Goal: Information Seeking & Learning: Learn about a topic

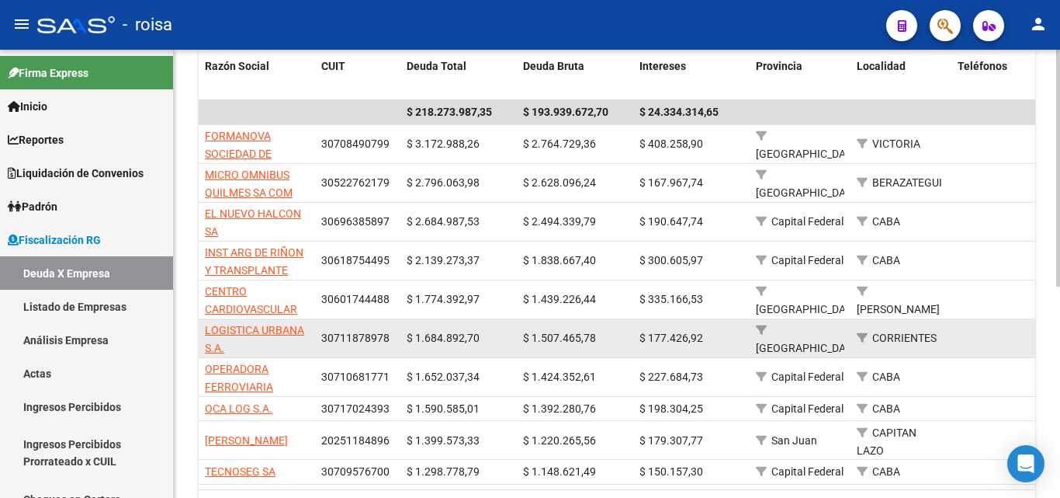
scroll to position [401, 0]
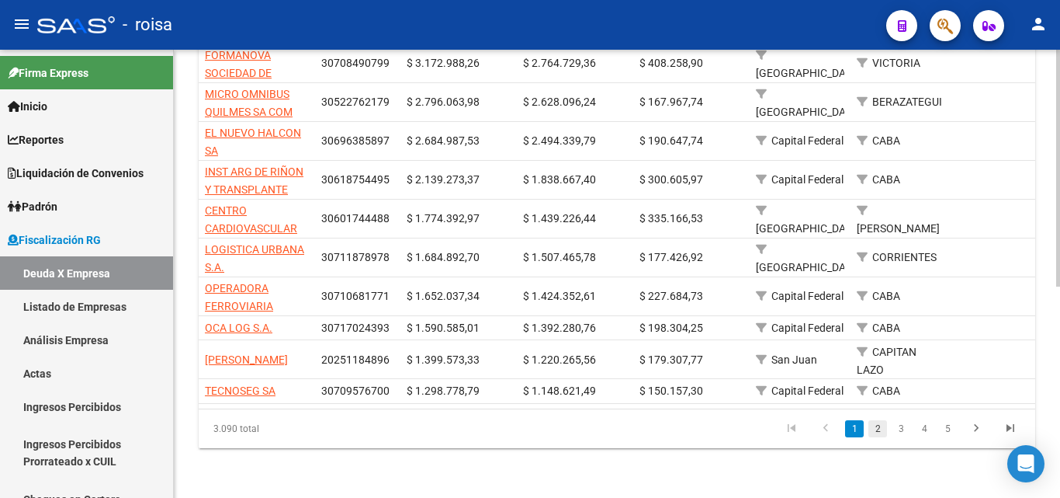
click at [878, 429] on link "2" at bounding box center [878, 428] width 19 height 17
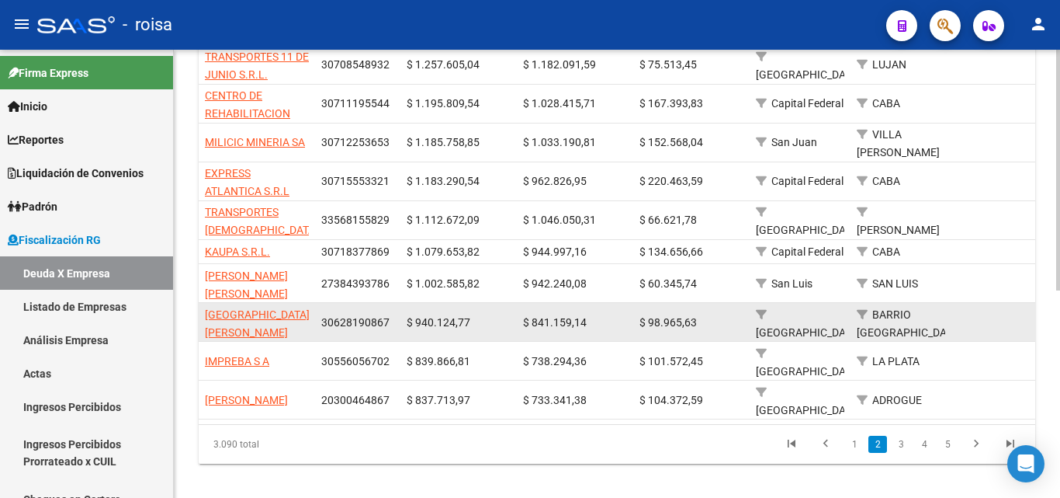
scroll to position [1, 0]
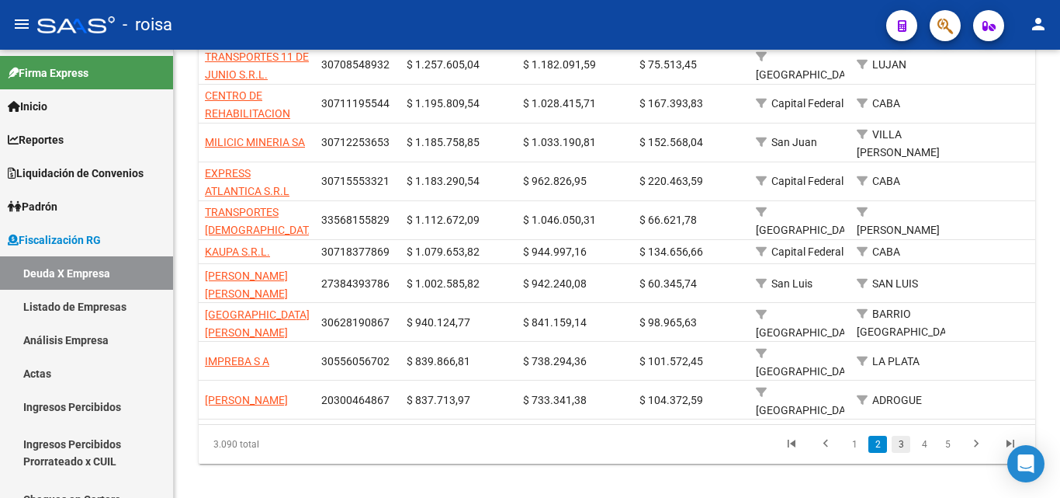
click at [901, 436] on link "3" at bounding box center [901, 444] width 19 height 17
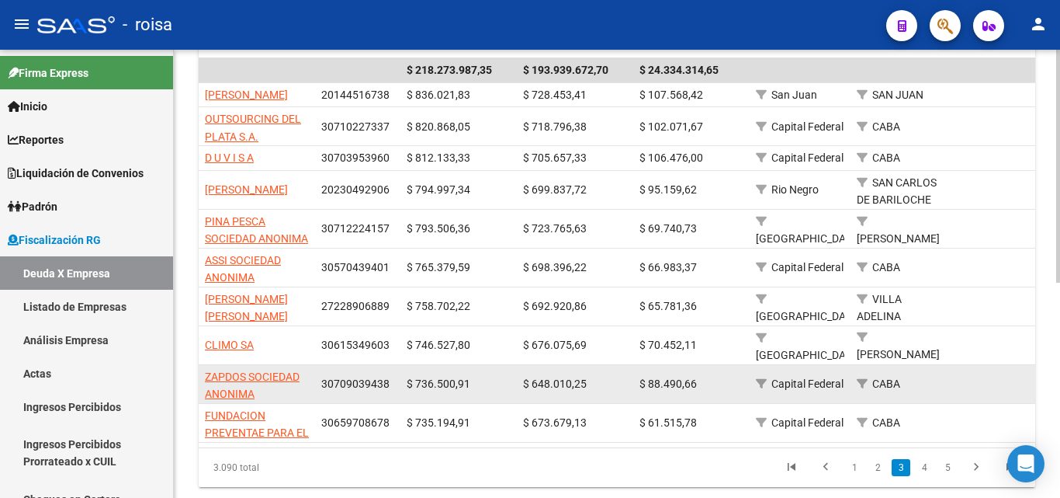
scroll to position [387, 0]
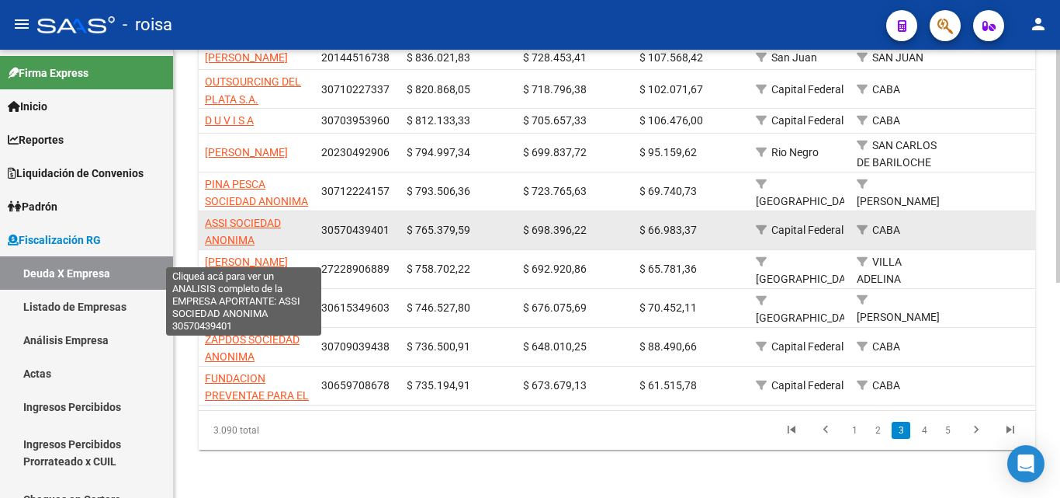
click at [244, 241] on span "ASSI SOCIEDAD ANONIMA" at bounding box center [243, 232] width 76 height 30
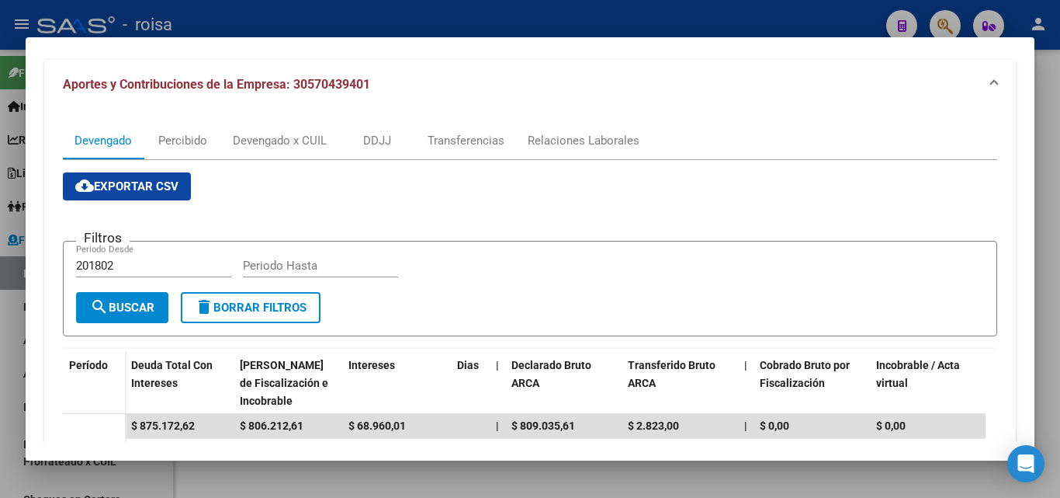
scroll to position [155, 0]
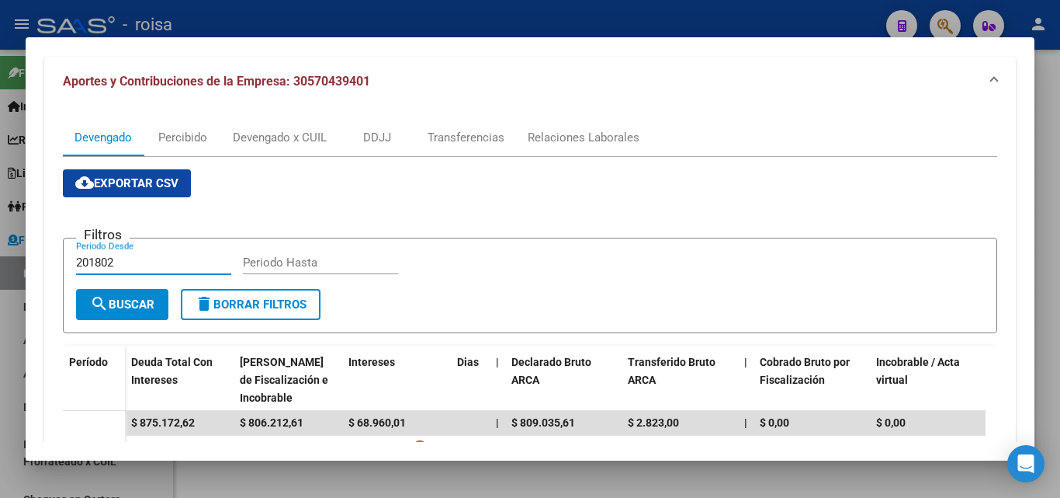
click at [127, 262] on input "201802" at bounding box center [153, 262] width 155 height 14
type input "202501"
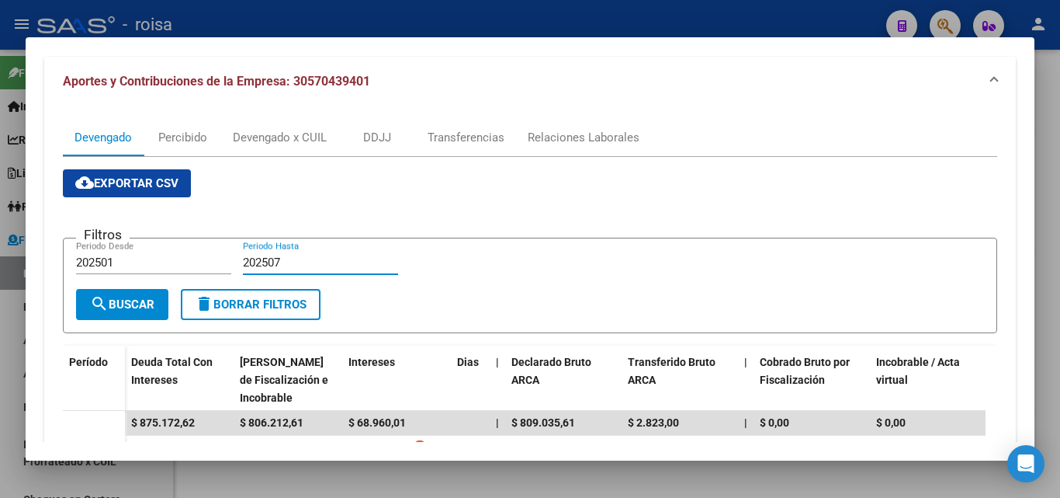
type input "202507"
click at [134, 304] on span "search Buscar" at bounding box center [122, 304] width 64 height 14
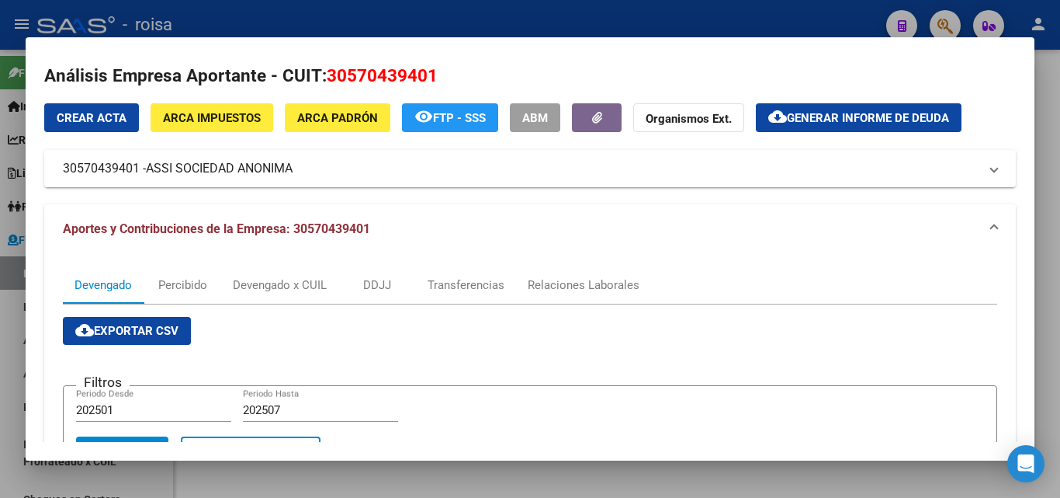
scroll to position [0, 0]
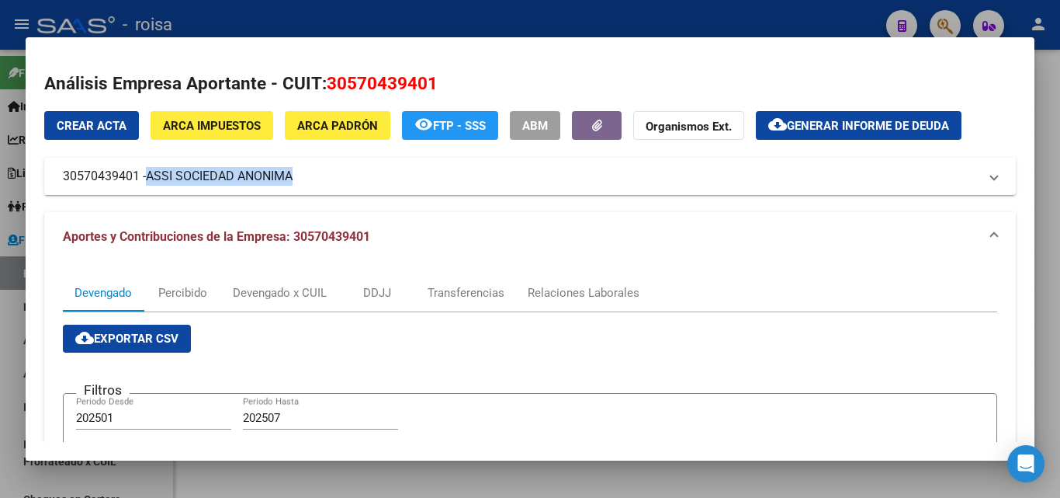
drag, startPoint x: 149, startPoint y: 177, endPoint x: 296, endPoint y: 176, distance: 146.7
click at [293, 176] on span "ASSI SOCIEDAD ANONIMA" at bounding box center [219, 176] width 147 height 19
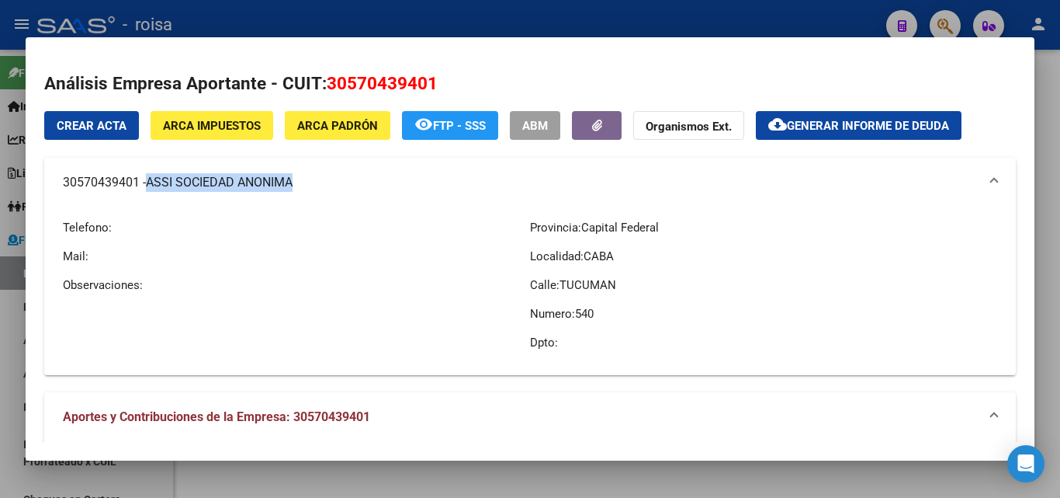
copy span "ASSI SOCIEDAD ANONIMA"
click at [901, 130] on span "Generar informe de deuda" at bounding box center [868, 126] width 162 height 14
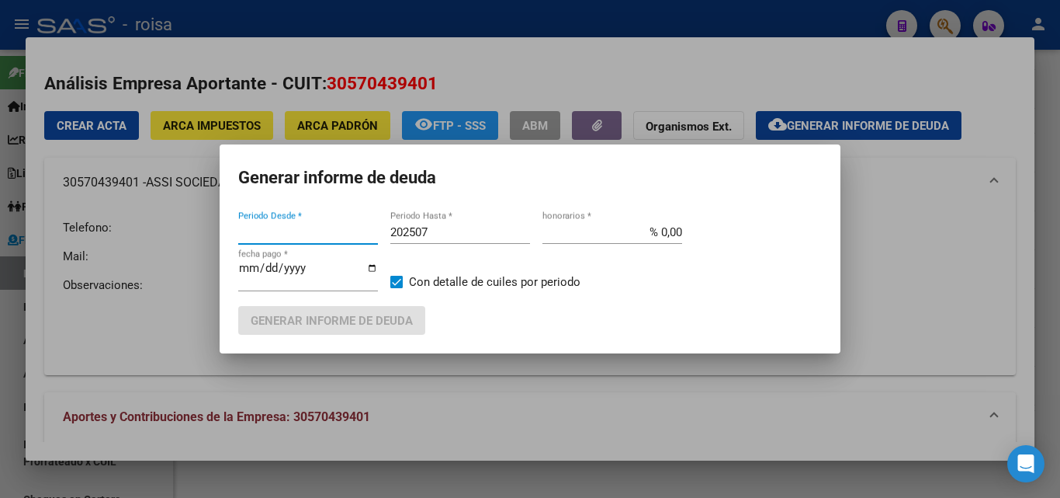
type input "201802"
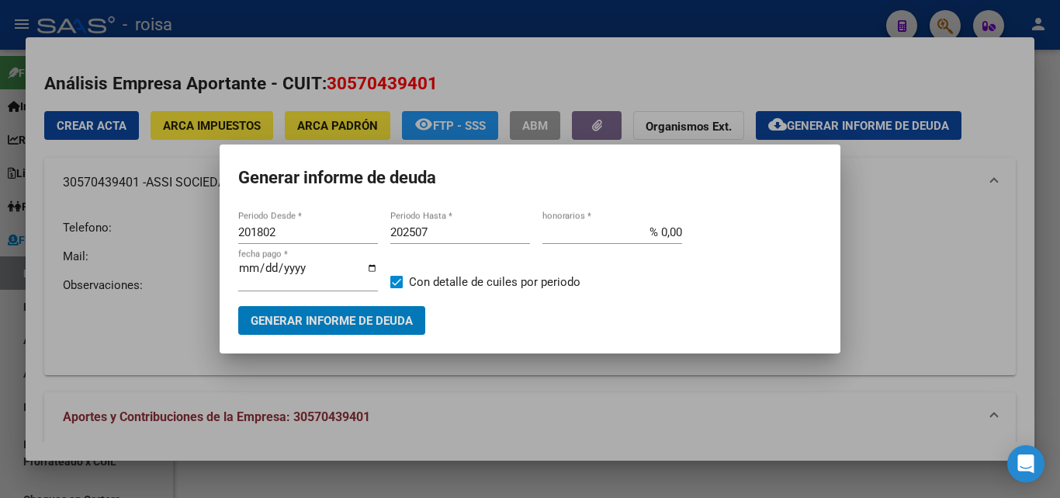
click at [292, 234] on input "201802" at bounding box center [308, 232] width 140 height 14
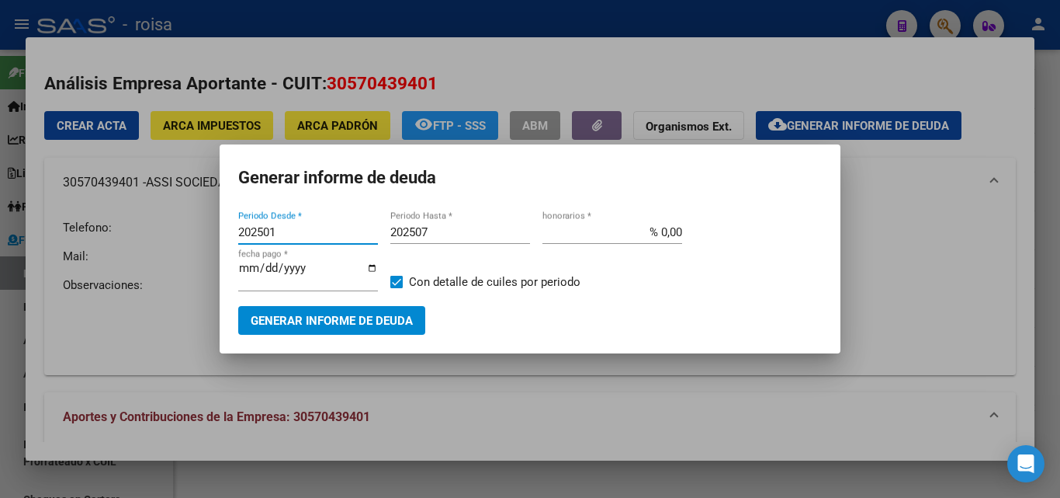
type input "202501"
click at [435, 231] on input "202507" at bounding box center [460, 232] width 140 height 14
click at [658, 231] on input "% 0,00" at bounding box center [613, 232] width 140 height 14
type input "% 10,00"
click at [315, 326] on span "Generar informe de deuda" at bounding box center [332, 321] width 162 height 14
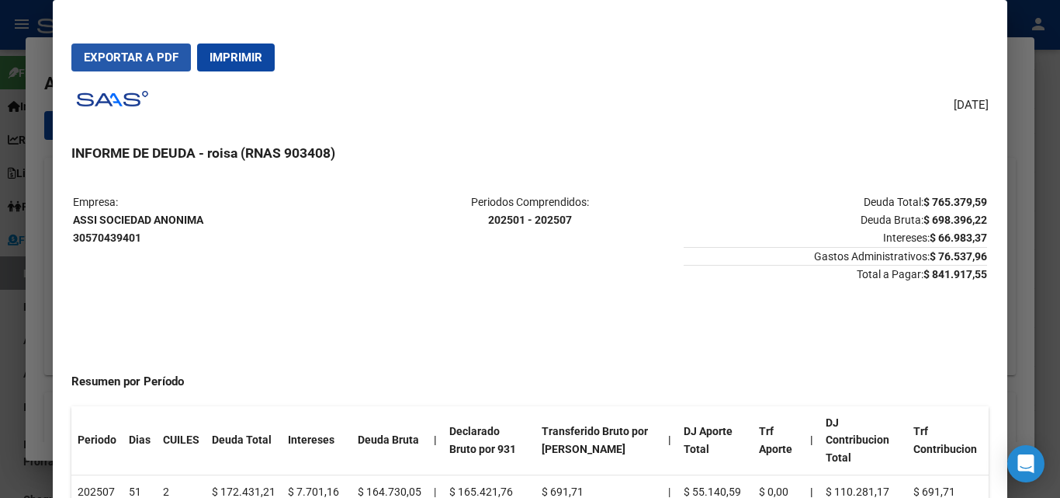
click at [131, 57] on span "Exportar a PDF" at bounding box center [131, 57] width 95 height 14
click at [40, 271] on div at bounding box center [530, 249] width 1060 height 498
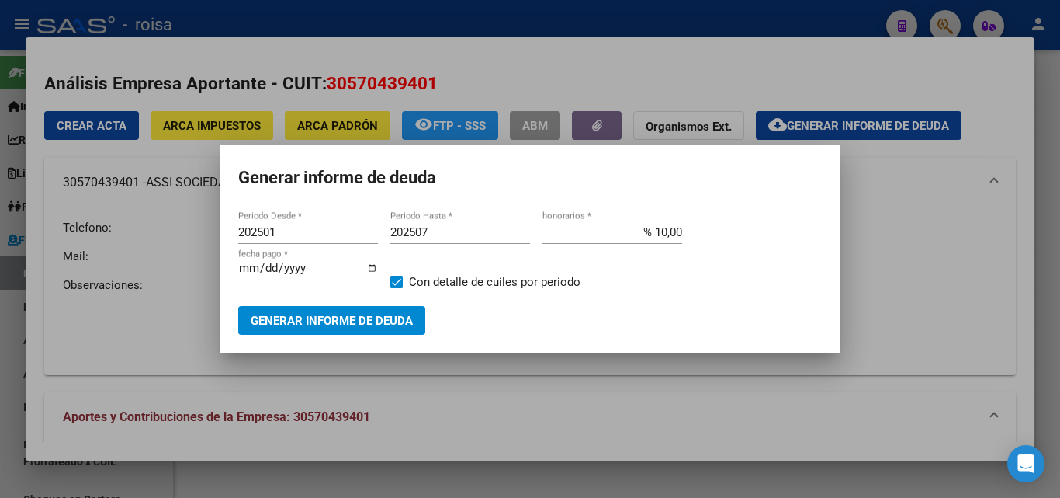
click at [900, 323] on div at bounding box center [530, 249] width 1060 height 498
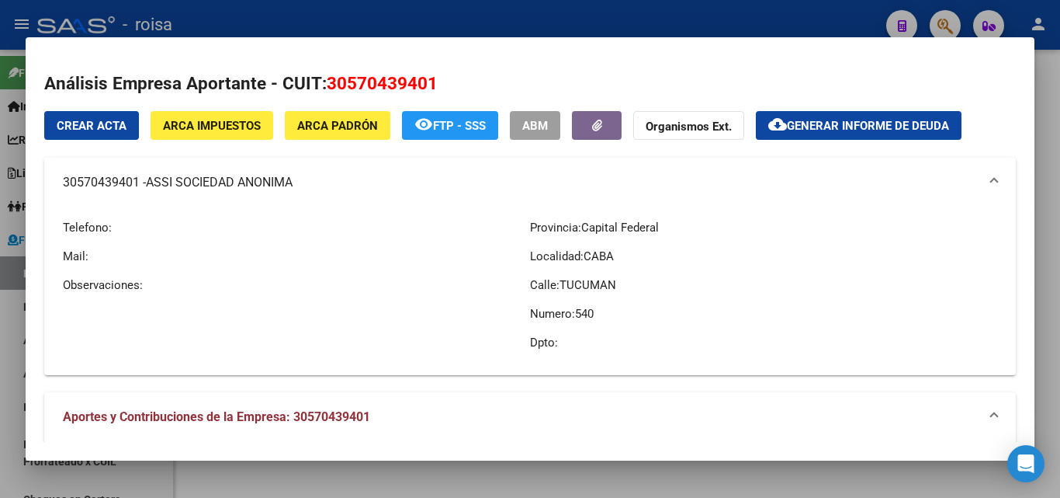
click at [338, 126] on span "ARCA Padrón" at bounding box center [337, 126] width 81 height 14
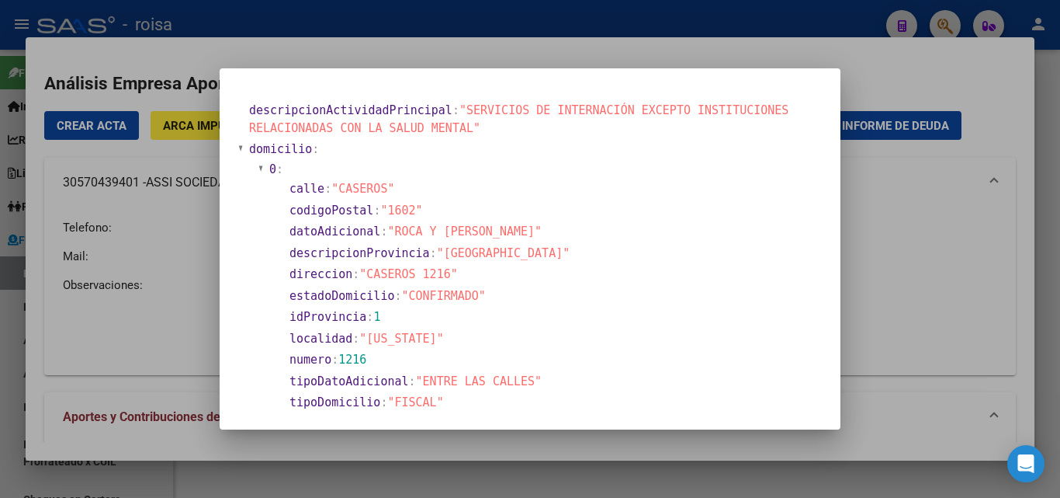
click at [907, 301] on div at bounding box center [530, 249] width 1060 height 498
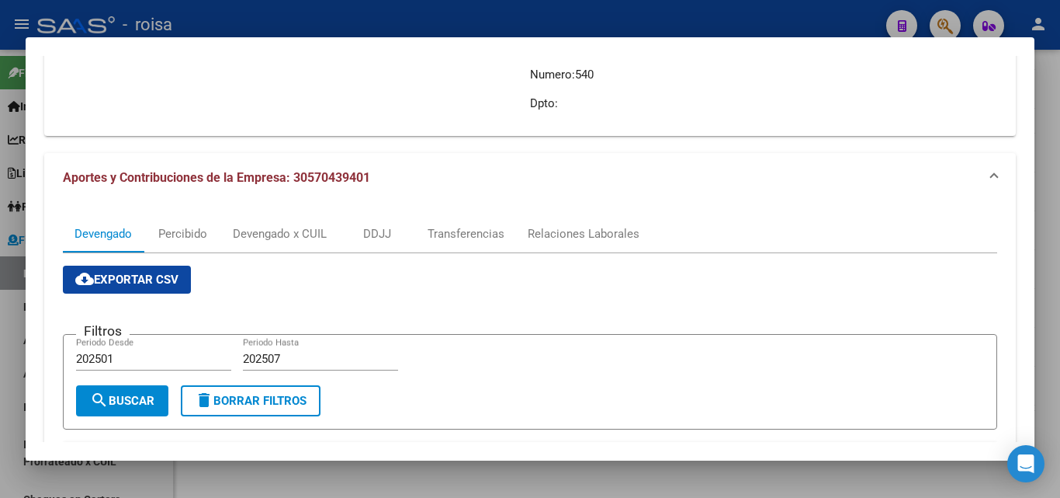
scroll to position [233, 0]
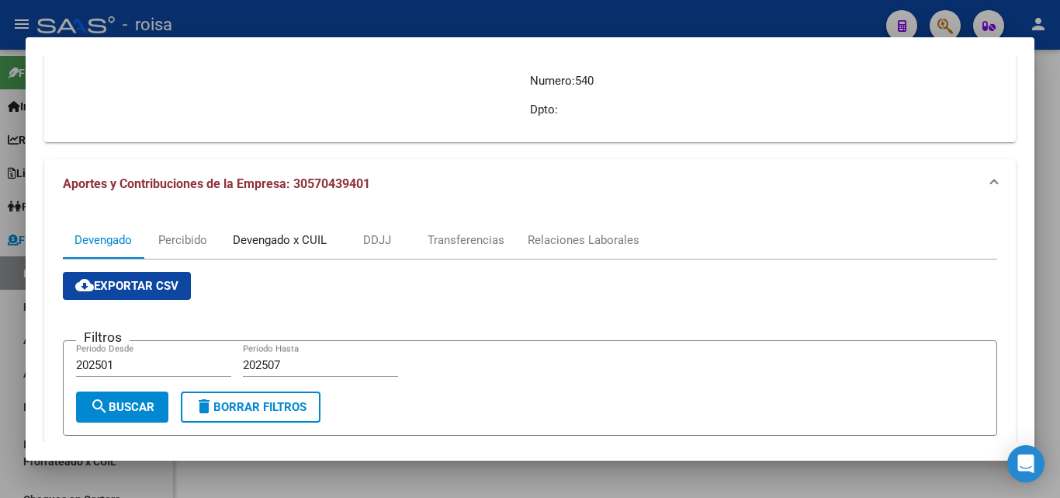
click at [271, 241] on div "Devengado x CUIL" at bounding box center [280, 239] width 94 height 17
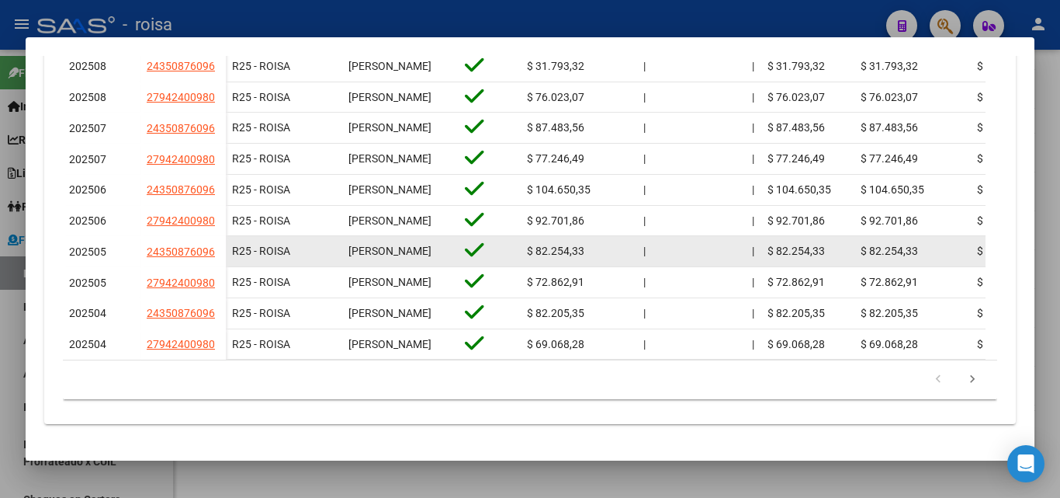
scroll to position [776, 0]
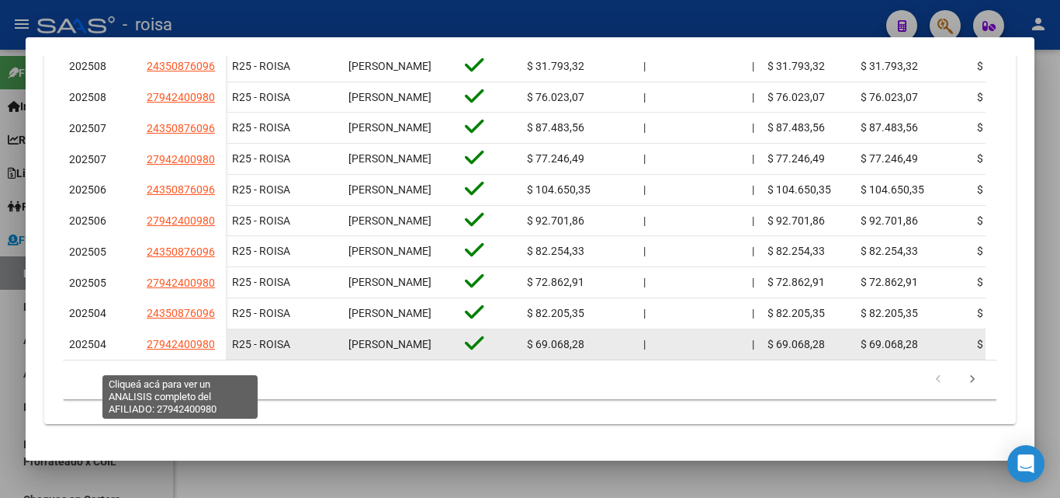
click at [182, 350] on span "27942400980" at bounding box center [181, 344] width 68 height 12
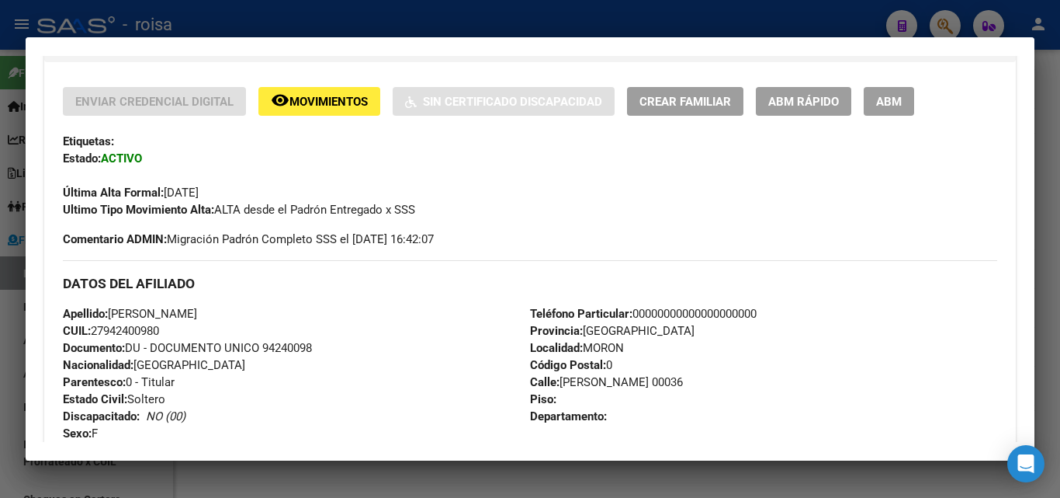
scroll to position [388, 0]
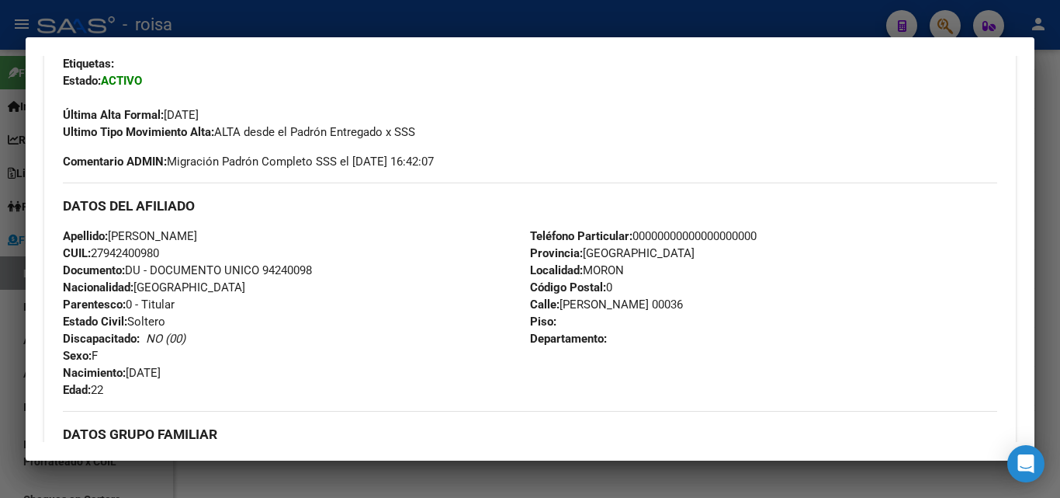
drag, startPoint x: 105, startPoint y: 250, endPoint x: 158, endPoint y: 252, distance: 52.8
click at [158, 252] on span "CUIL: 27942400980" at bounding box center [111, 253] width 96 height 14
copy span "94240098"
click at [10, 312] on div at bounding box center [530, 249] width 1060 height 498
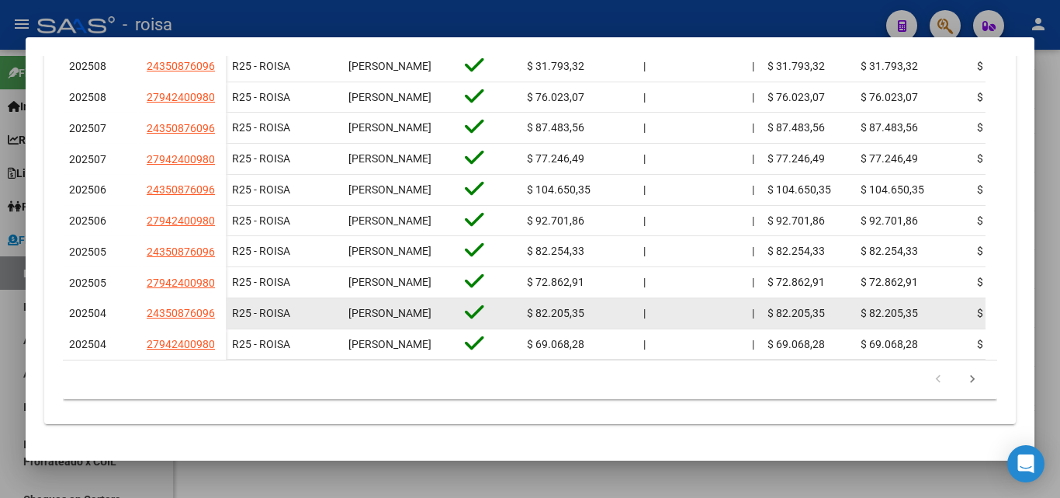
scroll to position [810, 0]
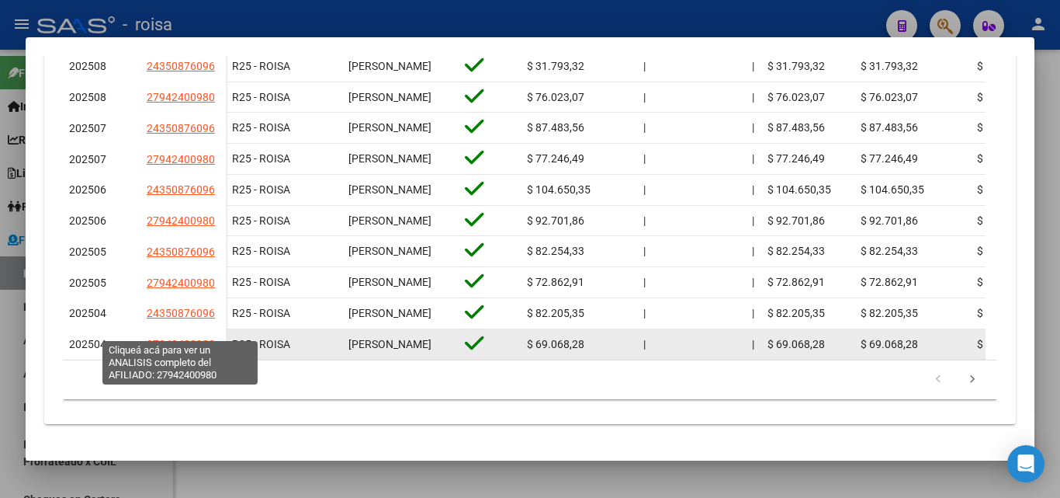
click at [167, 338] on span "27942400980" at bounding box center [181, 344] width 68 height 12
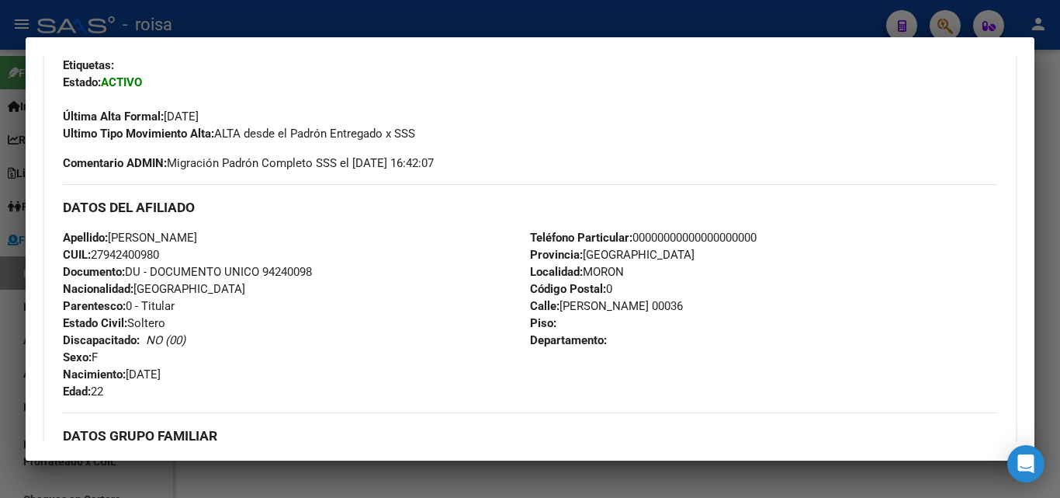
scroll to position [388, 0]
drag, startPoint x: 106, startPoint y: 253, endPoint x: 161, endPoint y: 251, distance: 55.9
click at [159, 251] on span "CUIL: 27942400980" at bounding box center [111, 253] width 96 height 14
copy span "94240098"
click at [14, 328] on div at bounding box center [530, 249] width 1060 height 498
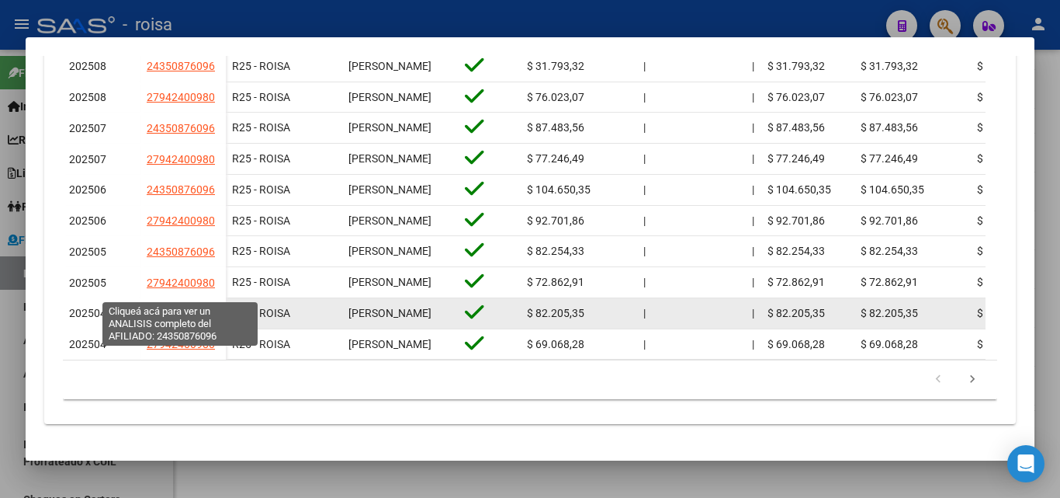
click at [186, 307] on span "24350876096" at bounding box center [181, 313] width 68 height 12
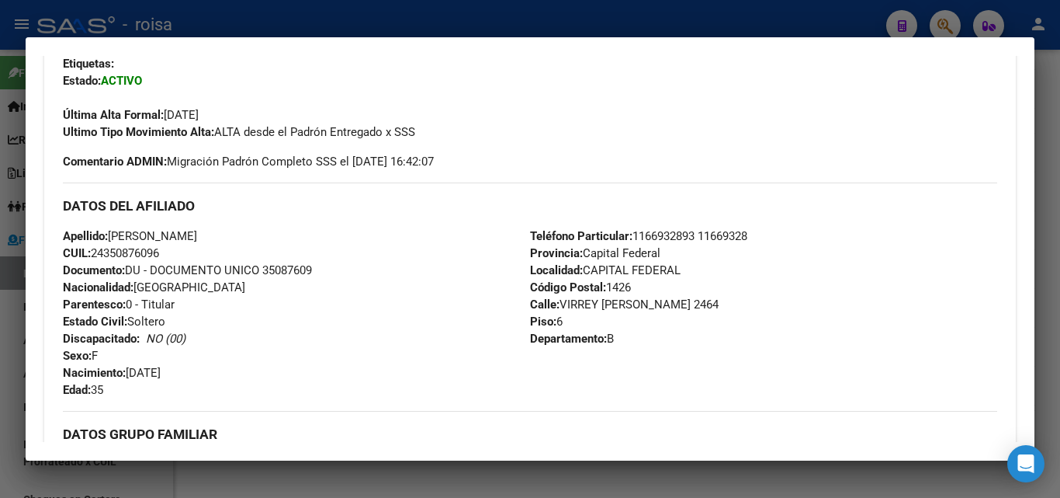
drag, startPoint x: 105, startPoint y: 250, endPoint x: 158, endPoint y: 254, distance: 53.7
click at [158, 254] on span "CUIL: 24350876096" at bounding box center [111, 253] width 96 height 14
copy span "35087609"
click at [12, 319] on div at bounding box center [530, 249] width 1060 height 498
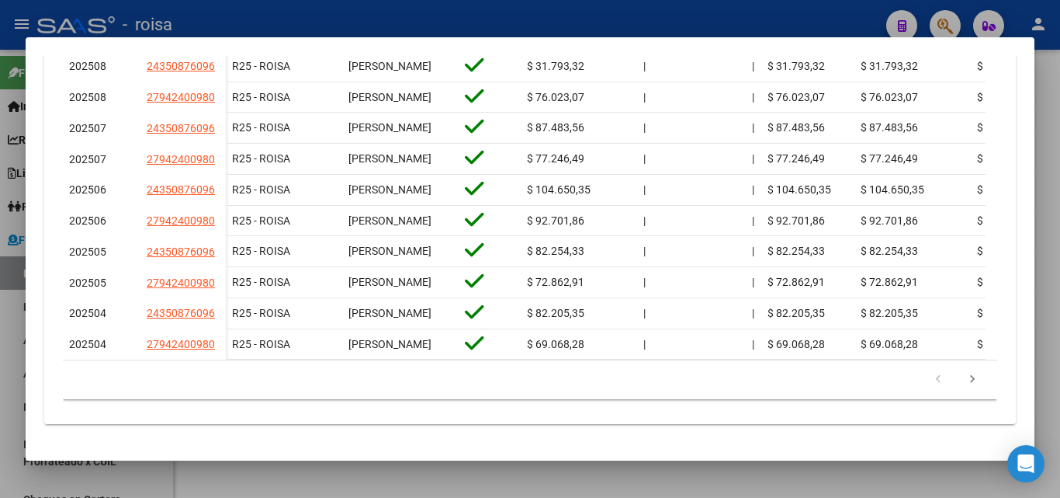
click at [16, 330] on div at bounding box center [530, 249] width 1060 height 498
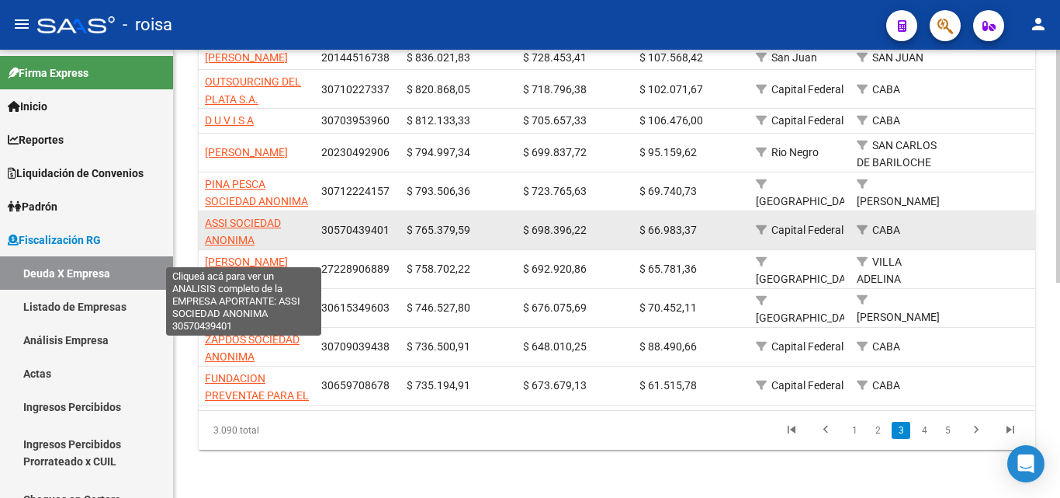
click at [241, 239] on span "ASSI SOCIEDAD ANONIMA" at bounding box center [243, 232] width 76 height 30
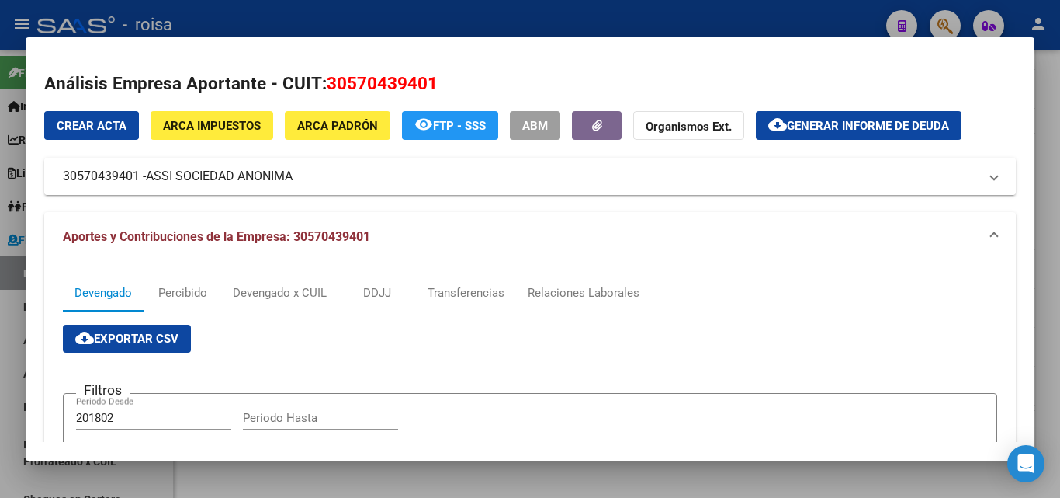
drag, startPoint x: 61, startPoint y: 181, endPoint x: 141, endPoint y: 179, distance: 80.0
click at [141, 179] on mat-expansion-panel-header "30570439401 - ASSI SOCIEDAD ANONIMA" at bounding box center [530, 176] width 972 height 37
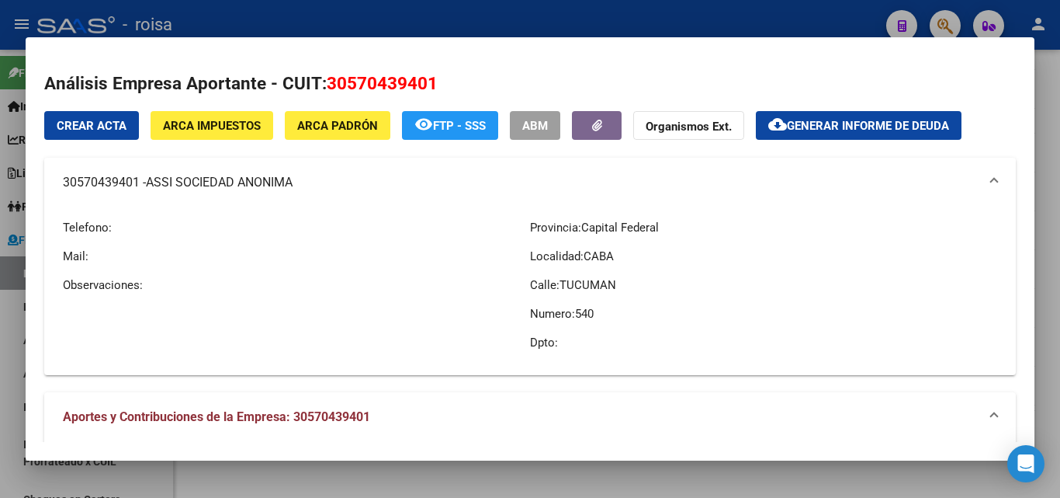
copy mat-panel-title "30570439401"
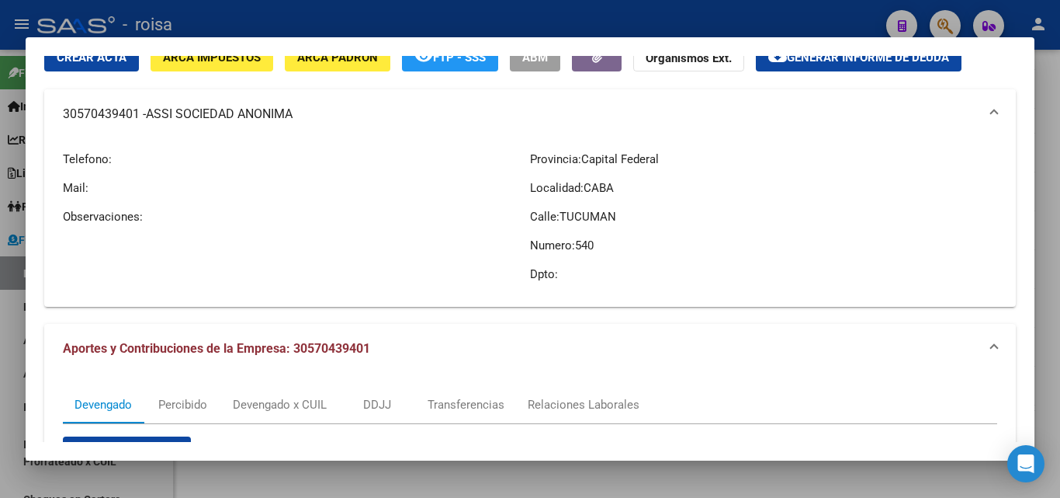
scroll to position [0, 0]
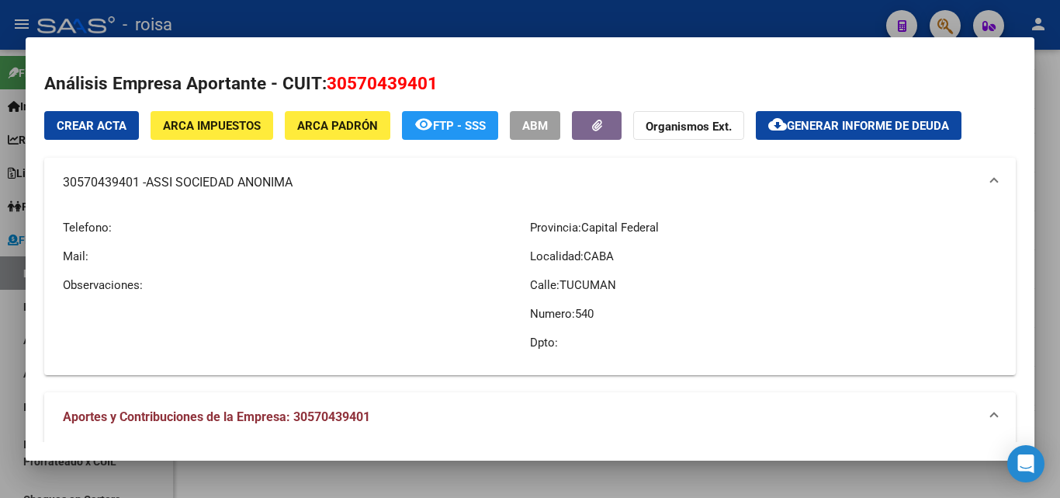
click at [338, 137] on button "ARCA Padrón" at bounding box center [338, 125] width 106 height 29
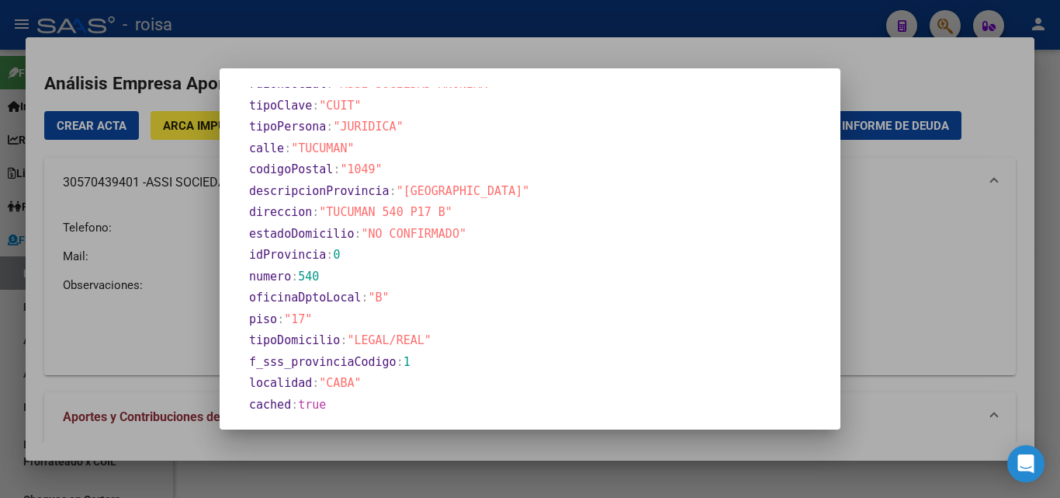
scroll to position [798, 0]
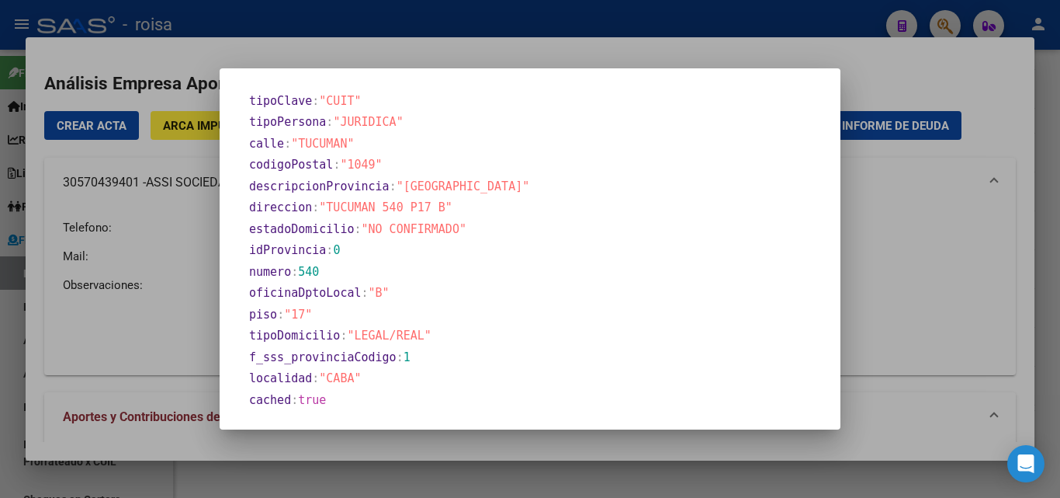
click at [946, 328] on div at bounding box center [530, 249] width 1060 height 498
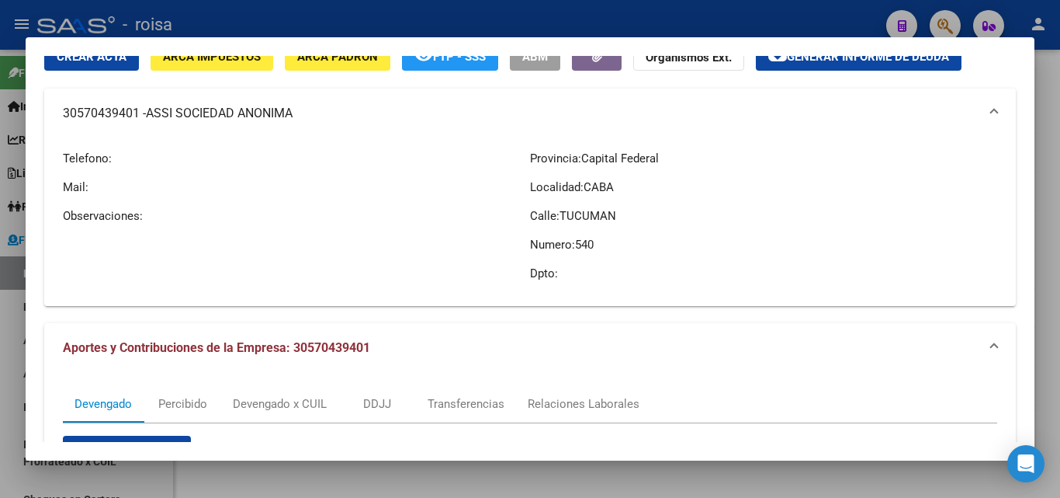
scroll to position [0, 0]
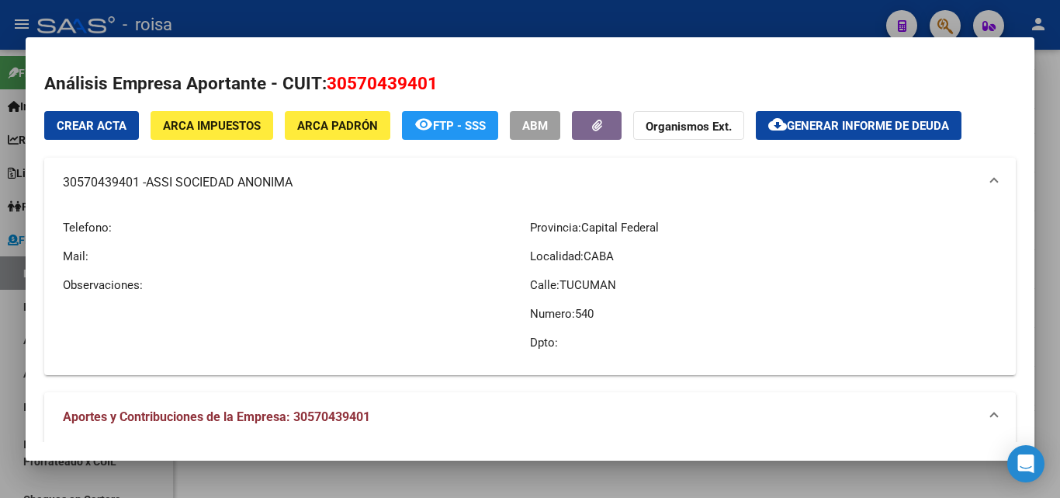
drag, startPoint x: 59, startPoint y: 184, endPoint x: 138, endPoint y: 183, distance: 79.2
click at [138, 183] on mat-expansion-panel-header "30570439401 - ASSI SOCIEDAD ANONIMA" at bounding box center [530, 183] width 972 height 50
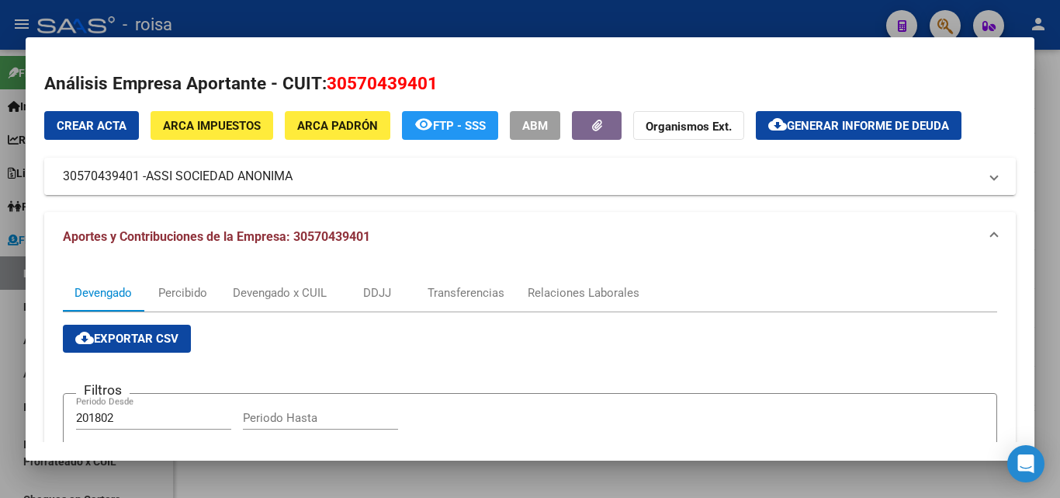
copy mat-panel-title "30570439401"
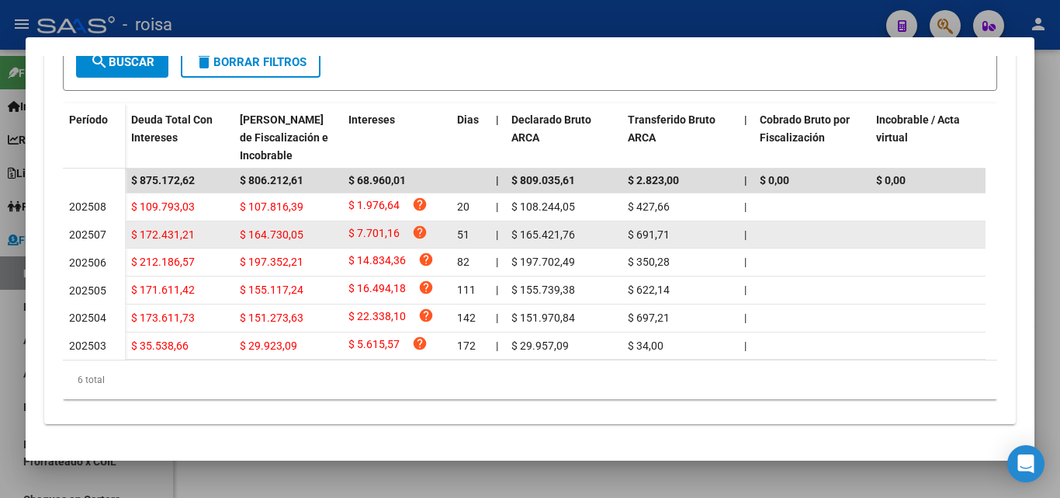
scroll to position [414, 0]
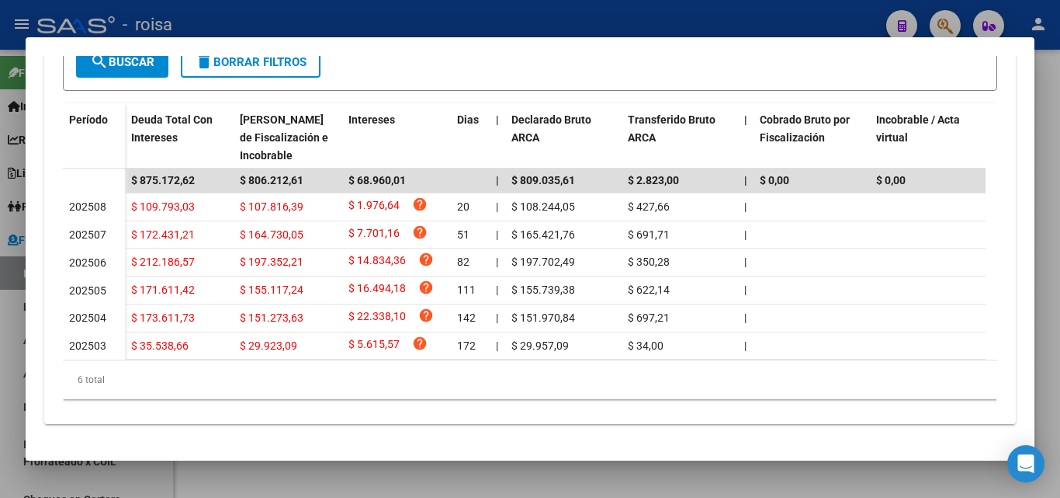
click at [40, 340] on mat-dialog-content "Análisis Empresa Aportante - CUIT: 30570439401 Crear Acta ARCA Impuestos ARCA P…" at bounding box center [530, 249] width 1009 height 386
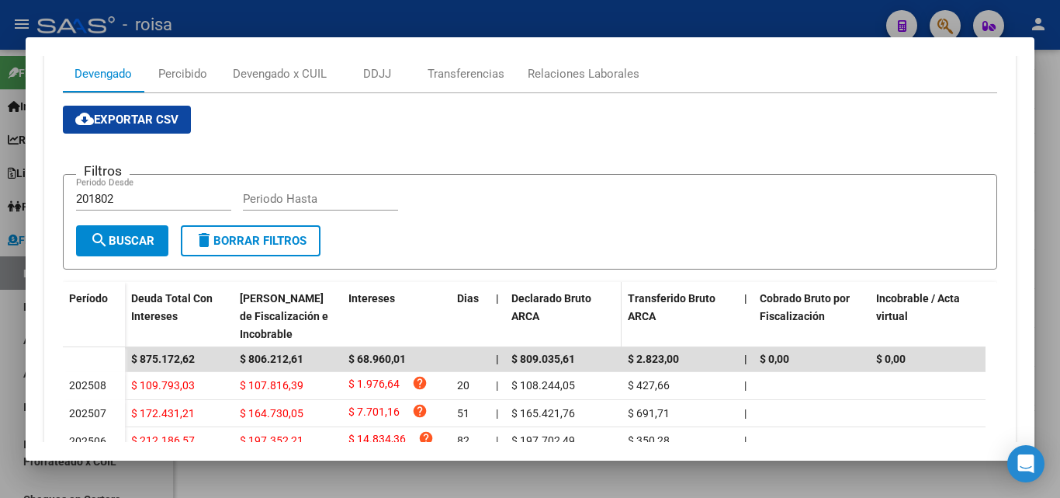
scroll to position [0, 0]
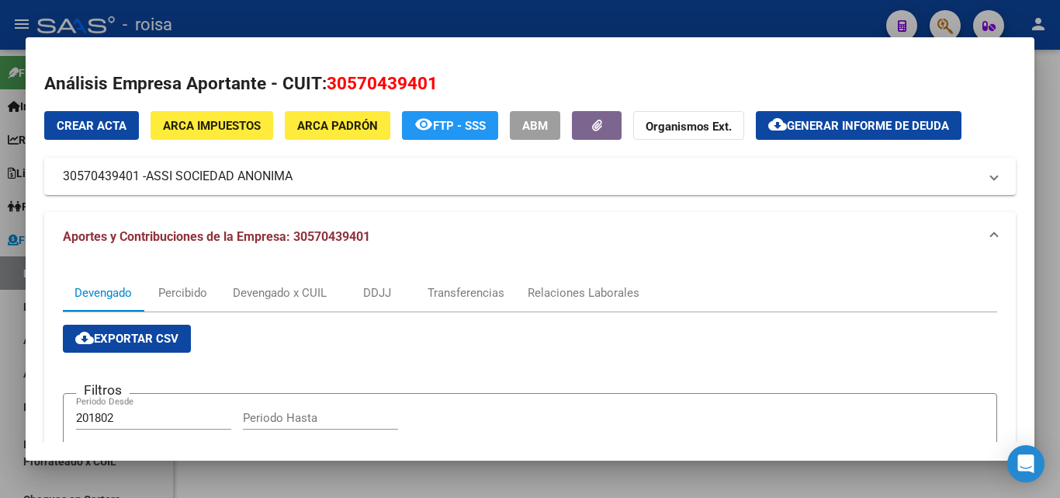
click at [12, 321] on div at bounding box center [530, 249] width 1060 height 498
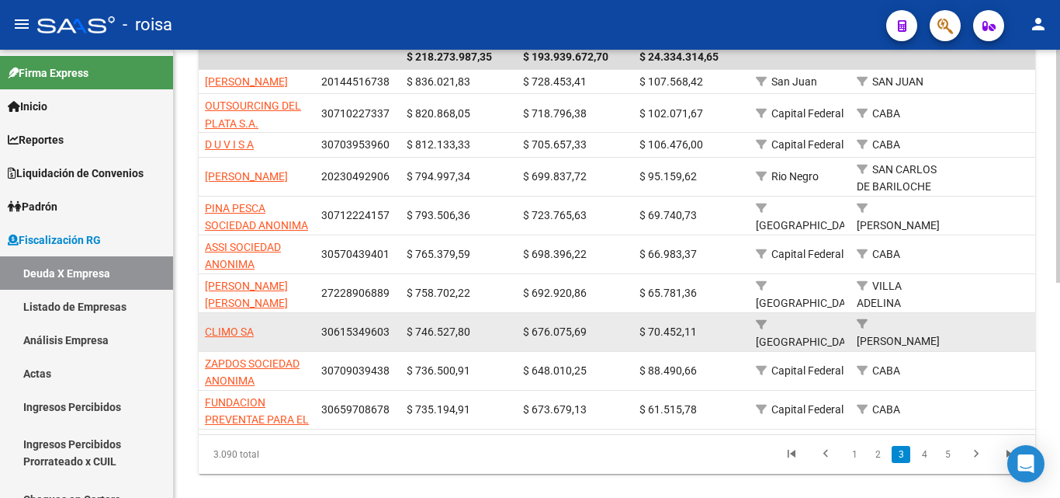
scroll to position [387, 0]
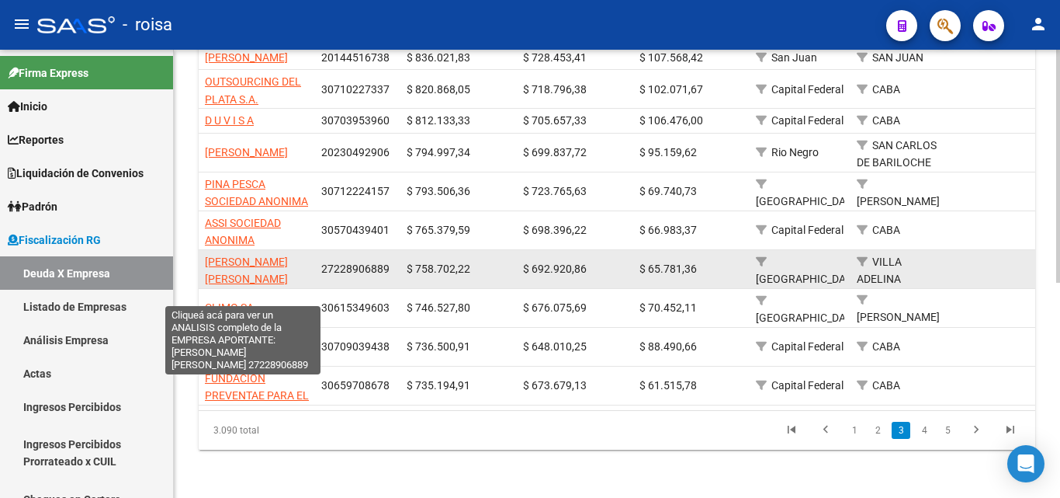
click at [227, 277] on span "[PERSON_NAME] [PERSON_NAME]" at bounding box center [246, 270] width 83 height 30
type textarea "27228906889"
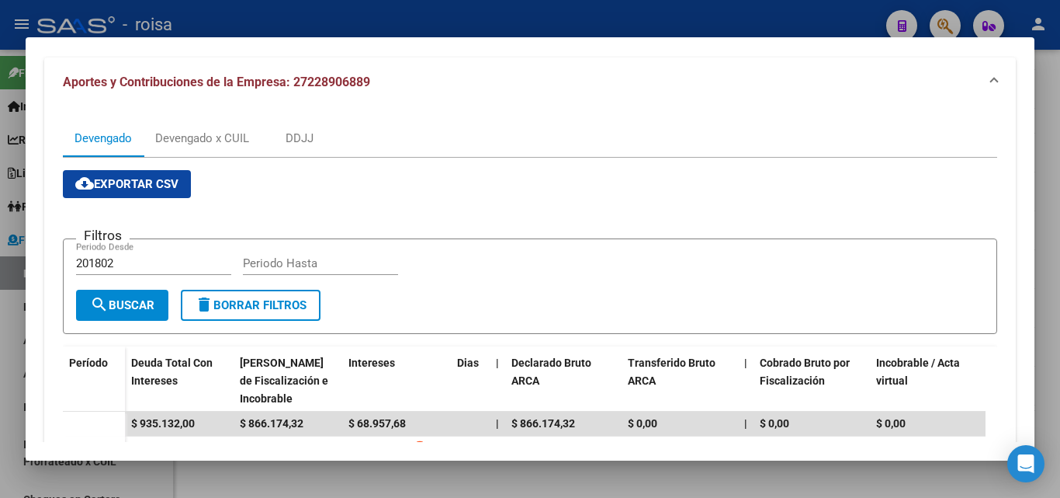
scroll to position [155, 0]
click at [133, 260] on input "201802" at bounding box center [153, 262] width 155 height 14
type input "202501"
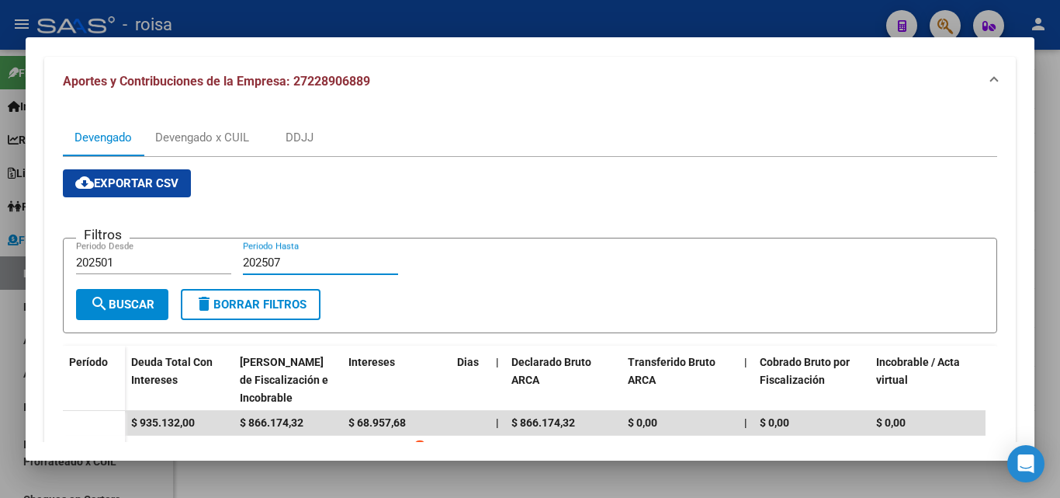
type input "202507"
click at [147, 311] on span "search Buscar" at bounding box center [122, 304] width 64 height 14
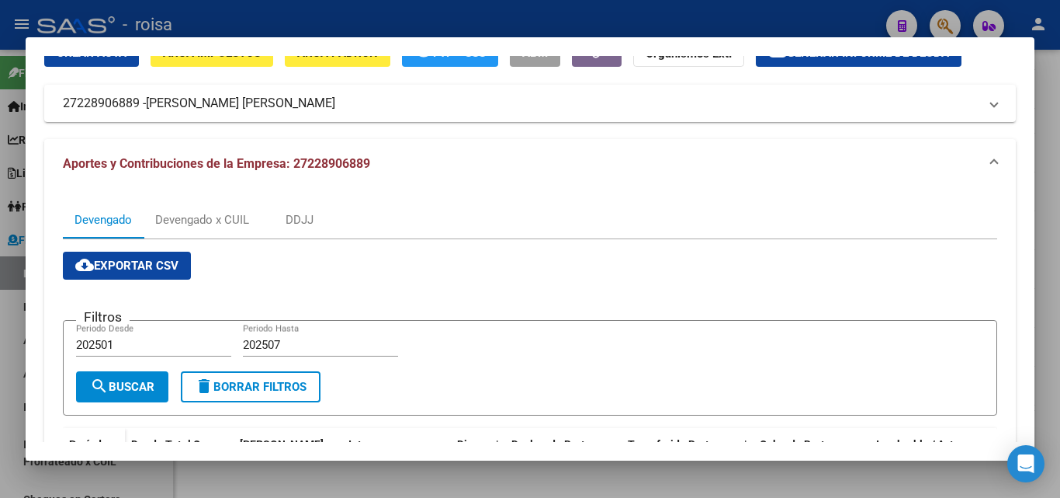
scroll to position [0, 0]
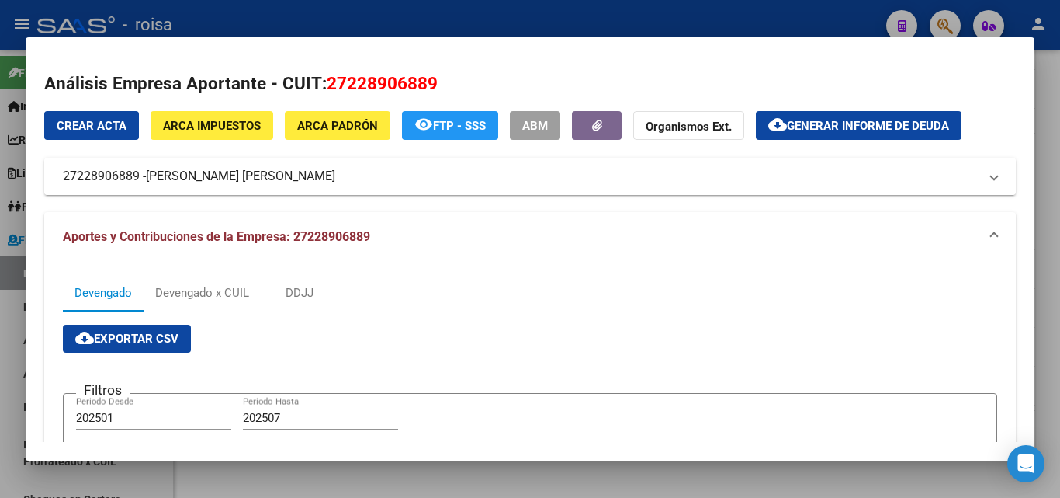
drag, startPoint x: 149, startPoint y: 179, endPoint x: 290, endPoint y: 175, distance: 140.6
click at [290, 175] on span "[PERSON_NAME] [PERSON_NAME]" at bounding box center [240, 176] width 189 height 19
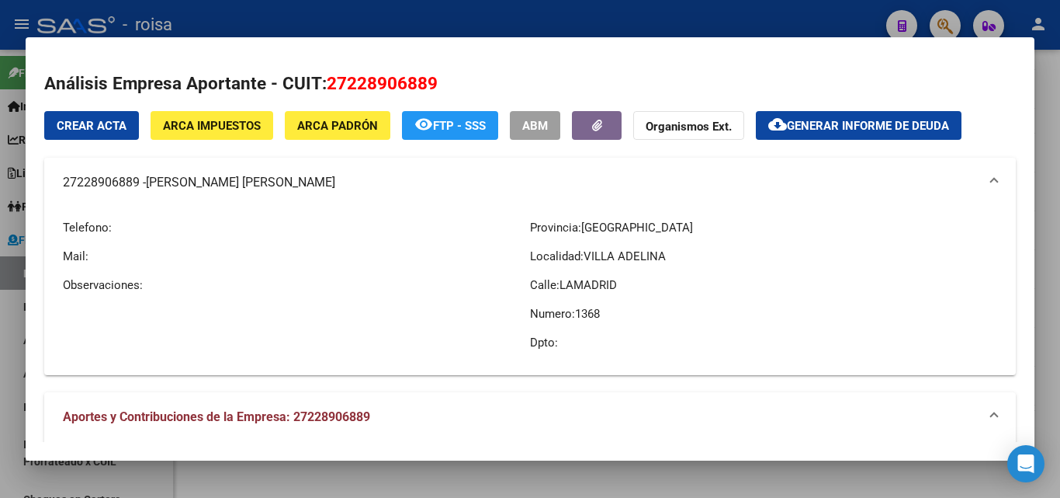
copy span "[PERSON_NAME] [PERSON_NAME]"
click at [860, 121] on span "Generar informe de deuda" at bounding box center [868, 126] width 162 height 14
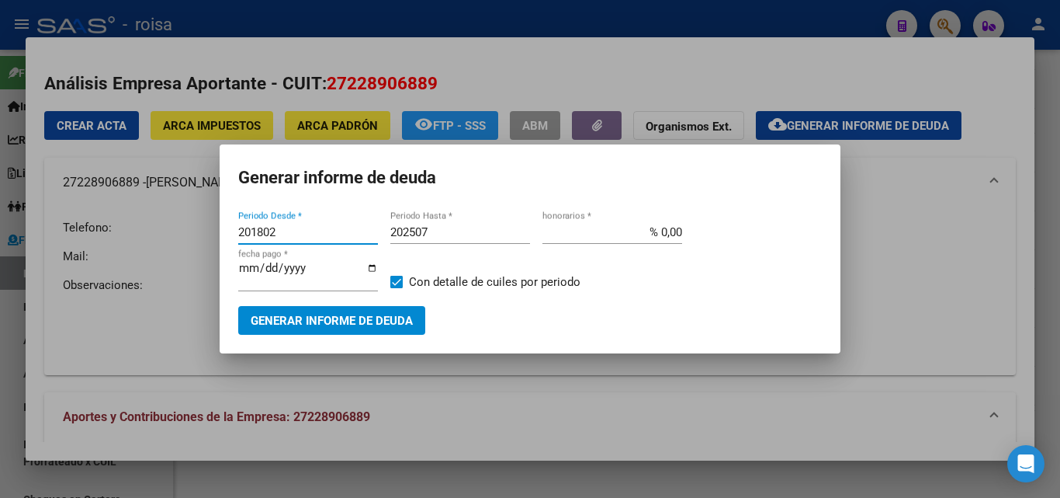
click at [282, 231] on input "201802" at bounding box center [308, 232] width 140 height 14
type input "202501"
click at [662, 233] on input "% 0,00" at bounding box center [613, 232] width 140 height 14
type input "% 10,00"
click at [343, 318] on span "Generar informe de deuda" at bounding box center [332, 321] width 162 height 14
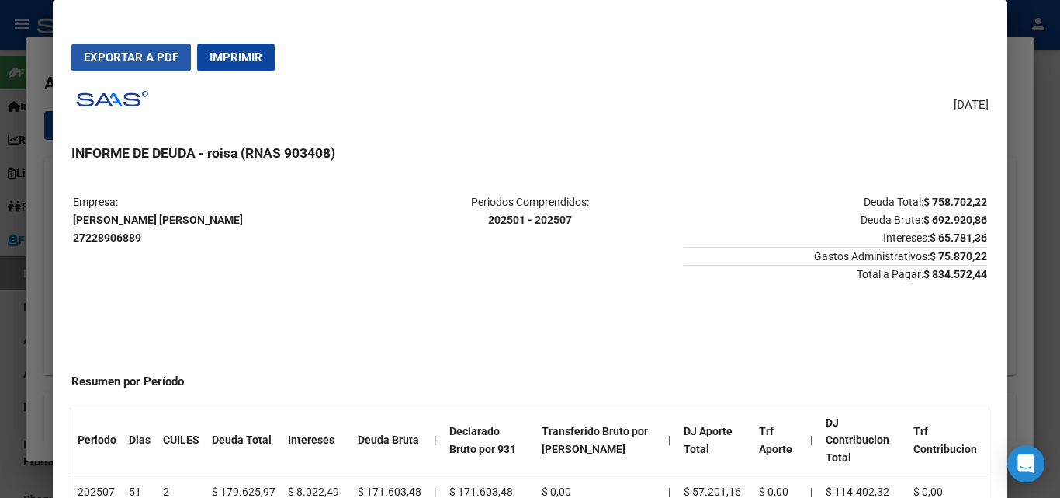
click at [141, 62] on span "Exportar a PDF" at bounding box center [131, 57] width 95 height 14
click at [31, 324] on div at bounding box center [530, 249] width 1060 height 498
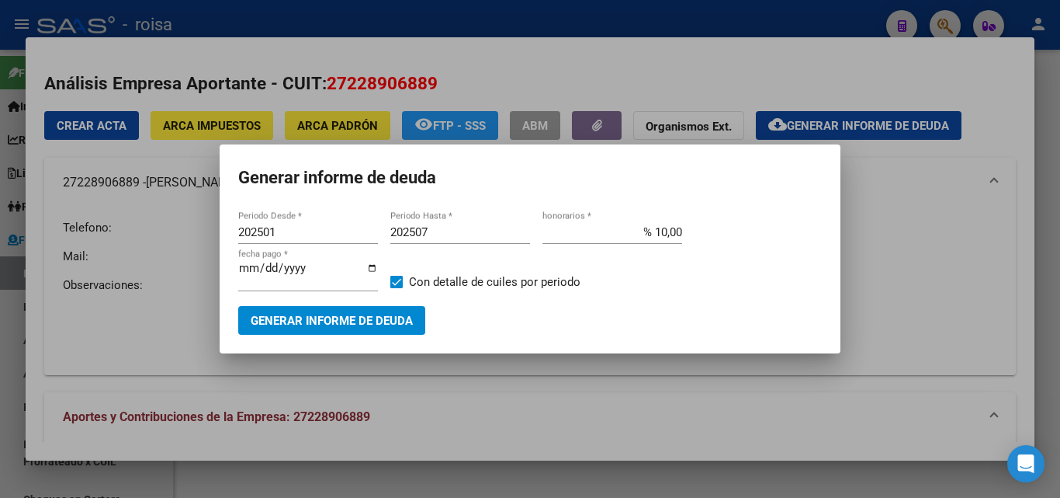
click at [901, 378] on div at bounding box center [530, 249] width 1060 height 498
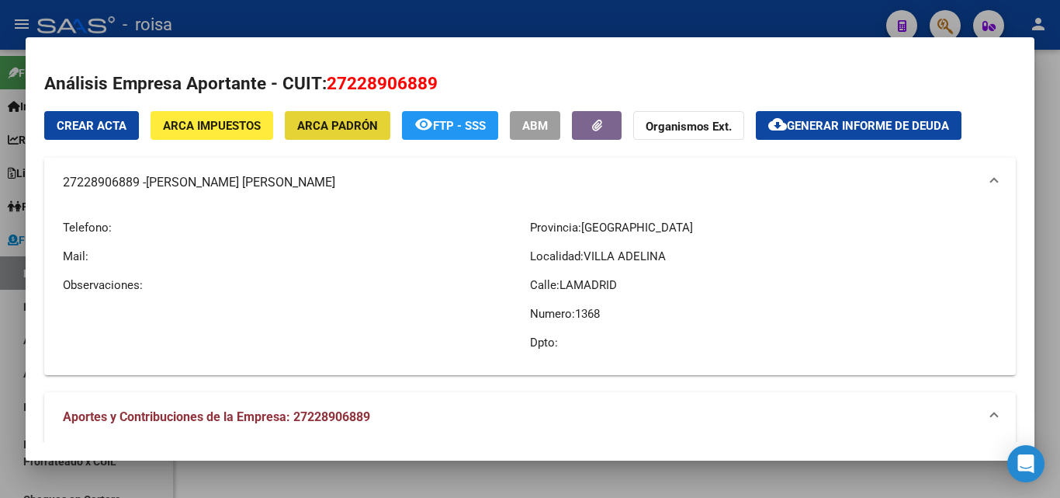
click at [338, 131] on span "ARCA Padrón" at bounding box center [337, 126] width 81 height 14
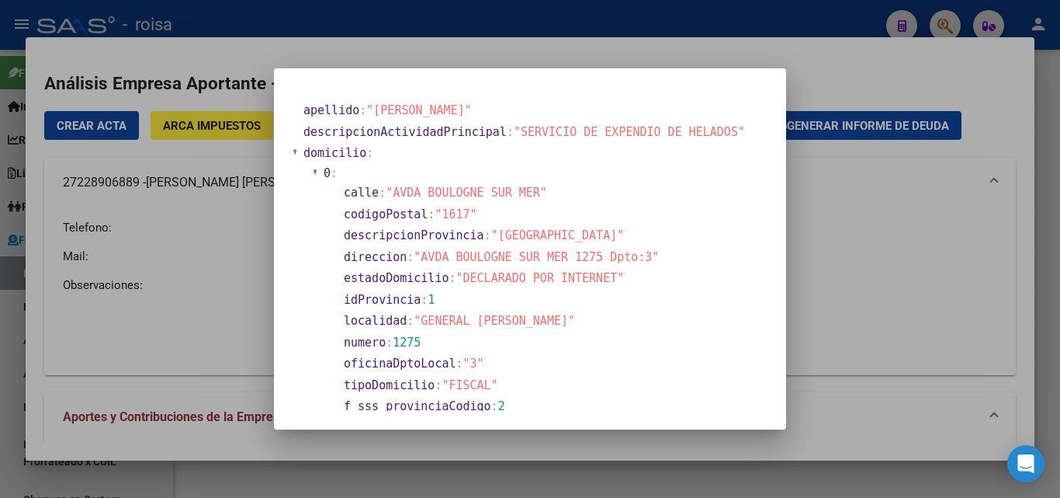
click at [876, 314] on div at bounding box center [530, 249] width 1060 height 498
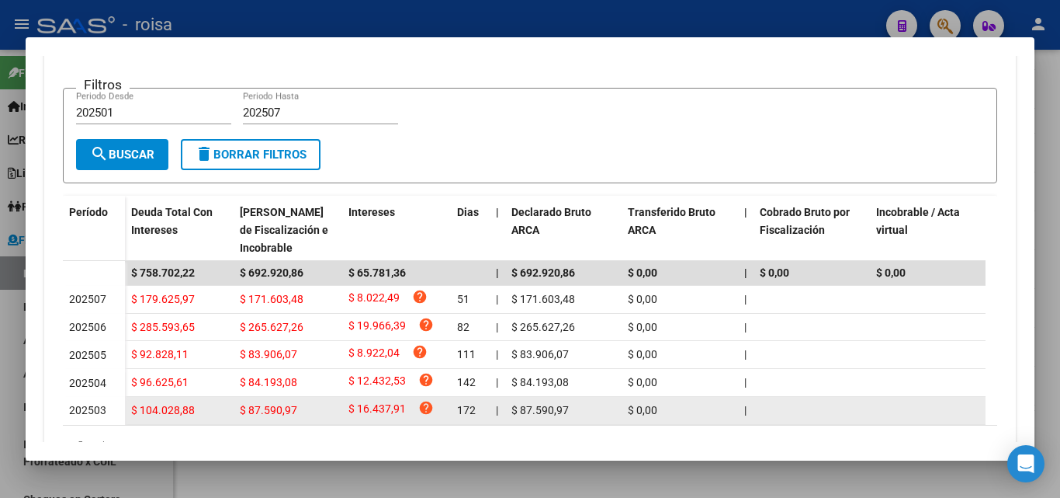
scroll to position [332, 0]
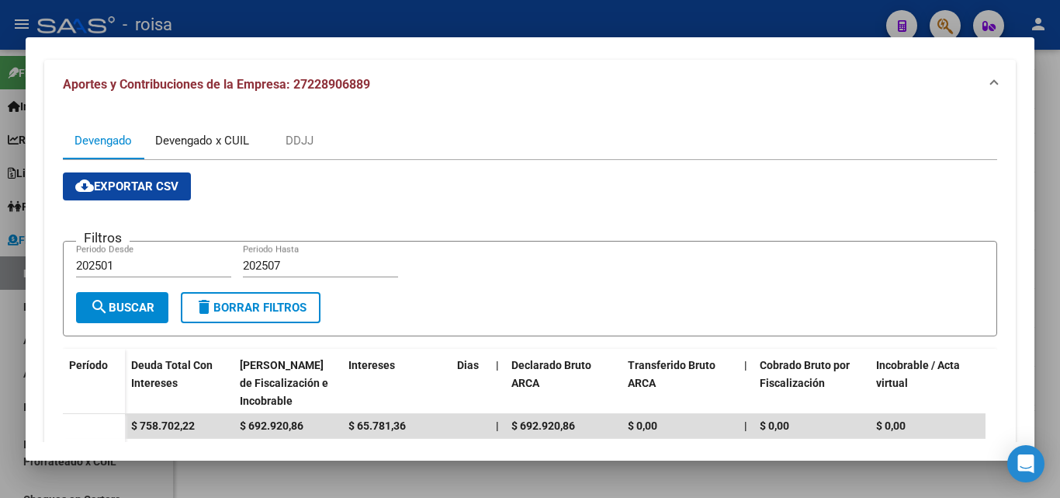
click at [200, 142] on div "Devengado x CUIL" at bounding box center [202, 140] width 94 height 17
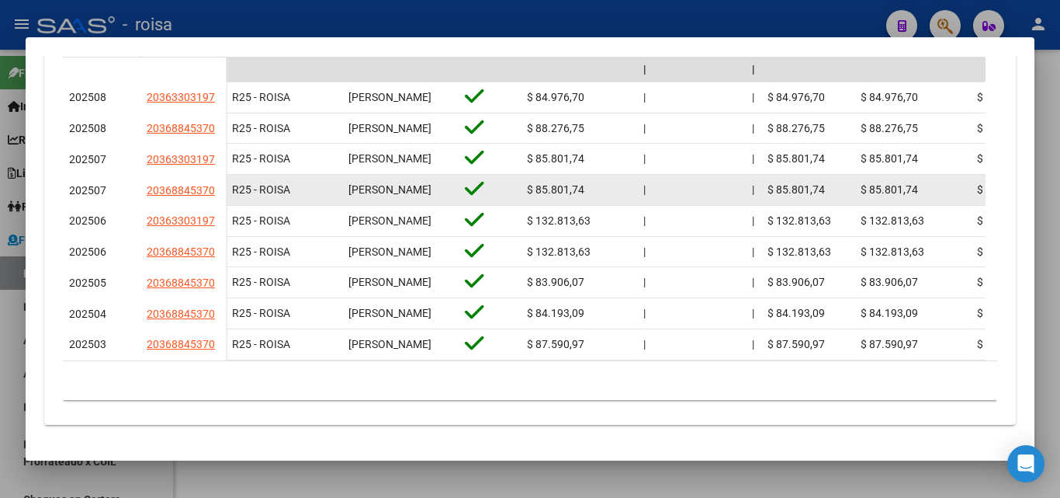
scroll to position [651, 0]
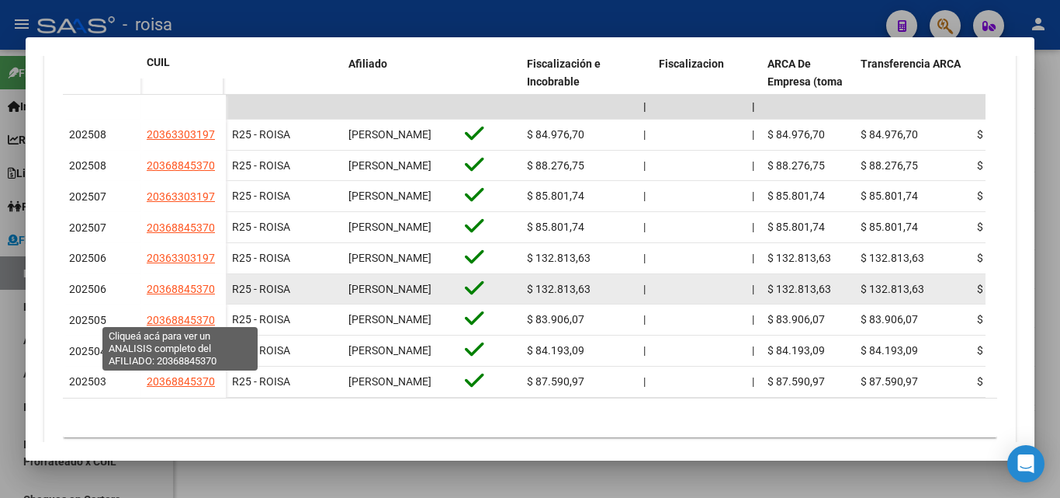
click at [180, 295] on span "20368845370" at bounding box center [181, 289] width 68 height 12
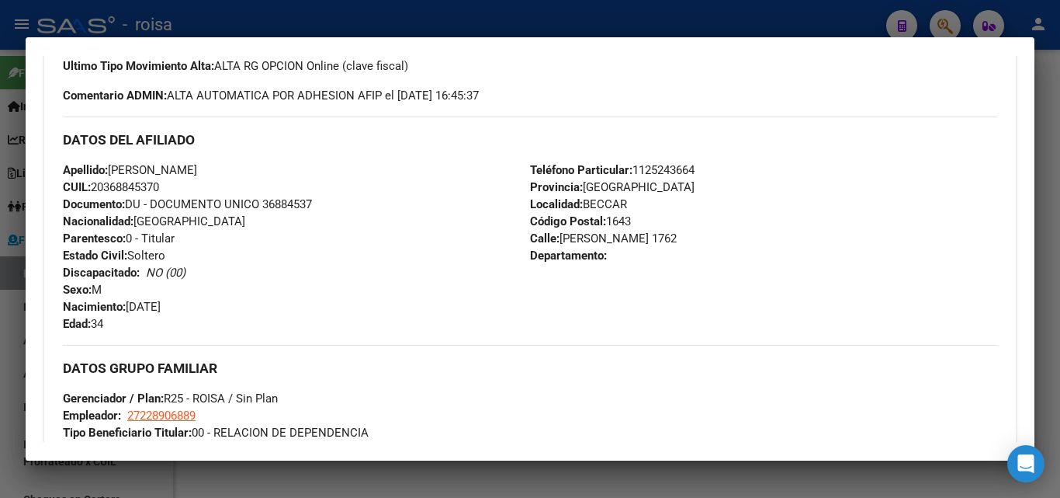
scroll to position [466, 0]
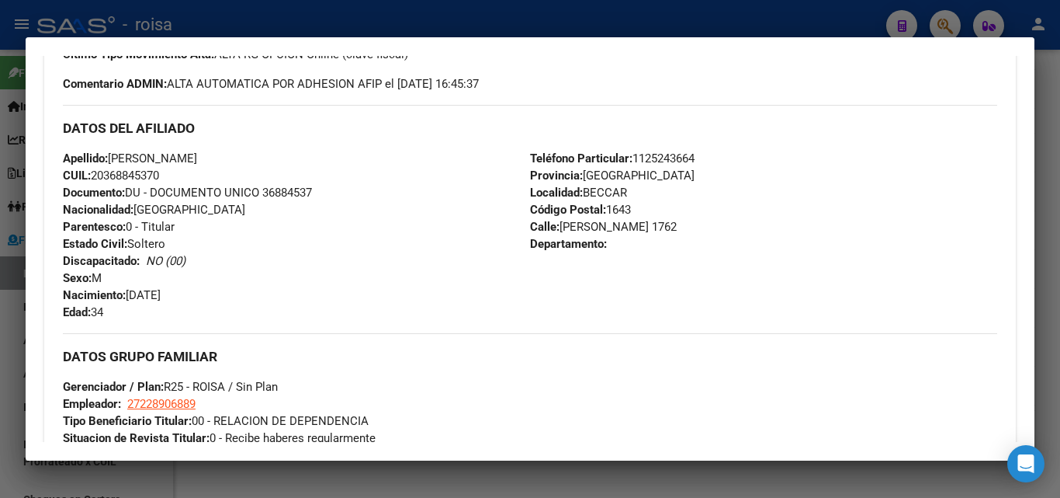
drag, startPoint x: 108, startPoint y: 176, endPoint x: 160, endPoint y: 172, distance: 52.2
click at [159, 172] on span "CUIL: 20368845370" at bounding box center [111, 175] width 96 height 14
copy span "36884537"
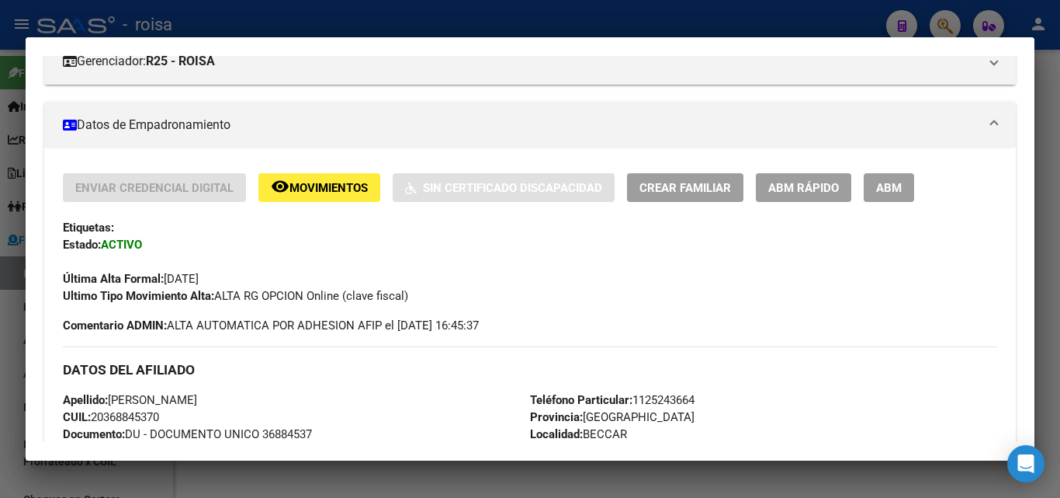
scroll to position [0, 0]
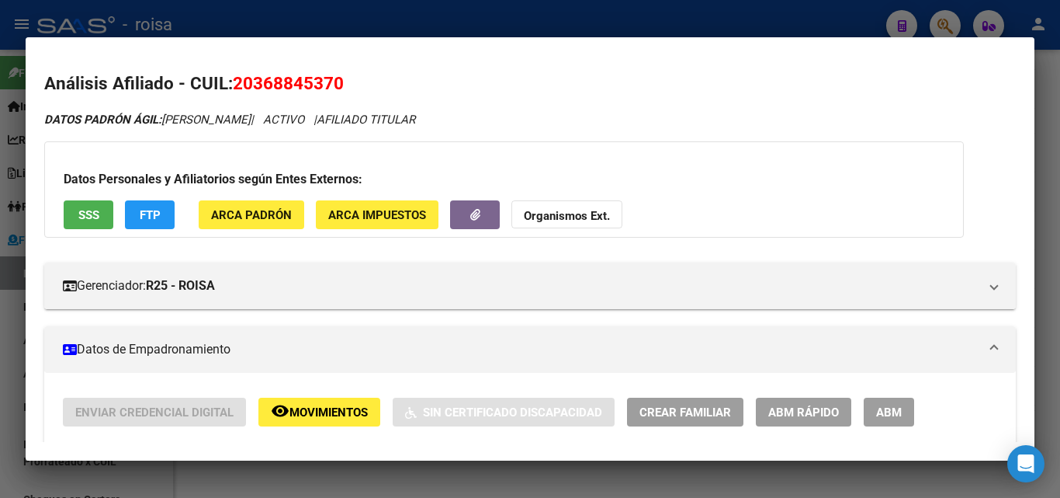
click at [14, 309] on div at bounding box center [530, 249] width 1060 height 498
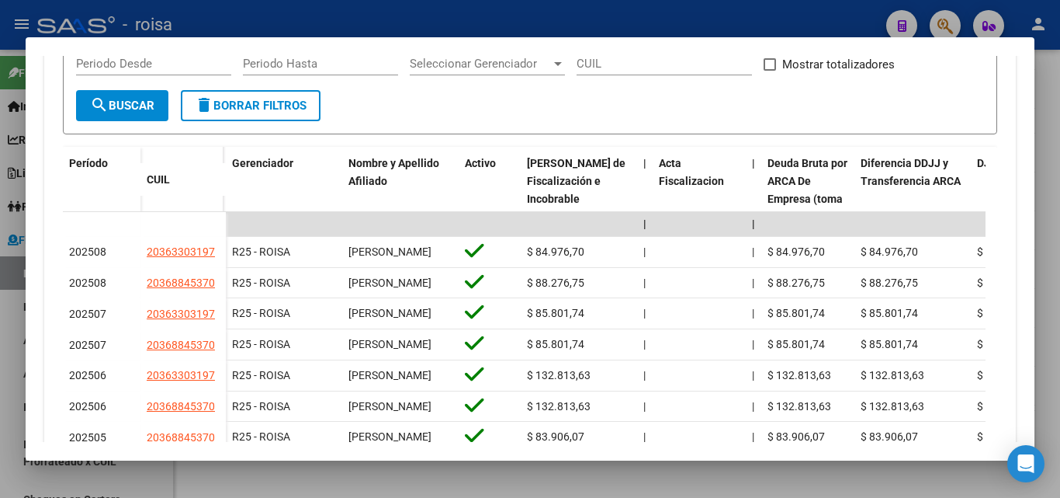
scroll to position [621, 0]
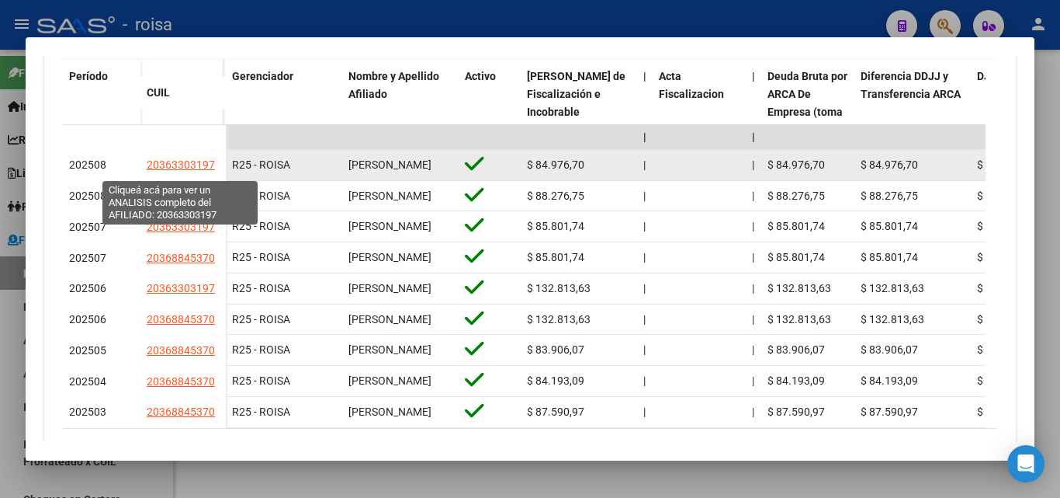
click at [169, 167] on span "20363303197" at bounding box center [181, 164] width 68 height 12
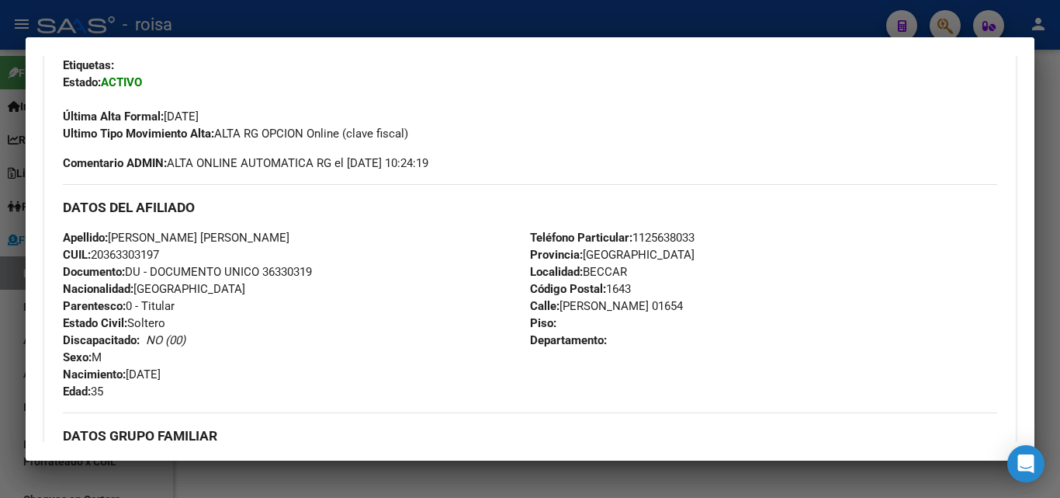
scroll to position [388, 0]
drag, startPoint x: 105, startPoint y: 251, endPoint x: 158, endPoint y: 251, distance: 53.6
click at [158, 251] on span "CUIL: 20363303197" at bounding box center [111, 253] width 96 height 14
copy span "36330319"
click at [13, 316] on div at bounding box center [530, 249] width 1060 height 498
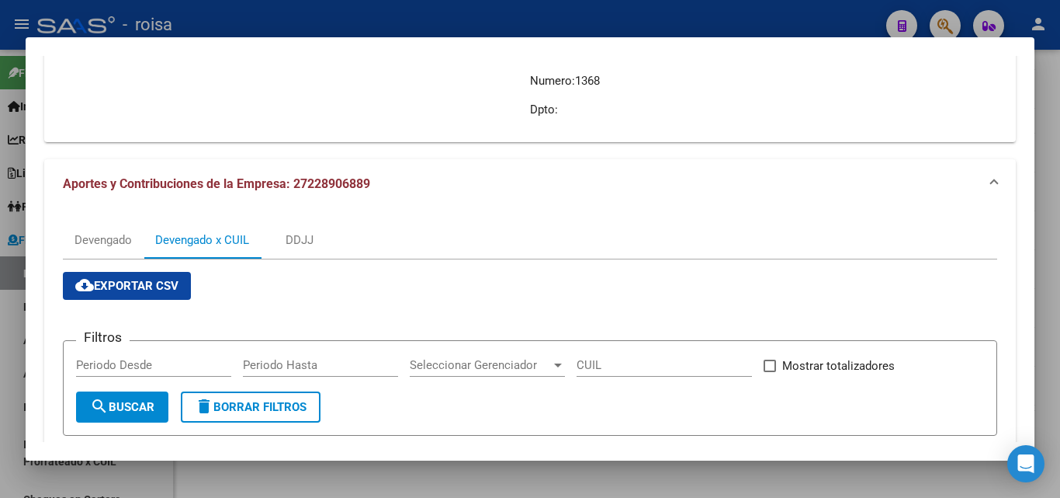
scroll to position [0, 0]
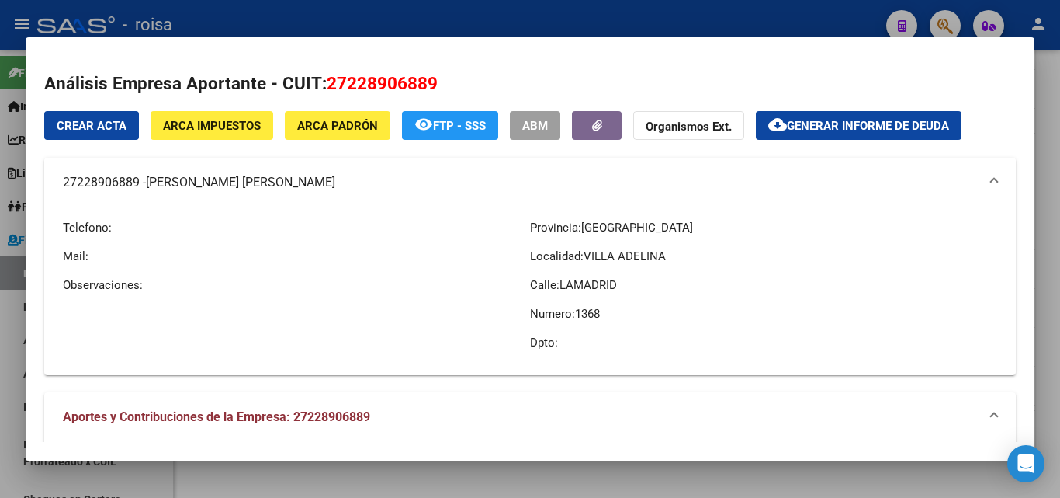
drag, startPoint x: 58, startPoint y: 187, endPoint x: 141, endPoint y: 186, distance: 83.1
click at [141, 186] on mat-expansion-panel-header "27228906889 - [PERSON_NAME] [PERSON_NAME]" at bounding box center [530, 183] width 972 height 50
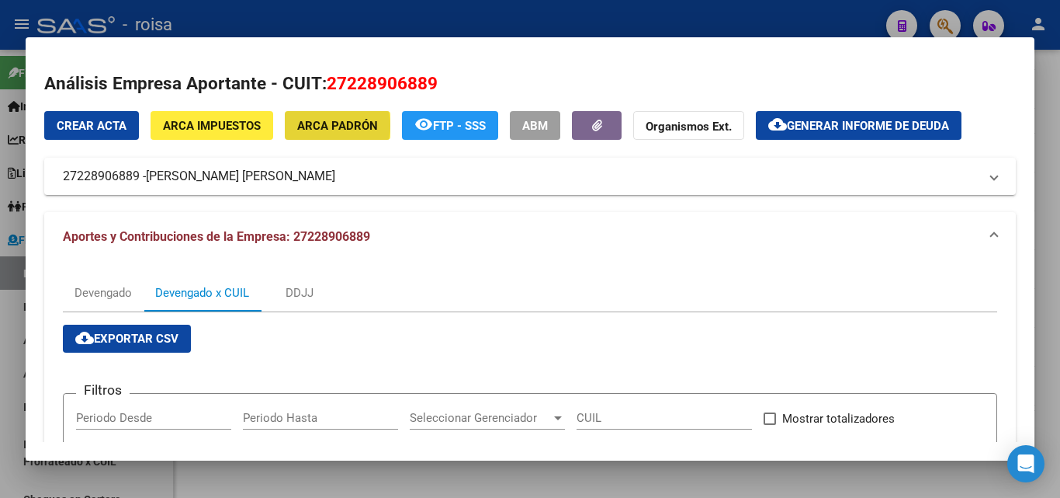
click at [329, 126] on span "ARCA Padrón" at bounding box center [337, 126] width 81 height 14
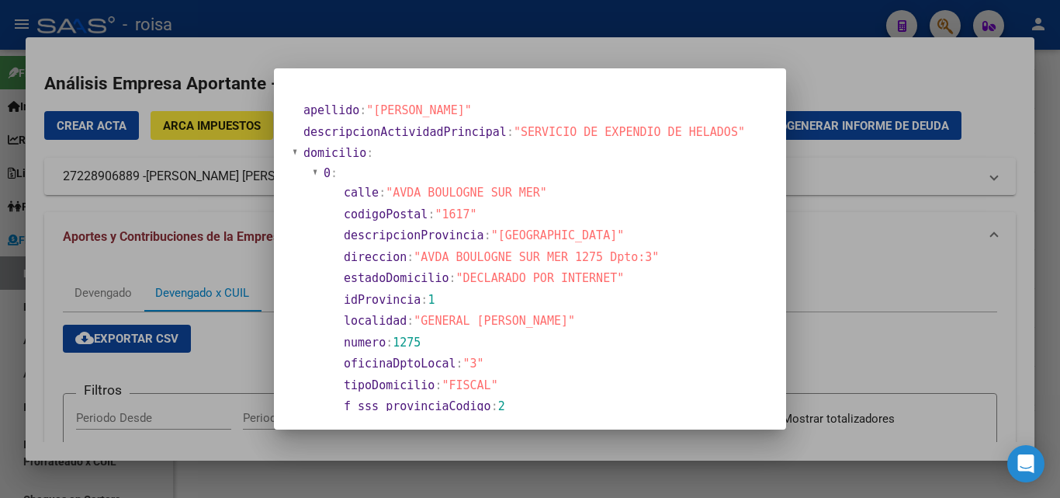
click at [134, 270] on div at bounding box center [530, 249] width 1060 height 498
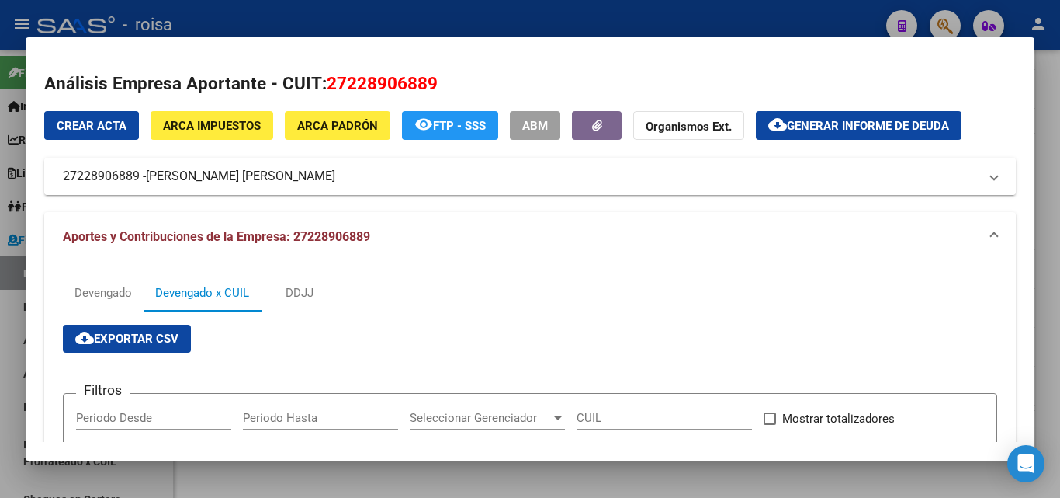
drag, startPoint x: 148, startPoint y: 179, endPoint x: 290, endPoint y: 179, distance: 142.8
click at [290, 179] on mat-panel-title "27228906889 - [PERSON_NAME] [PERSON_NAME]" at bounding box center [521, 176] width 916 height 19
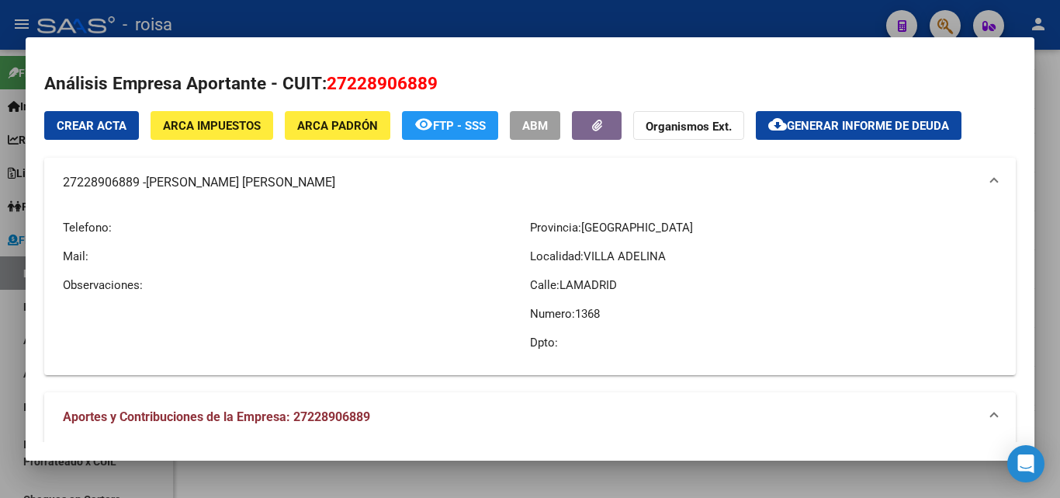
drag, startPoint x: 57, startPoint y: 180, endPoint x: 138, endPoint y: 182, distance: 81.5
click at [138, 182] on mat-expansion-panel-header "27228906889 - [PERSON_NAME] [PERSON_NAME]" at bounding box center [530, 183] width 972 height 50
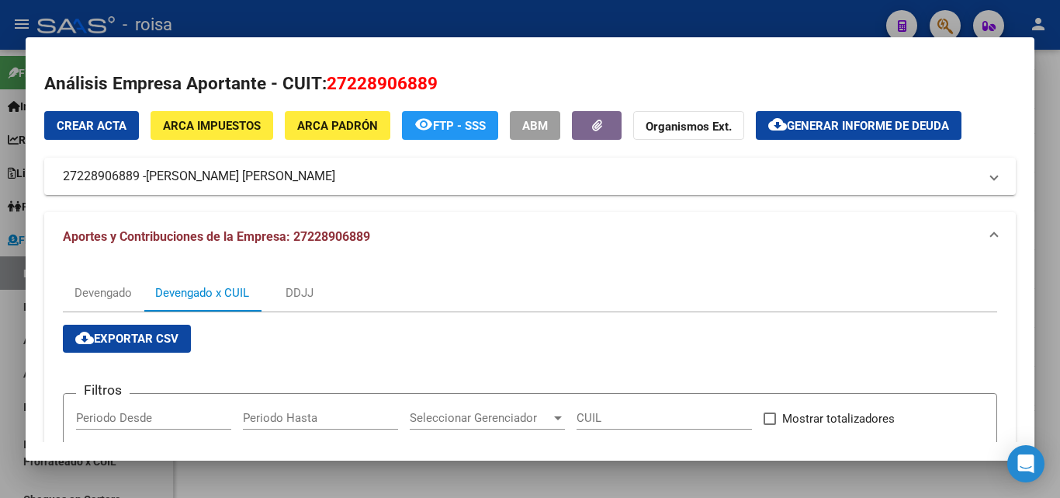
click at [356, 127] on span "ARCA Padrón" at bounding box center [337, 126] width 81 height 14
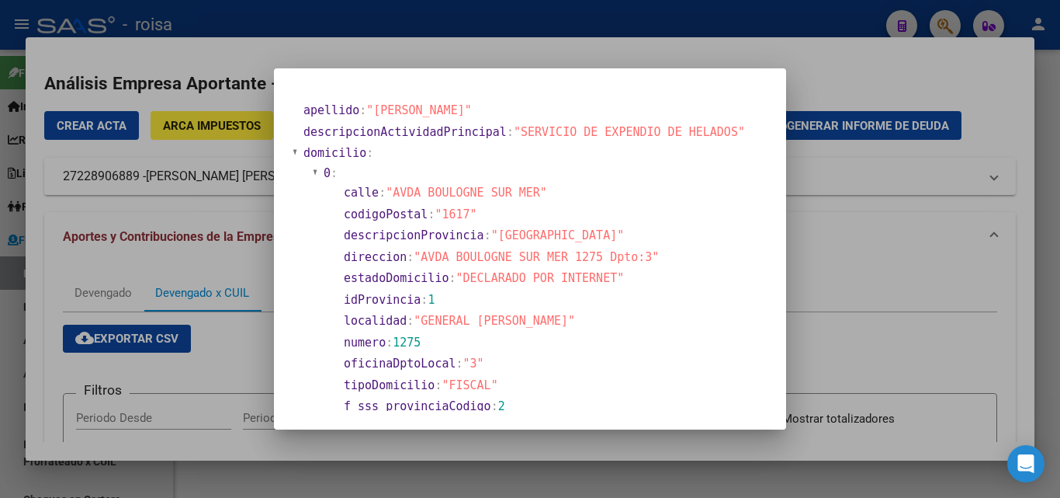
drag, startPoint x: 393, startPoint y: 189, endPoint x: 530, endPoint y: 191, distance: 137.4
click at [530, 191] on span ""AVDA BOULOGNE SUR MER"" at bounding box center [466, 193] width 161 height 14
drag, startPoint x: 418, startPoint y: 255, endPoint x: 631, endPoint y: 255, distance: 213.5
click at [631, 255] on span ""AVDA BOULOGNE SUR MER 1275 Dpto:3"" at bounding box center [536, 257] width 245 height 14
click at [834, 314] on div at bounding box center [530, 249] width 1060 height 498
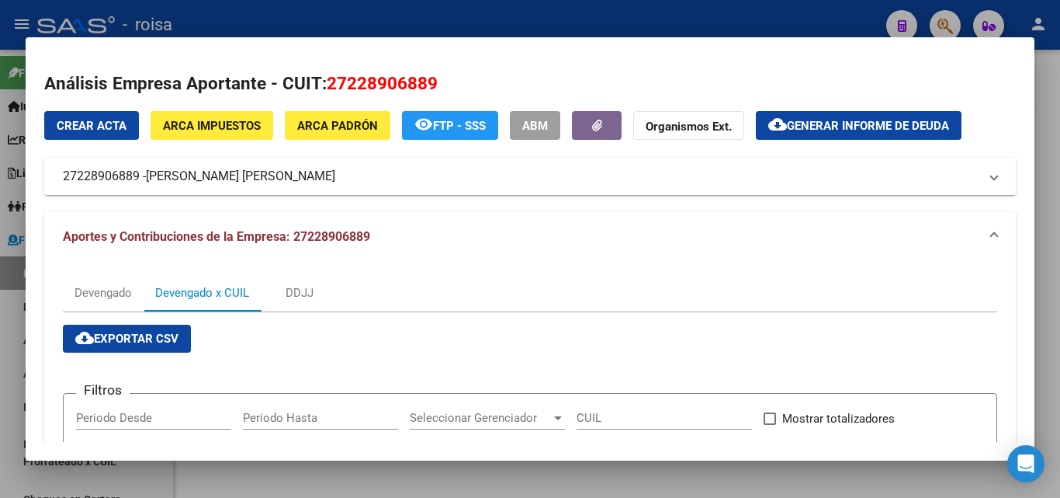
drag, startPoint x: 64, startPoint y: 180, endPoint x: 138, endPoint y: 180, distance: 73.8
click at [138, 180] on mat-expansion-panel-header "27228906889 - [PERSON_NAME] [PERSON_NAME]" at bounding box center [530, 176] width 972 height 37
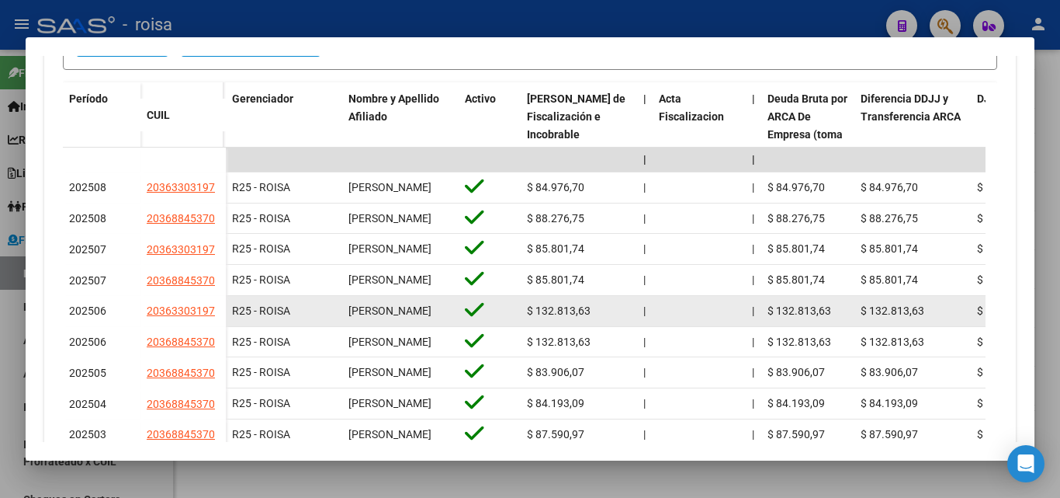
scroll to position [699, 0]
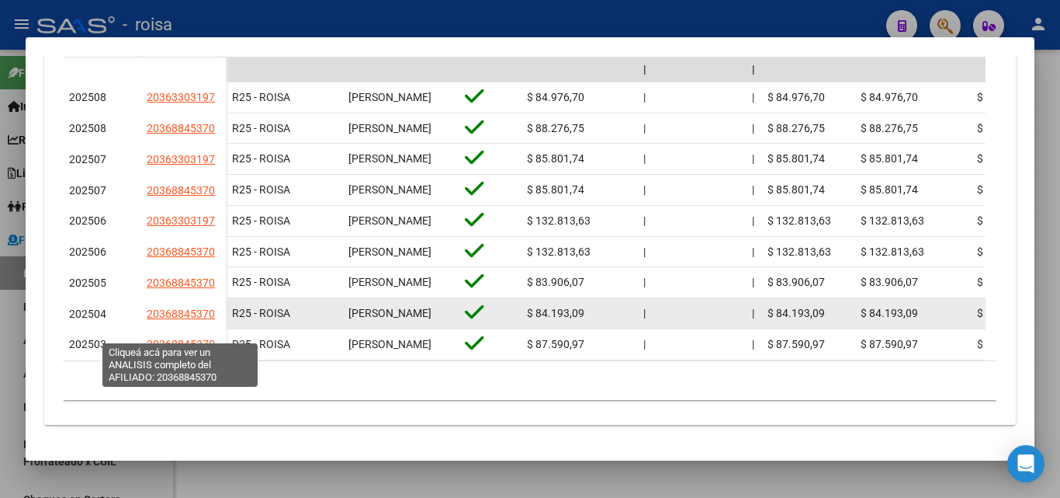
click at [158, 320] on span "20368845370" at bounding box center [181, 313] width 68 height 12
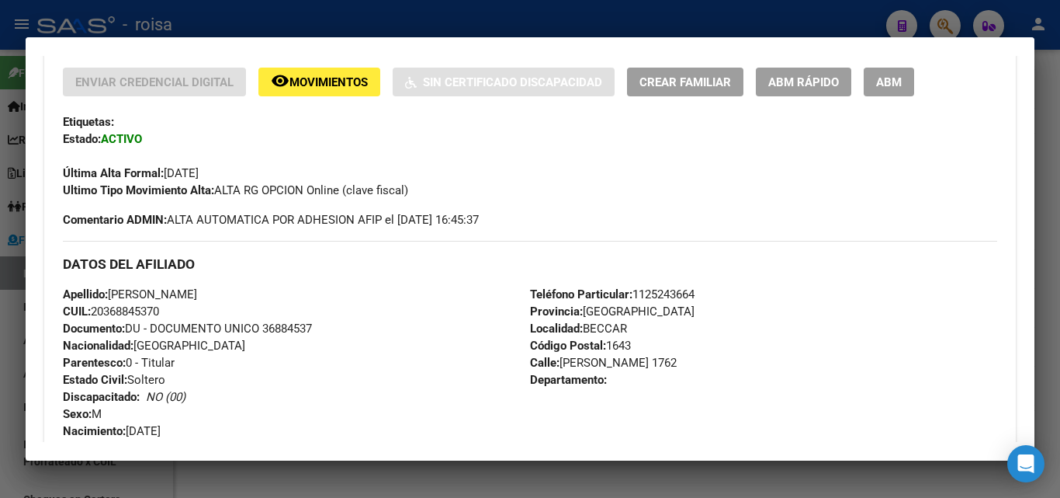
scroll to position [388, 0]
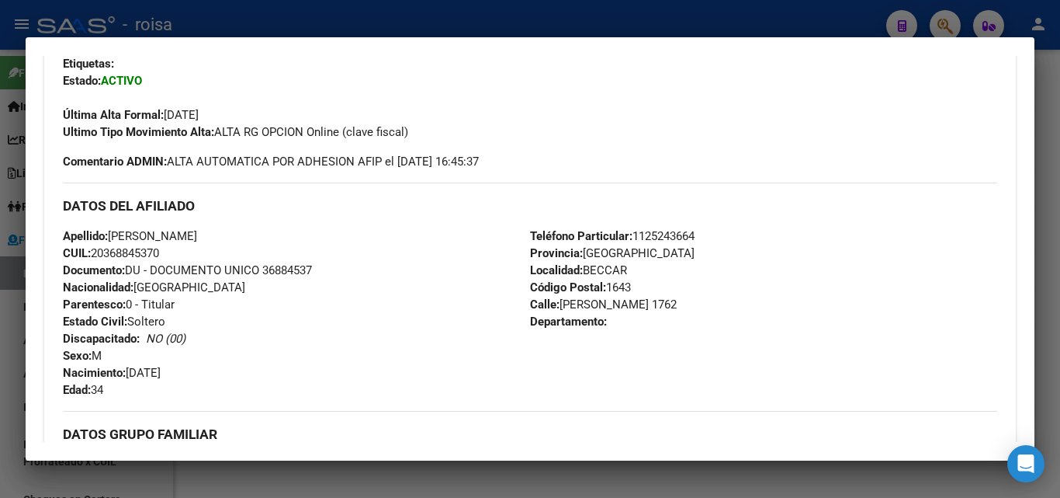
drag, startPoint x: 107, startPoint y: 253, endPoint x: 163, endPoint y: 251, distance: 55.9
click at [159, 251] on span "CUIL: 20368845370" at bounding box center [111, 253] width 96 height 14
click at [4, 342] on div at bounding box center [530, 249] width 1060 height 498
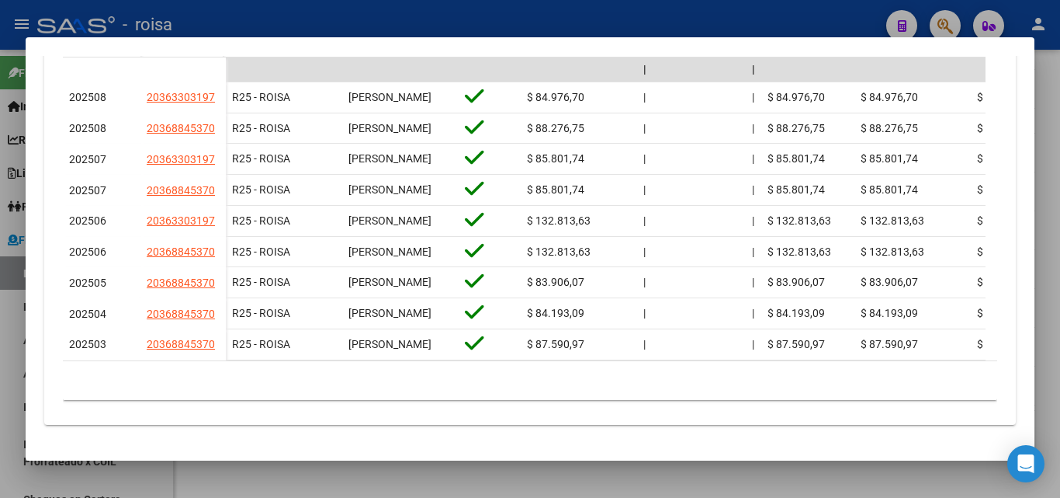
click at [16, 418] on div at bounding box center [530, 249] width 1060 height 498
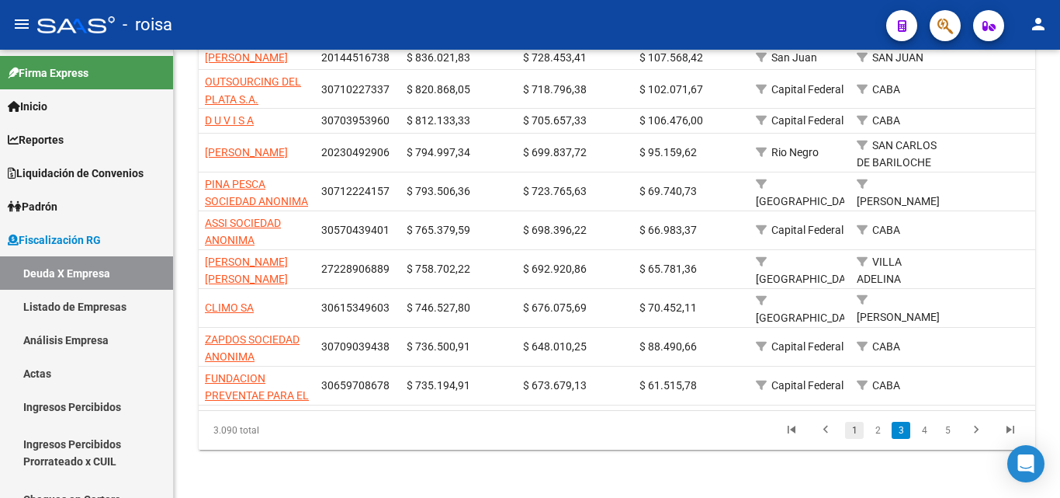
click at [854, 439] on link "1" at bounding box center [854, 430] width 19 height 17
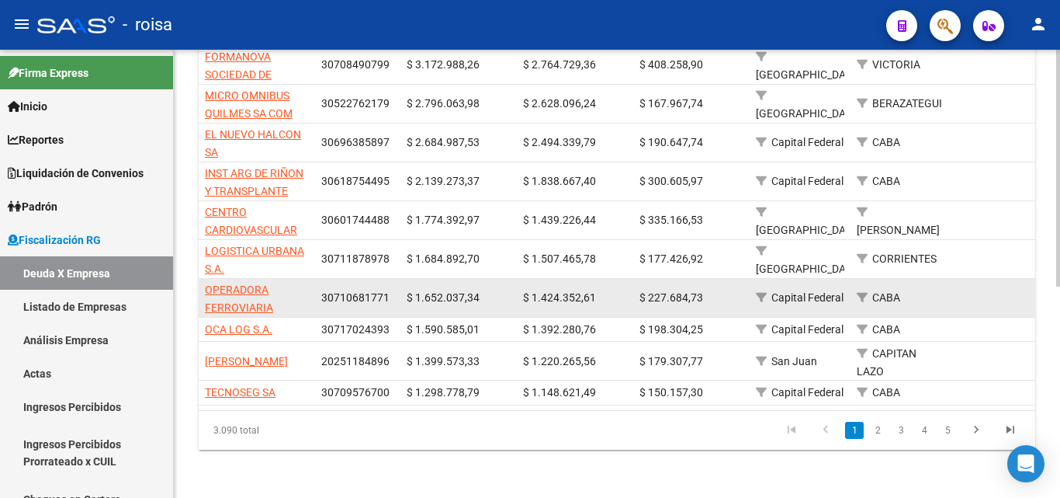
scroll to position [401, 0]
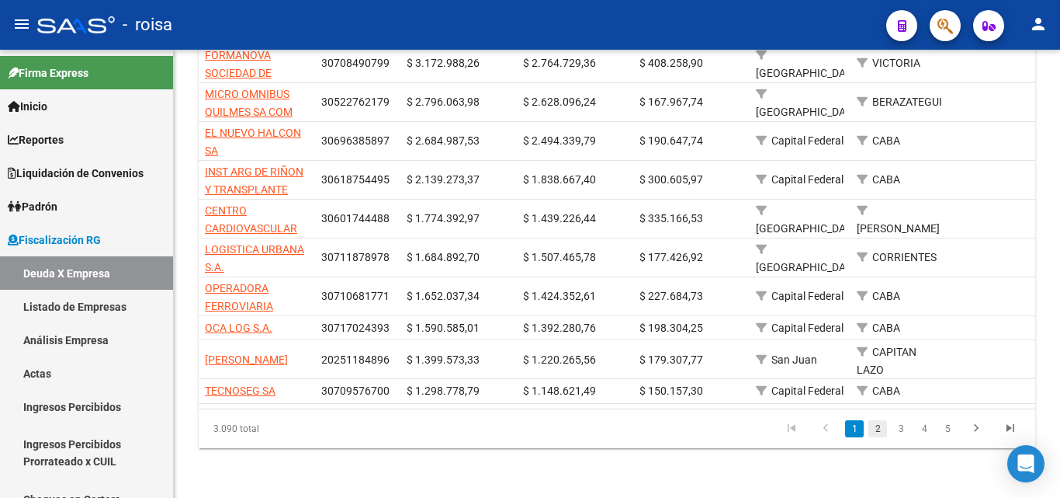
click at [881, 431] on link "2" at bounding box center [878, 428] width 19 height 17
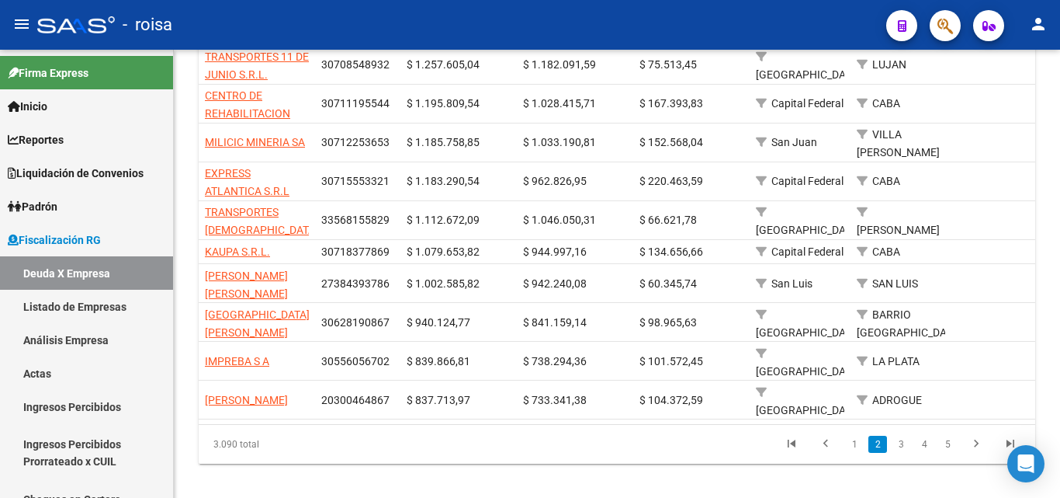
click at [881, 436] on link "2" at bounding box center [878, 444] width 19 height 17
click at [903, 436] on link "3" at bounding box center [901, 444] width 19 height 17
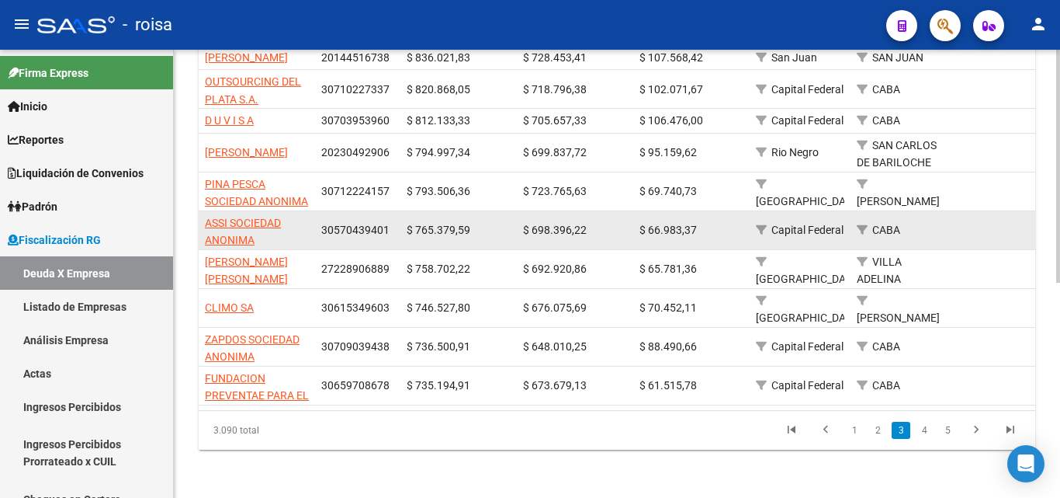
scroll to position [415, 0]
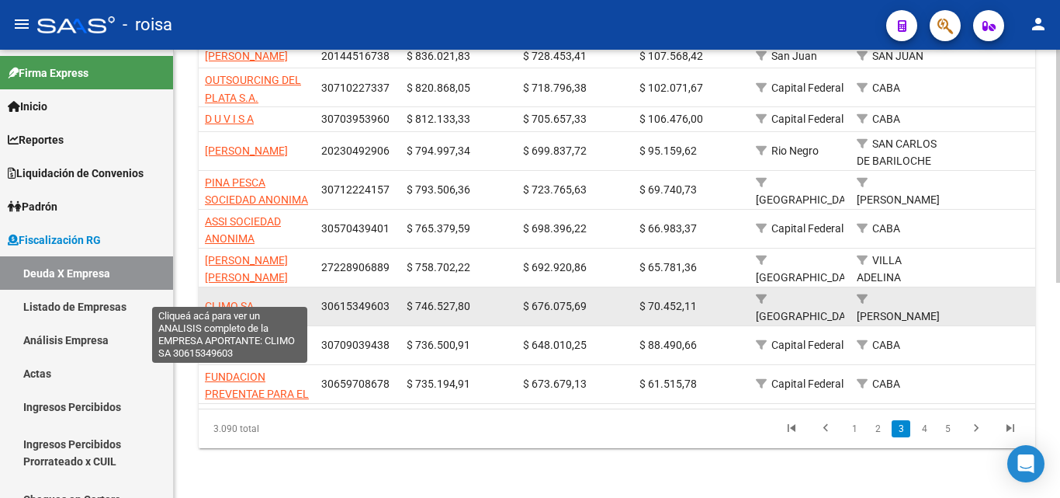
click at [232, 300] on span "CLIMO SA" at bounding box center [229, 306] width 49 height 12
type textarea "30615349603"
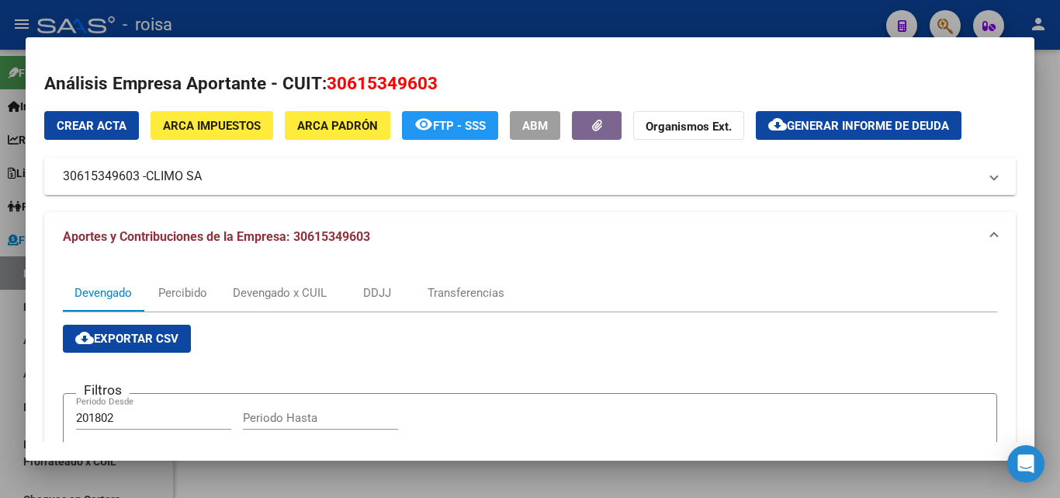
scroll to position [155, 0]
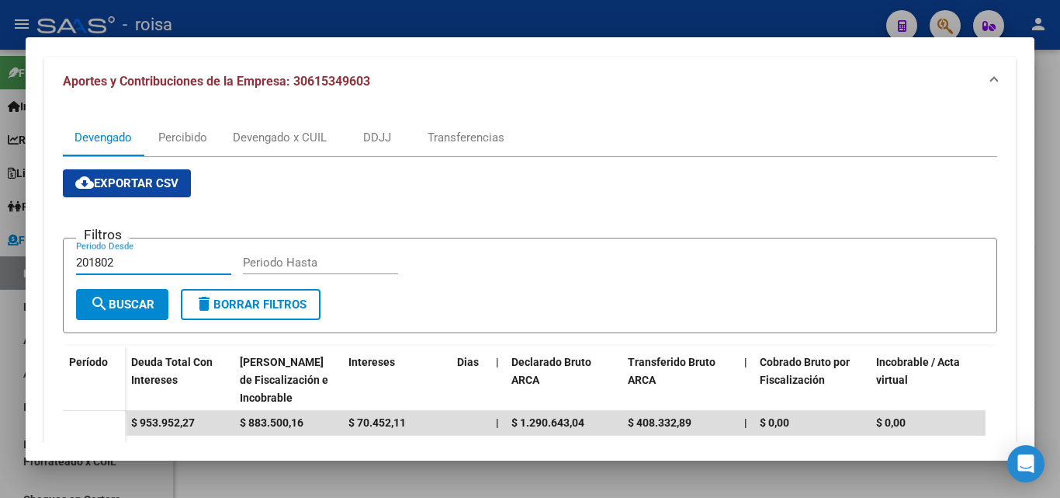
click at [137, 259] on input "201802" at bounding box center [153, 262] width 155 height 14
type input "202501"
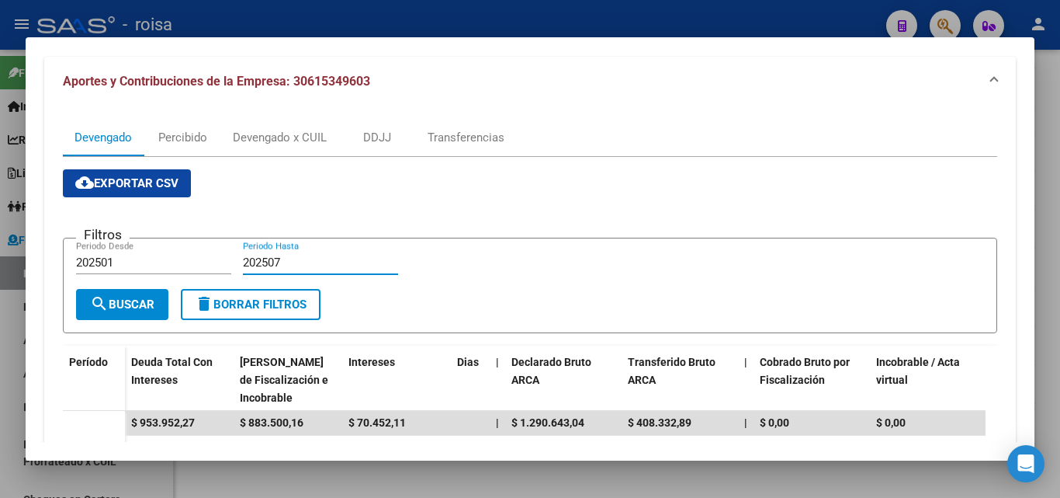
type input "202507"
click at [139, 307] on span "search Buscar" at bounding box center [122, 304] width 64 height 14
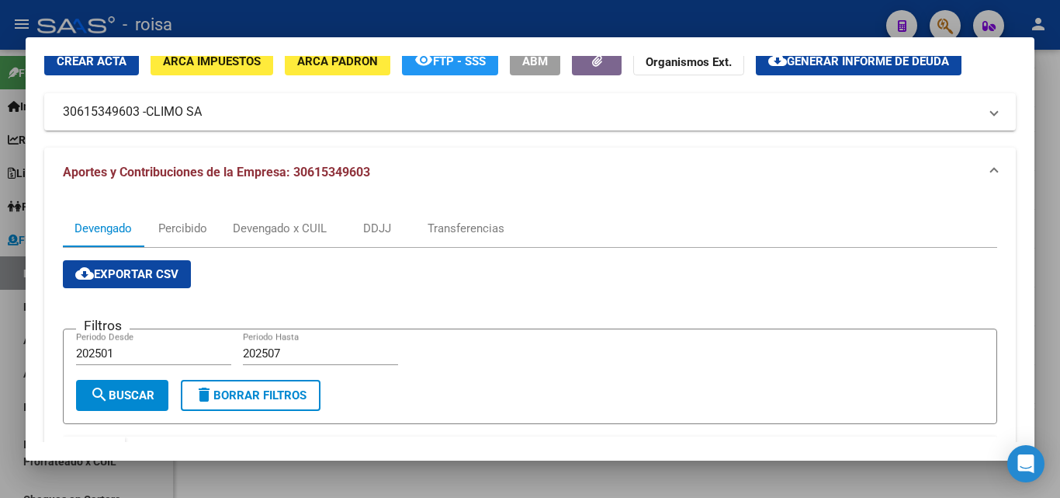
scroll to position [0, 0]
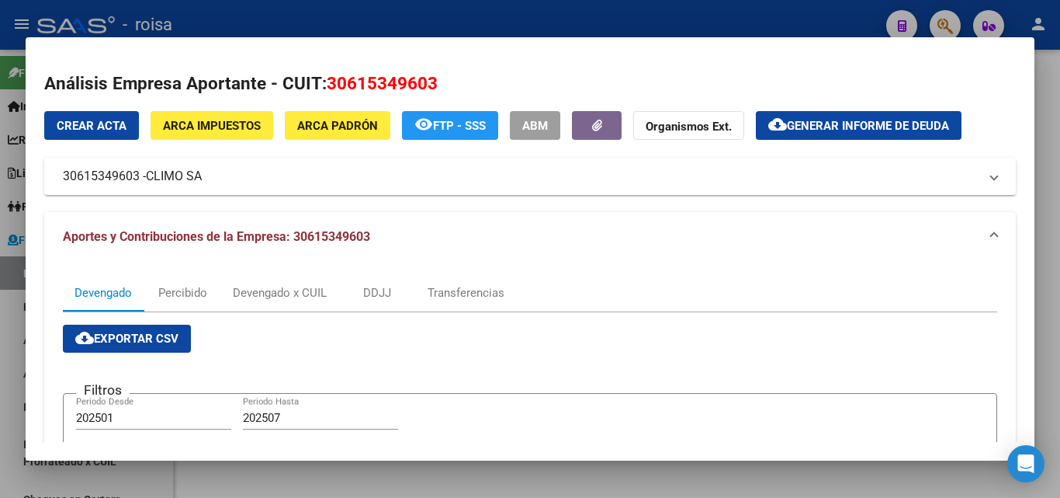
drag, startPoint x: 148, startPoint y: 175, endPoint x: 205, endPoint y: 176, distance: 56.7
click at [205, 176] on mat-panel-title "30615349603 - [PERSON_NAME] SA" at bounding box center [521, 176] width 916 height 19
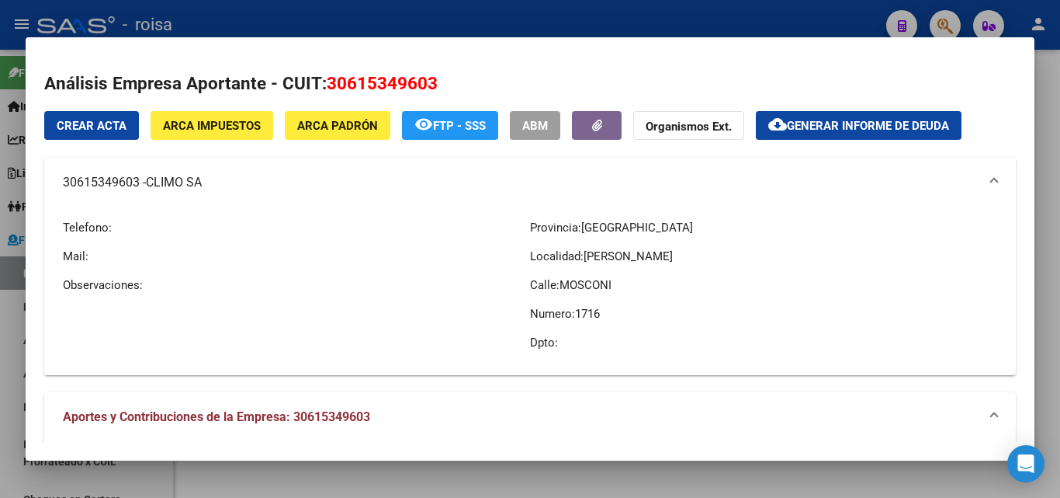
click at [872, 125] on span "Generar informe de deuda" at bounding box center [868, 126] width 162 height 14
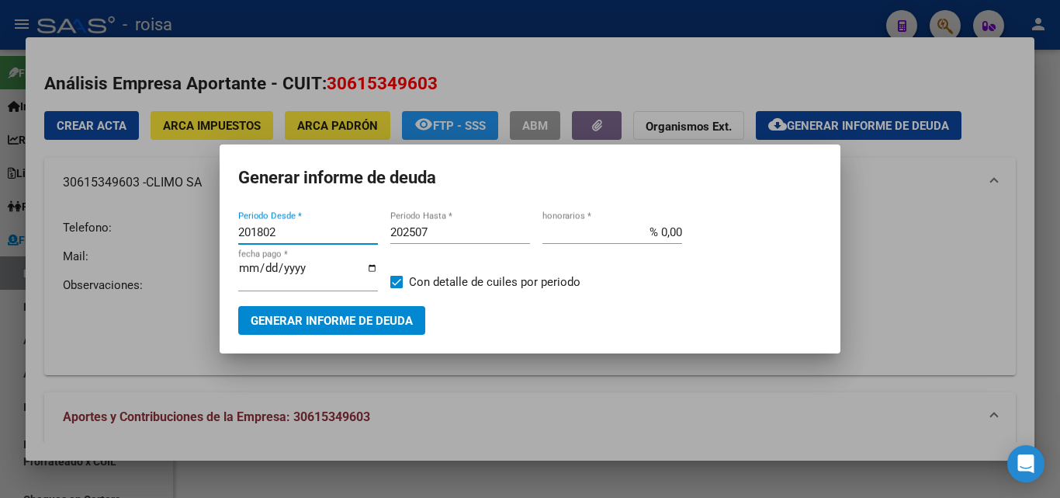
click at [283, 231] on input "201802" at bounding box center [308, 232] width 140 height 14
type input "202501"
click at [658, 231] on input "% 0,00" at bounding box center [613, 232] width 140 height 14
type input "% 10,00"
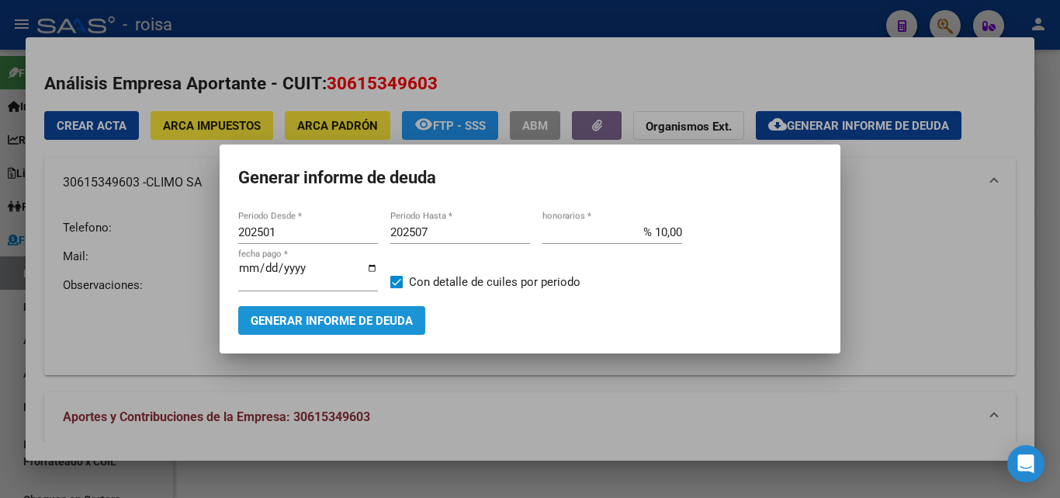
click at [358, 321] on span "Generar informe de deuda" at bounding box center [332, 321] width 162 height 14
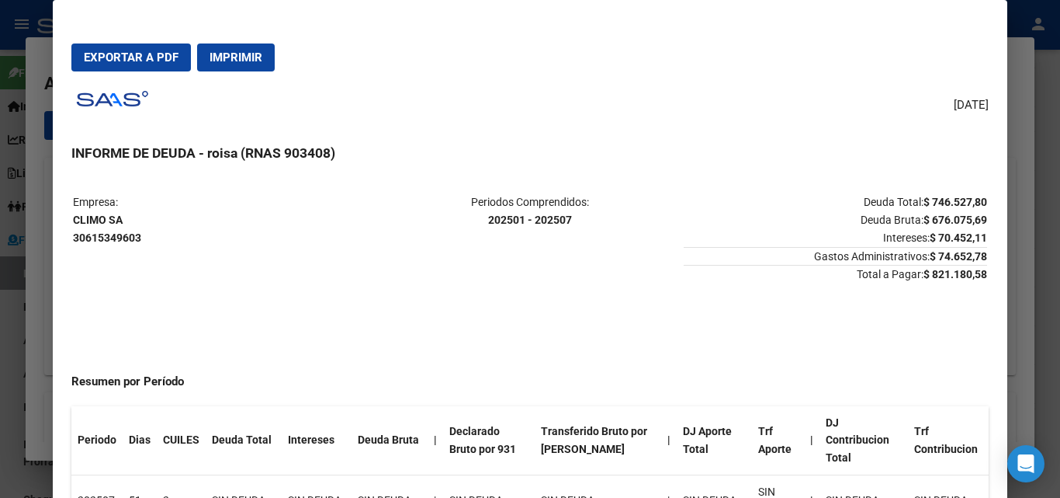
click at [150, 59] on span "Exportar a PDF" at bounding box center [131, 57] width 95 height 14
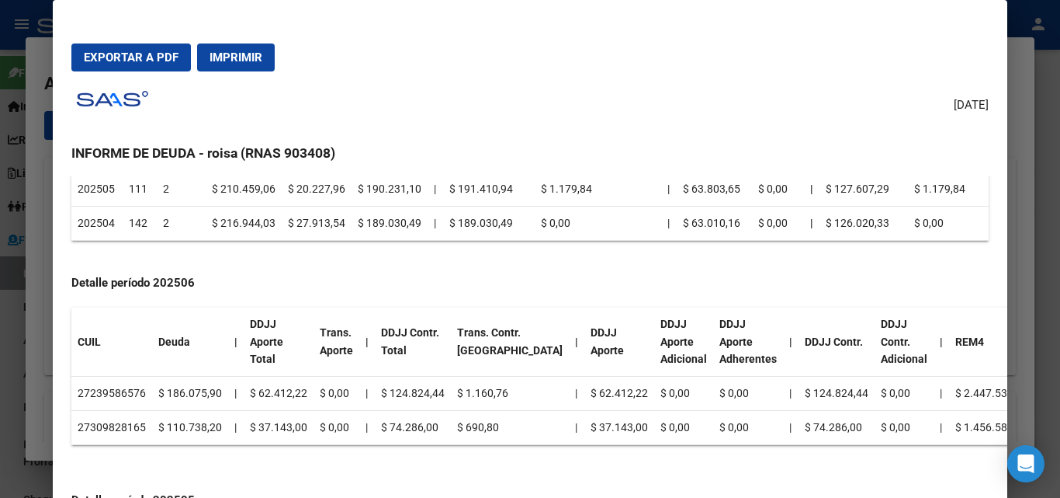
scroll to position [466, 0]
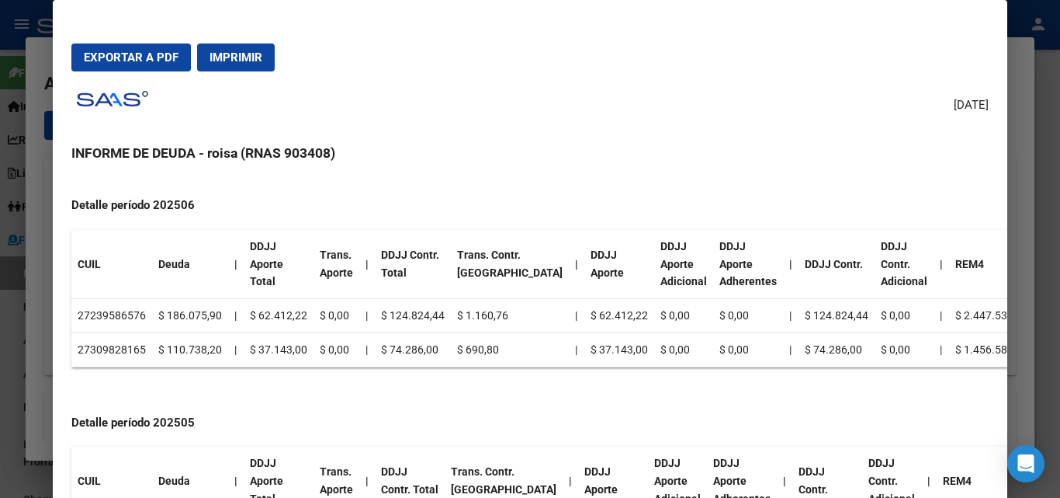
drag, startPoint x: 87, startPoint y: 296, endPoint x: 114, endPoint y: 297, distance: 27.2
click at [114, 299] on td "27239586576" at bounding box center [111, 316] width 81 height 34
click at [138, 245] on th "CUIL" at bounding box center [111, 264] width 81 height 69
drag, startPoint x: 104, startPoint y: 299, endPoint x: 123, endPoint y: 300, distance: 19.4
click at [123, 300] on td "27239586576" at bounding box center [111, 316] width 81 height 34
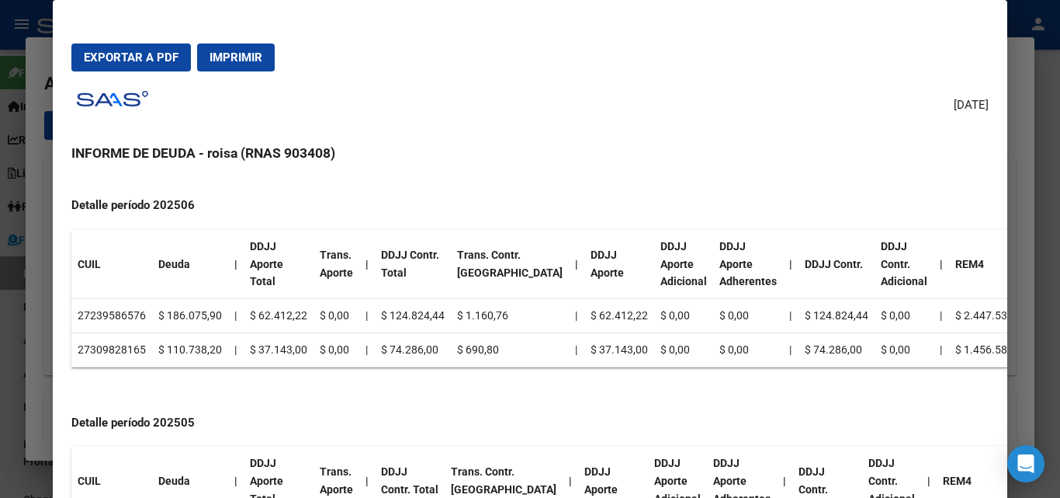
click at [126, 255] on th "CUIL" at bounding box center [111, 264] width 81 height 69
drag, startPoint x: 90, startPoint y: 293, endPoint x: 138, endPoint y: 298, distance: 48.4
click at [138, 299] on td "27239586576" at bounding box center [111, 316] width 81 height 34
drag, startPoint x: 89, startPoint y: 329, endPoint x: 137, endPoint y: 328, distance: 48.2
click at [137, 332] on td "27309828165" at bounding box center [111, 349] width 81 height 34
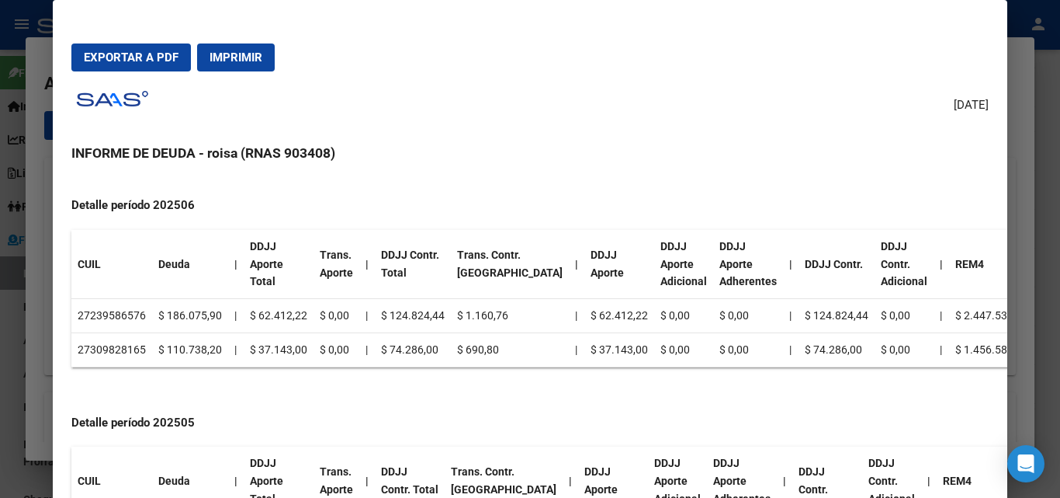
click at [443, 158] on h3 "INFORME DE DEUDA - roisa (RNAS 903408)" at bounding box center [529, 153] width 917 height 20
drag, startPoint x: 91, startPoint y: 328, endPoint x: 137, endPoint y: 334, distance: 46.9
click at [137, 334] on td "27309828165" at bounding box center [111, 349] width 81 height 34
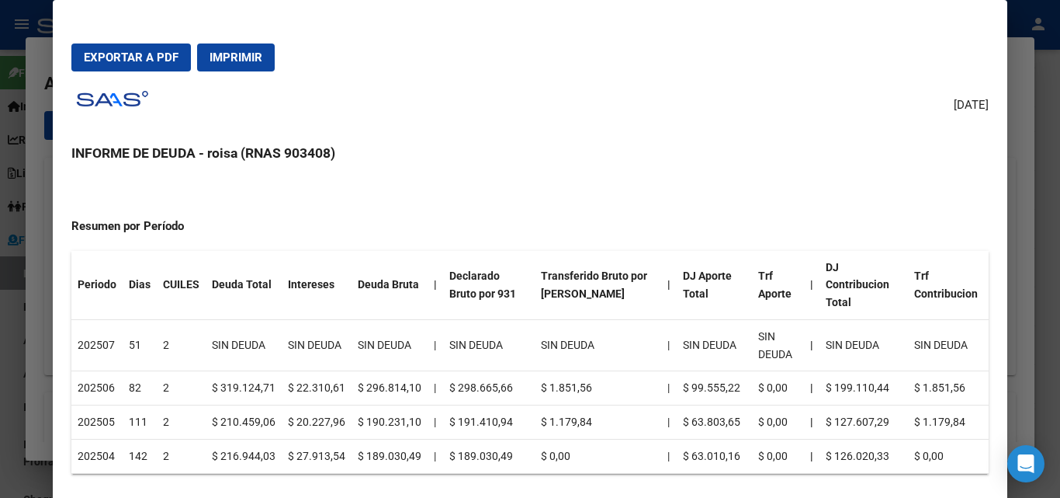
scroll to position [0, 0]
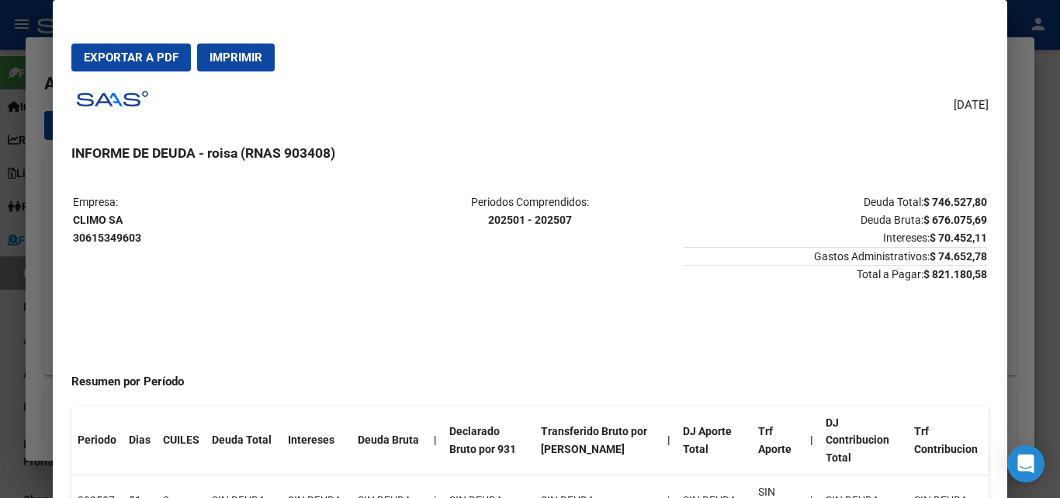
drag, startPoint x: 35, startPoint y: 327, endPoint x: 52, endPoint y: 322, distance: 17.7
click at [35, 327] on div at bounding box center [530, 249] width 1060 height 498
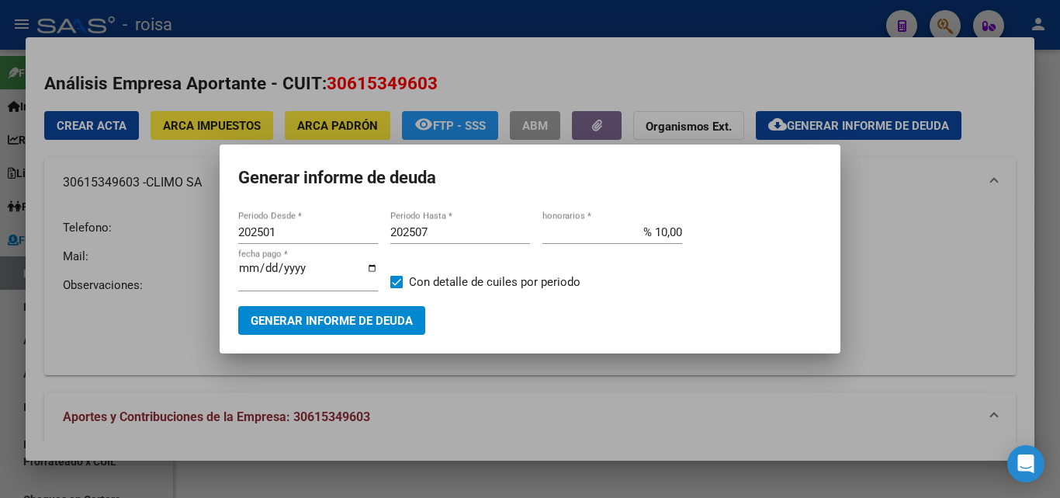
click at [106, 357] on div at bounding box center [530, 249] width 1060 height 498
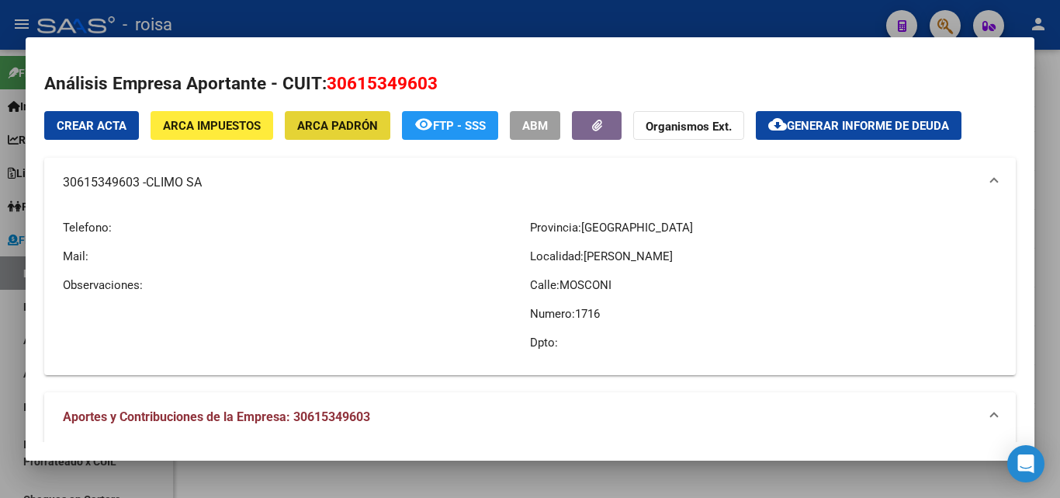
click at [344, 134] on button "ARCA Padrón" at bounding box center [338, 125] width 106 height 29
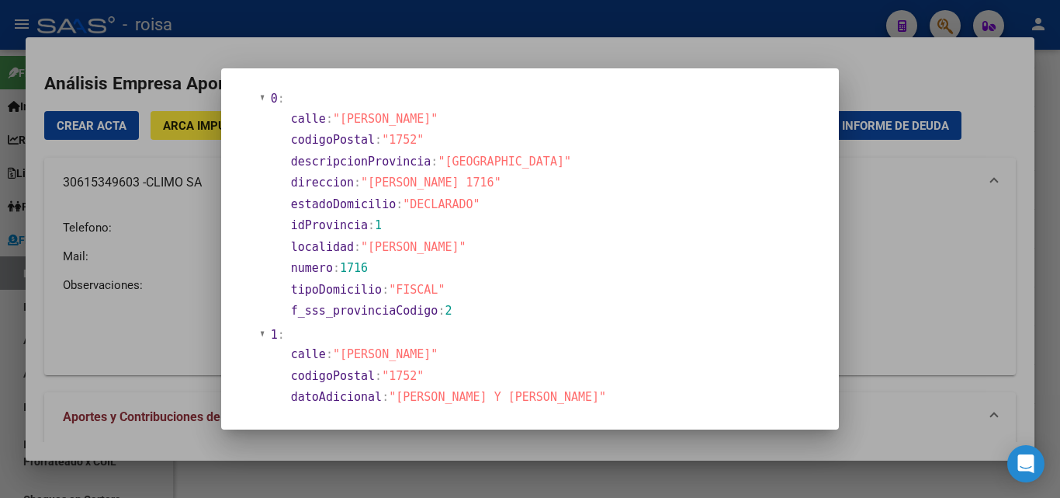
scroll to position [155, 0]
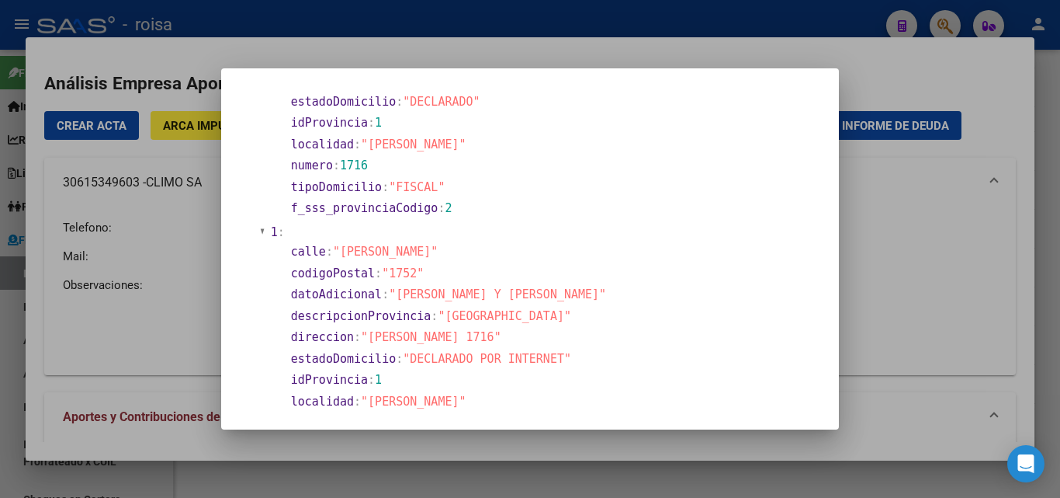
click at [175, 299] on div at bounding box center [530, 249] width 1060 height 498
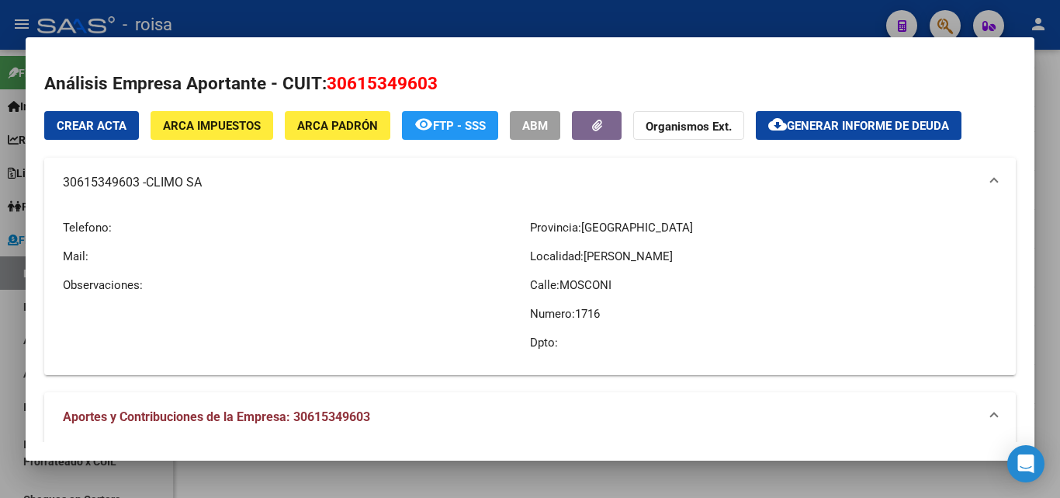
click at [122, 184] on mat-panel-title "30615349603 - [PERSON_NAME] SA" at bounding box center [521, 182] width 916 height 19
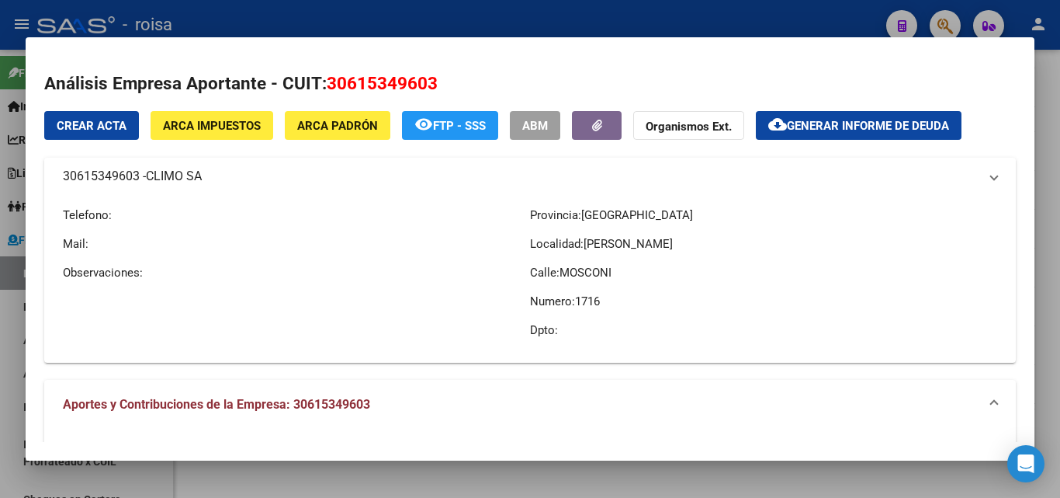
click at [122, 184] on mat-panel-title "30615349603 - [PERSON_NAME] SA" at bounding box center [521, 176] width 916 height 19
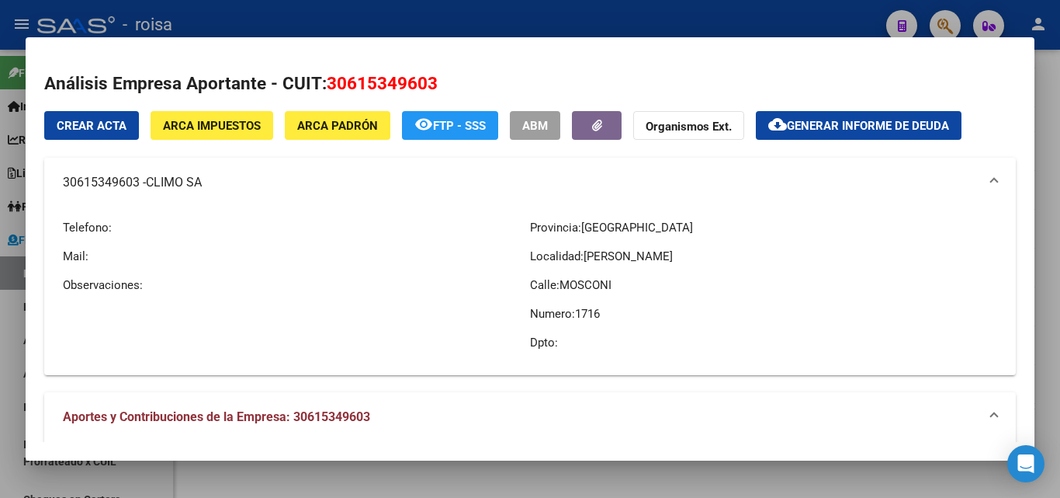
click at [310, 194] on mat-expansion-panel-header "30615349603 - [PERSON_NAME] SA" at bounding box center [530, 183] width 972 height 50
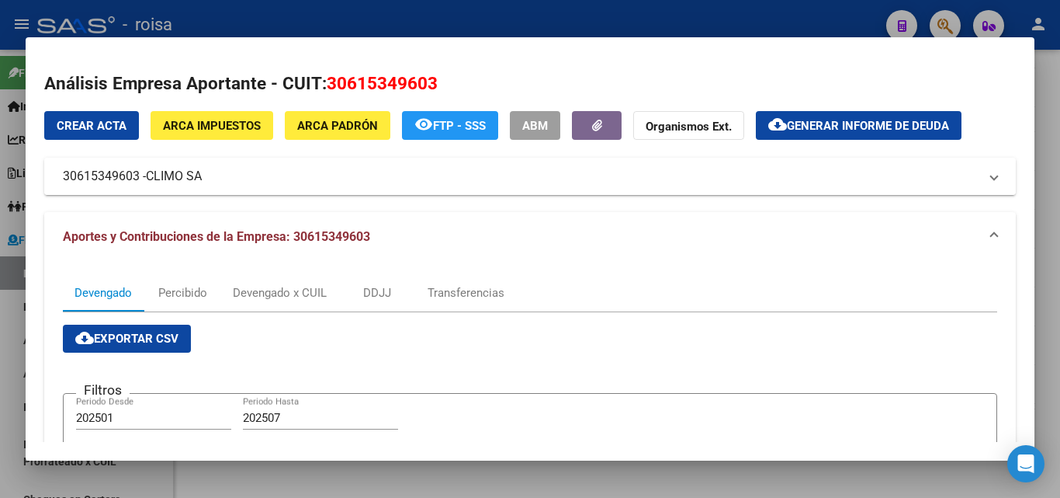
drag, startPoint x: 99, startPoint y: 180, endPoint x: 242, endPoint y: 187, distance: 143.8
click at [242, 187] on mat-expansion-panel-header "30615349603 - [PERSON_NAME] SA" at bounding box center [530, 176] width 972 height 37
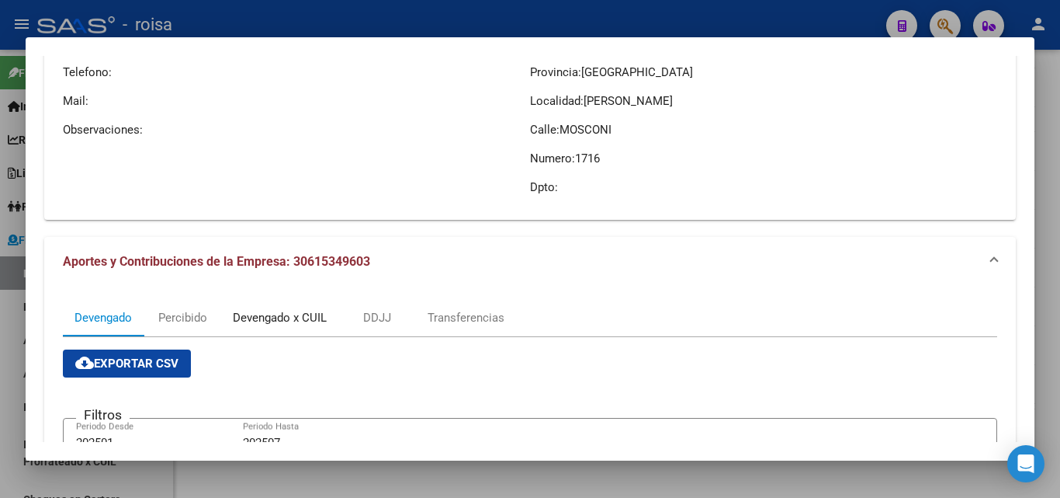
click at [275, 318] on div "Devengado x CUIL" at bounding box center [280, 317] width 94 height 17
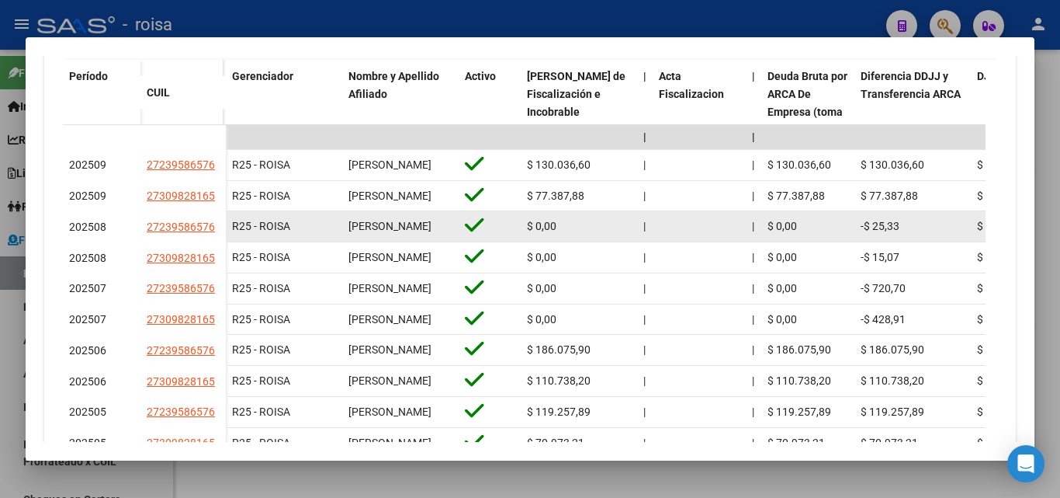
scroll to position [699, 0]
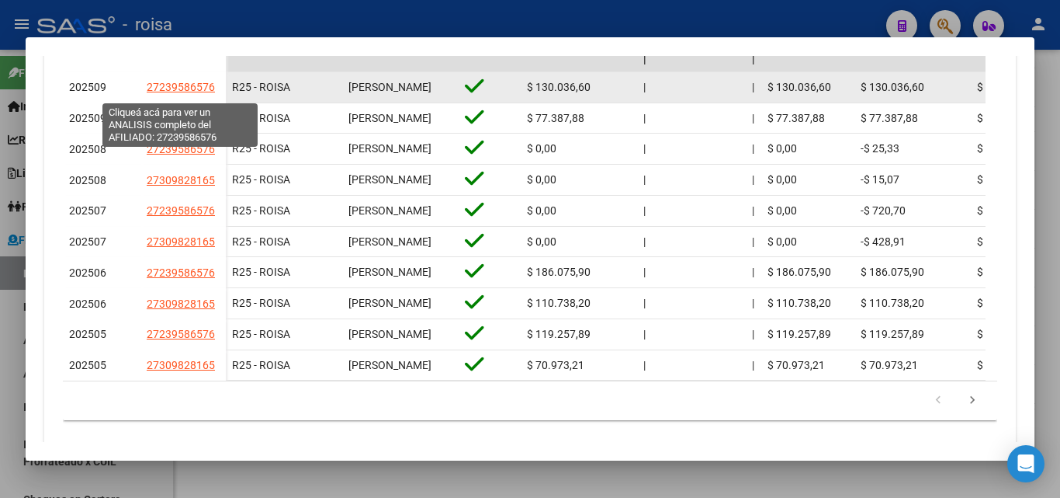
drag, startPoint x: 160, startPoint y: 91, endPoint x: 210, endPoint y: 92, distance: 50.5
click at [210, 92] on span "27239586576" at bounding box center [181, 87] width 68 height 12
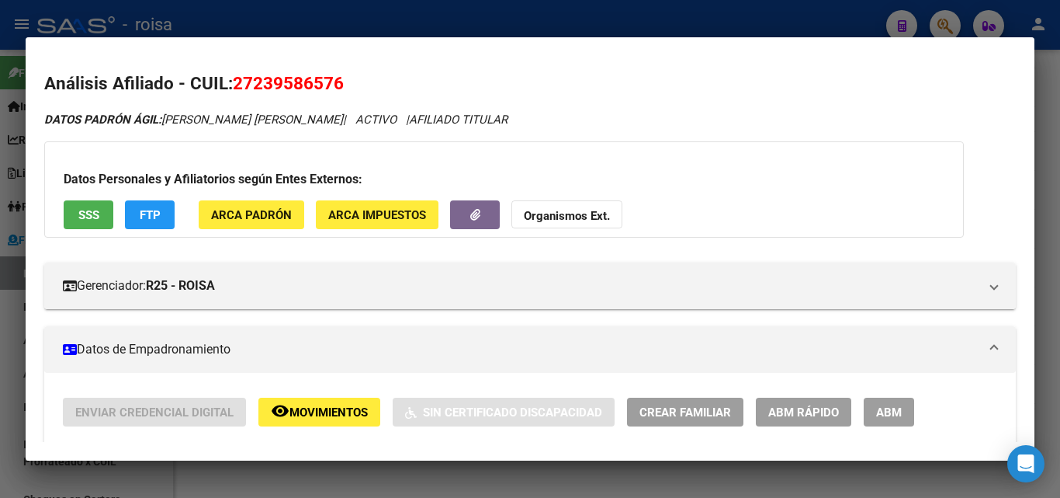
drag, startPoint x: 254, startPoint y: 82, endPoint x: 330, endPoint y: 83, distance: 76.1
click at [330, 83] on span "27239586576" at bounding box center [288, 83] width 111 height 20
click at [7, 329] on div at bounding box center [530, 249] width 1060 height 498
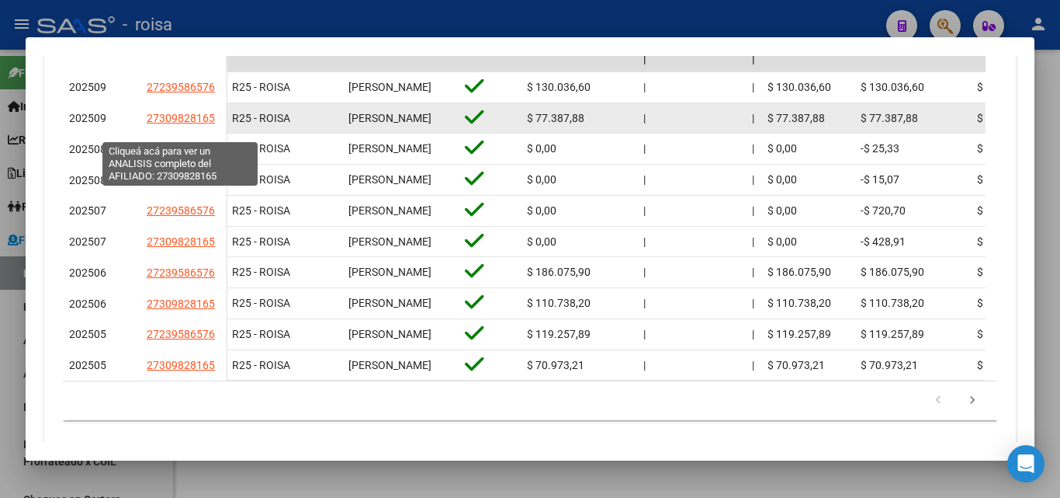
click at [186, 124] on span "27309828165" at bounding box center [181, 118] width 68 height 12
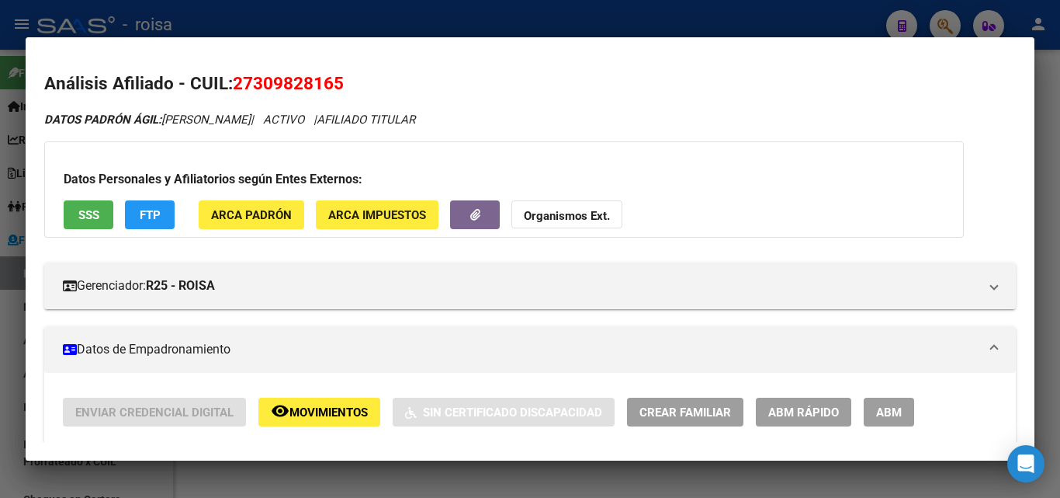
drag, startPoint x: 254, startPoint y: 79, endPoint x: 333, endPoint y: 75, distance: 79.3
click at [333, 75] on span "27309828165" at bounding box center [288, 83] width 111 height 20
click at [755, 210] on div "Datos Personales y Afiliatorios según Entes Externos: SSS FTP ARCA Padrón ARCA …" at bounding box center [504, 189] width 920 height 96
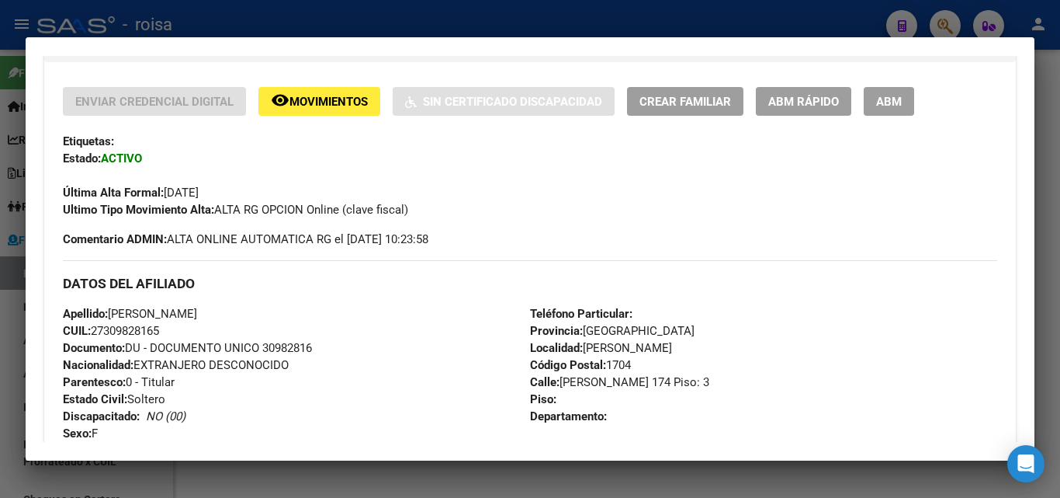
scroll to position [466, 0]
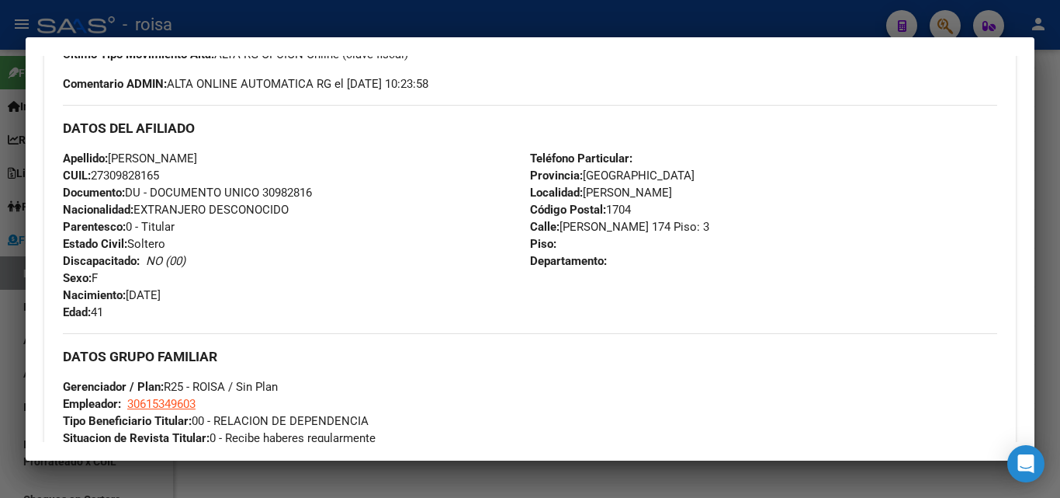
drag, startPoint x: 103, startPoint y: 175, endPoint x: 158, endPoint y: 172, distance: 55.2
click at [158, 172] on span "CUIL: 27309828165" at bounding box center [111, 175] width 96 height 14
click at [552, 349] on h3 "DATOS GRUPO FAMILIAR" at bounding box center [530, 356] width 935 height 17
drag, startPoint x: 107, startPoint y: 173, endPoint x: 160, endPoint y: 173, distance: 52.8
click at [159, 173] on span "CUIL: 27309828165" at bounding box center [111, 175] width 96 height 14
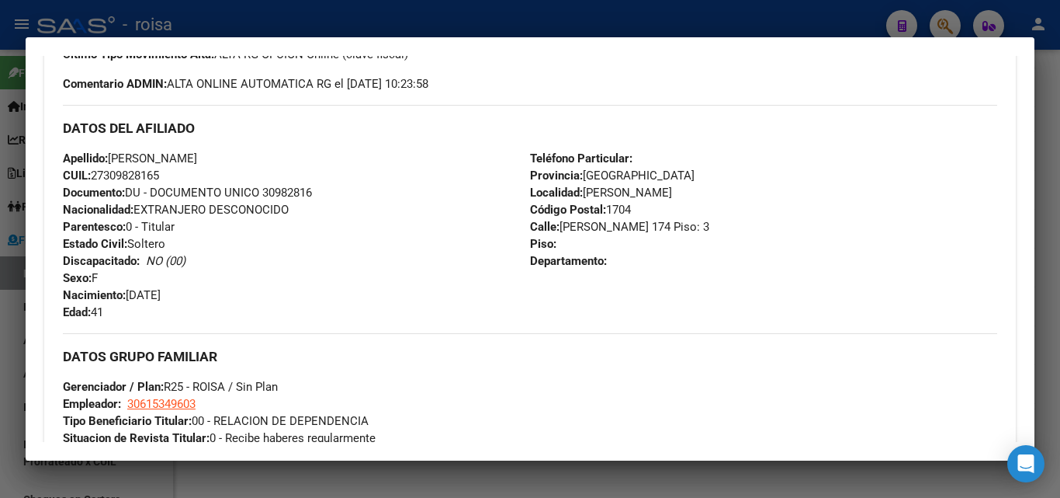
click at [7, 342] on div at bounding box center [530, 249] width 1060 height 498
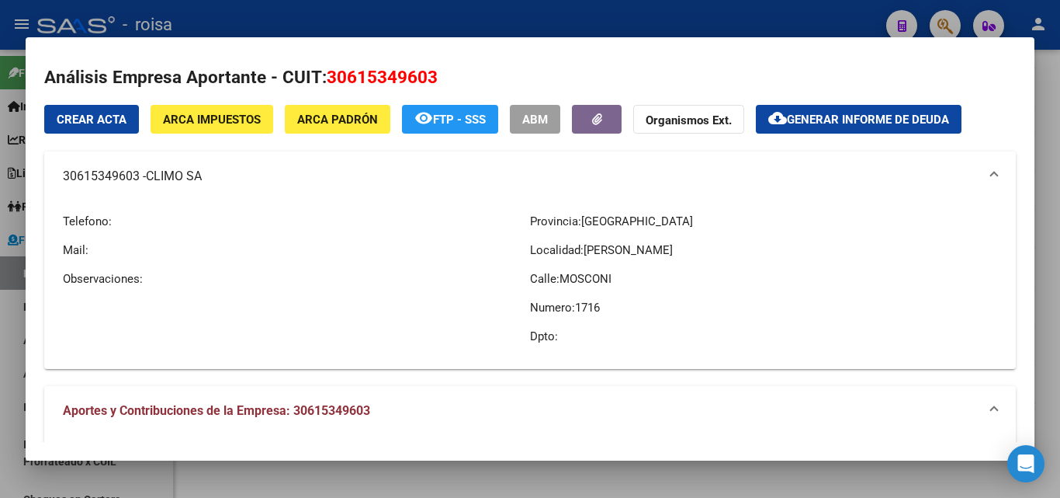
scroll to position [0, 0]
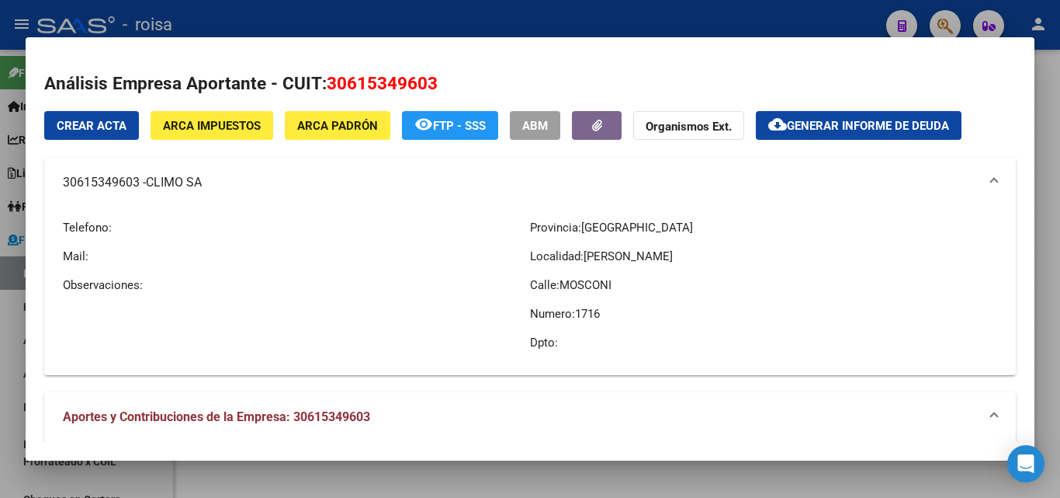
drag, startPoint x: 148, startPoint y: 183, endPoint x: 215, endPoint y: 188, distance: 67.7
click at [215, 188] on mat-panel-title "30615349603 - [PERSON_NAME] SA" at bounding box center [521, 182] width 916 height 19
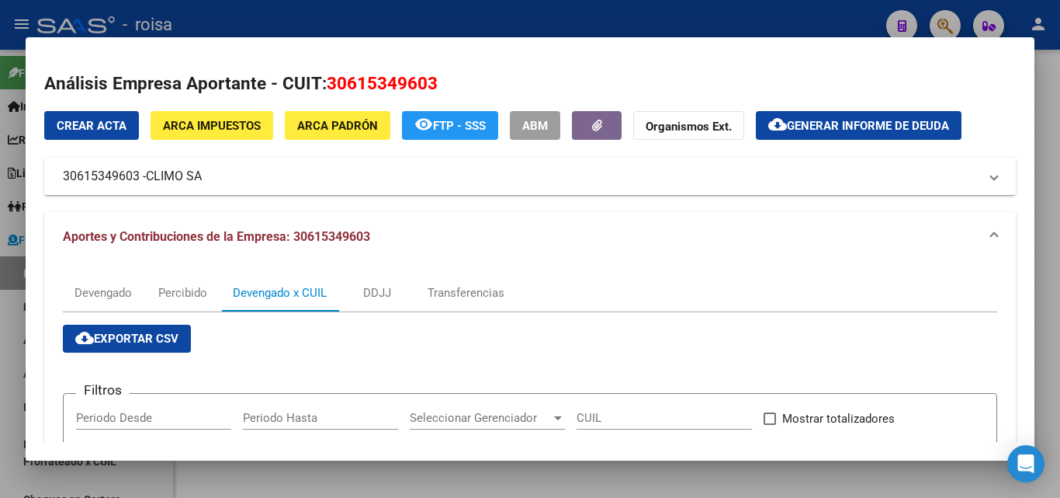
click at [215, 188] on mat-expansion-panel-header "30615349603 - [PERSON_NAME] SA" at bounding box center [530, 176] width 972 height 37
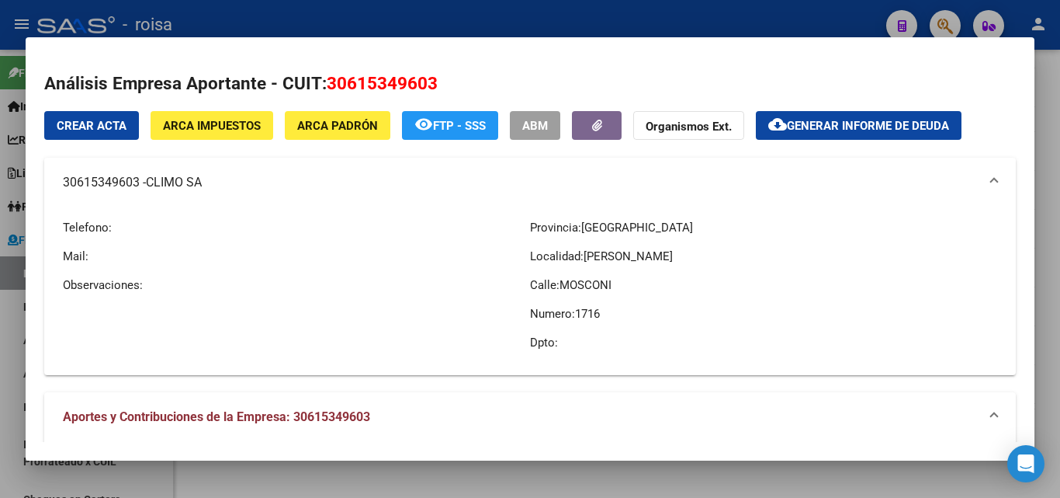
click at [213, 187] on mat-panel-title "30615349603 - [PERSON_NAME] SA" at bounding box center [521, 182] width 916 height 19
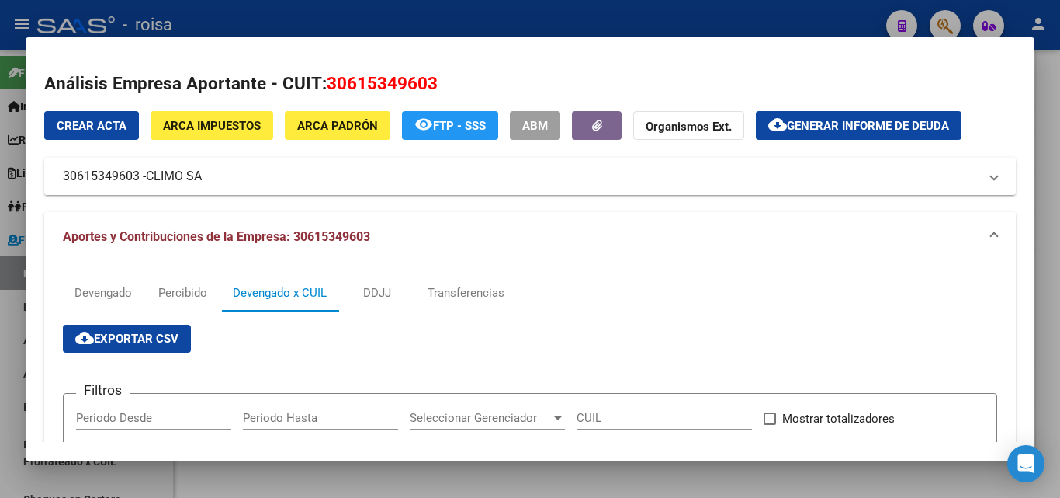
click at [202, 176] on span "CLIMO SA" at bounding box center [174, 176] width 56 height 19
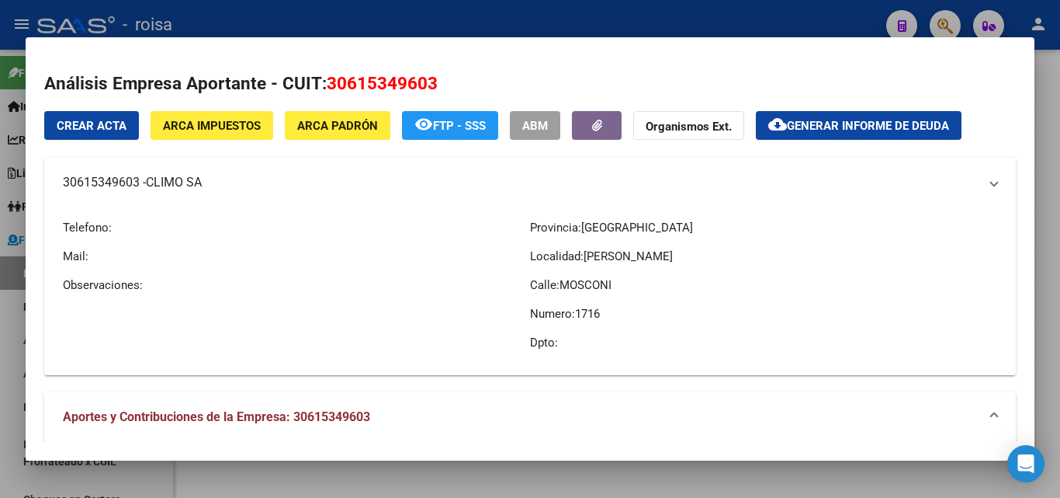
click at [202, 176] on span "CLIMO SA" at bounding box center [174, 182] width 56 height 19
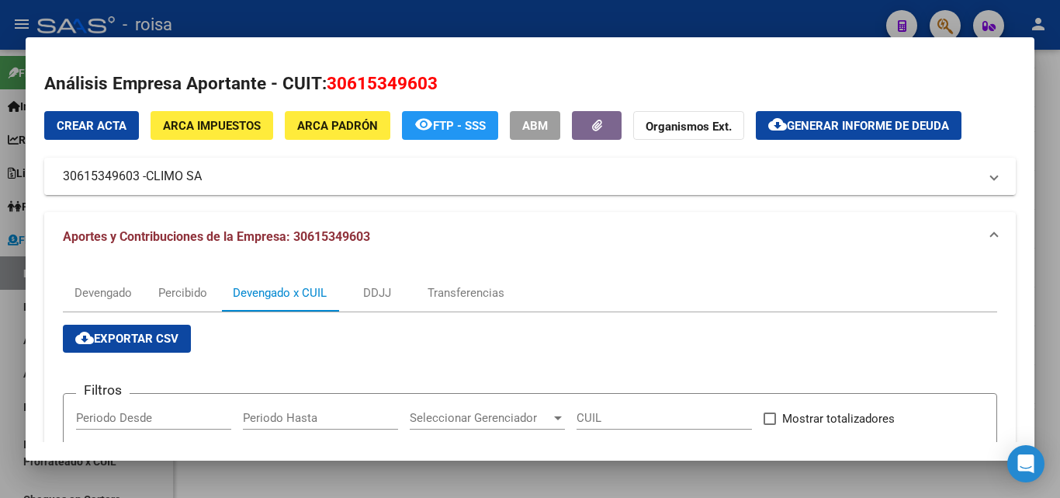
drag, startPoint x: 147, startPoint y: 178, endPoint x: 205, endPoint y: 180, distance: 58.3
click at [205, 180] on mat-panel-title "30615349603 - [PERSON_NAME] SA" at bounding box center [521, 176] width 916 height 19
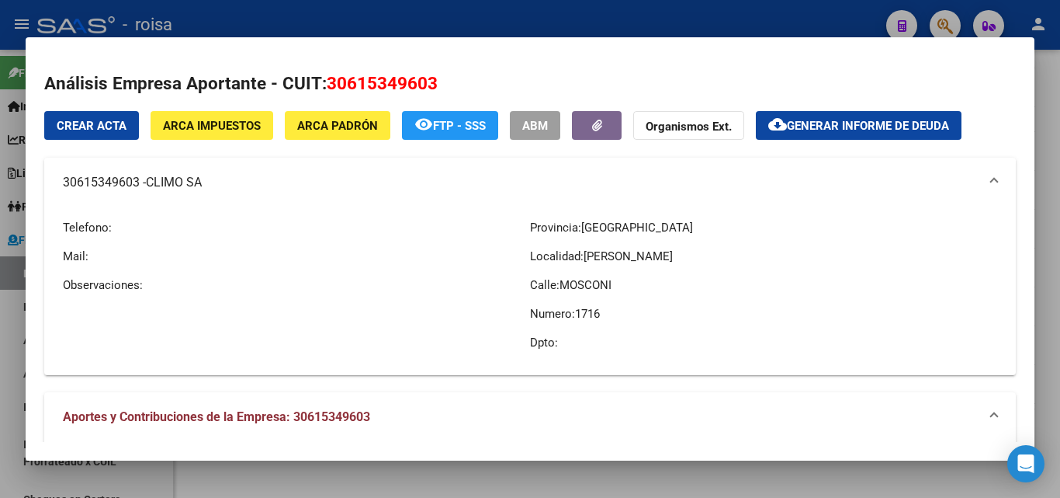
drag, startPoint x: 55, startPoint y: 184, endPoint x: 141, endPoint y: 186, distance: 86.2
click at [141, 186] on mat-expansion-panel-header "30615349603 - [PERSON_NAME] SA" at bounding box center [530, 183] width 972 height 50
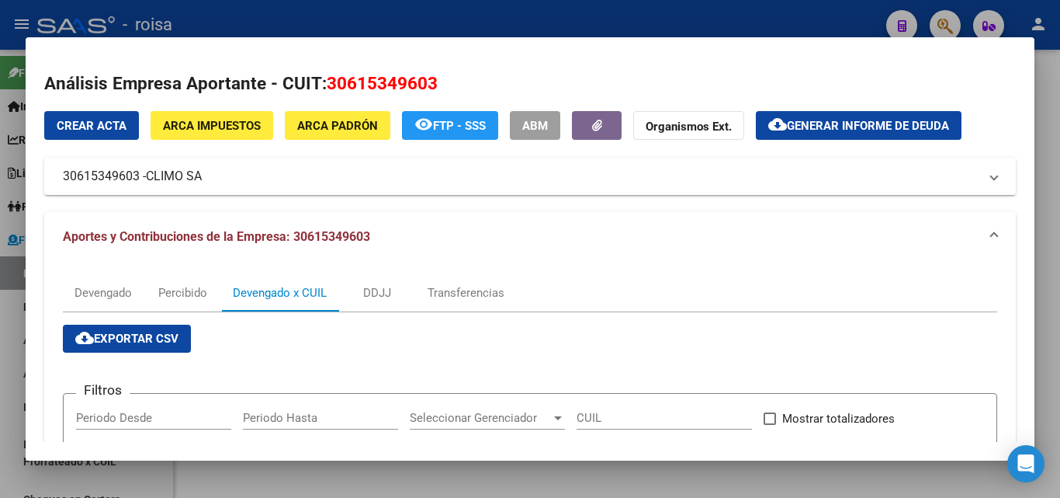
click at [18, 221] on div at bounding box center [530, 249] width 1060 height 498
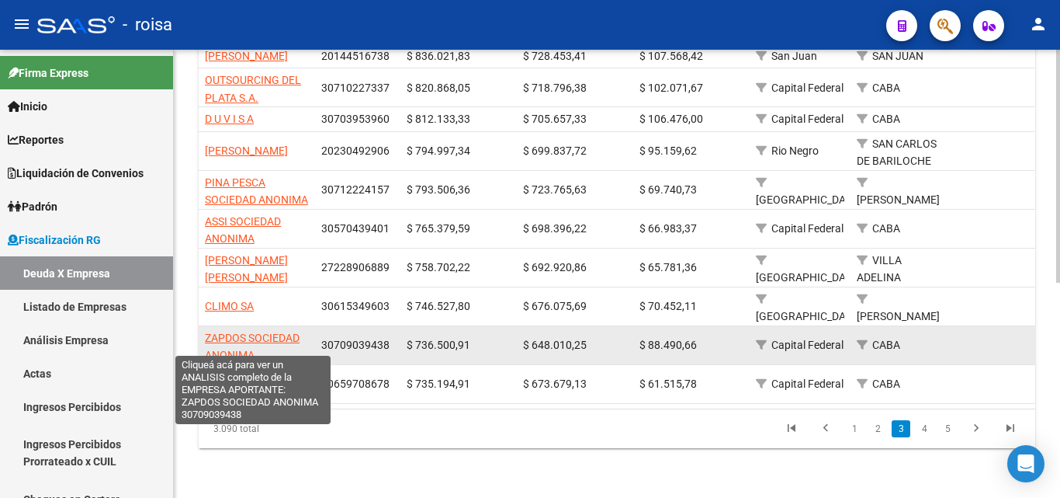
click at [266, 331] on span "ZAPDOS SOCIEDAD ANONIMA" at bounding box center [252, 346] width 95 height 30
type textarea "30709039438"
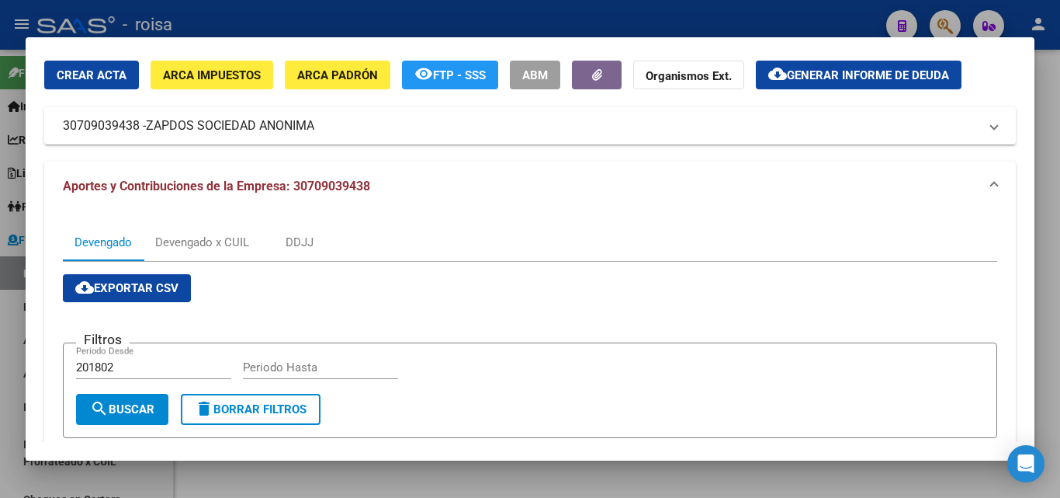
scroll to position [78, 0]
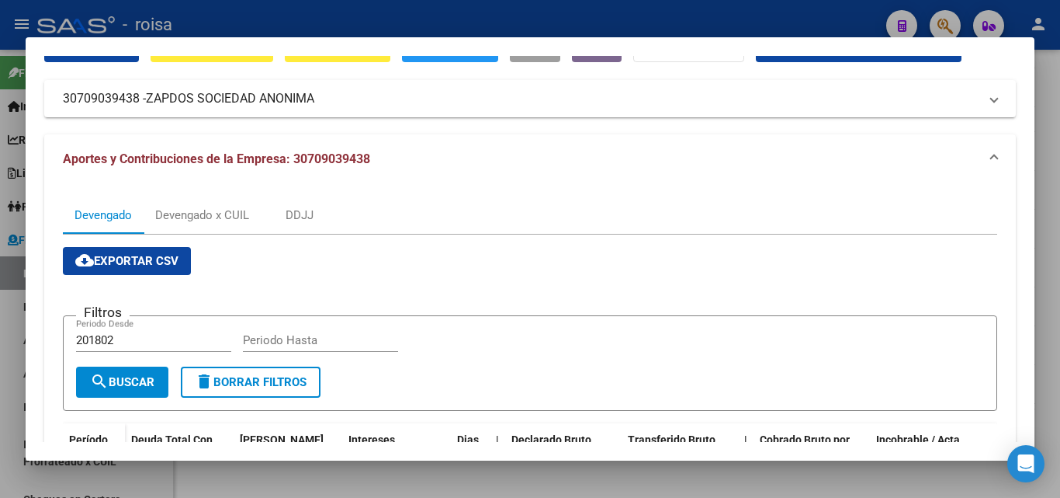
click at [120, 338] on input "201802" at bounding box center [153, 340] width 155 height 14
type input "202501"
type input "202507"
click at [133, 389] on span "search Buscar" at bounding box center [122, 382] width 64 height 14
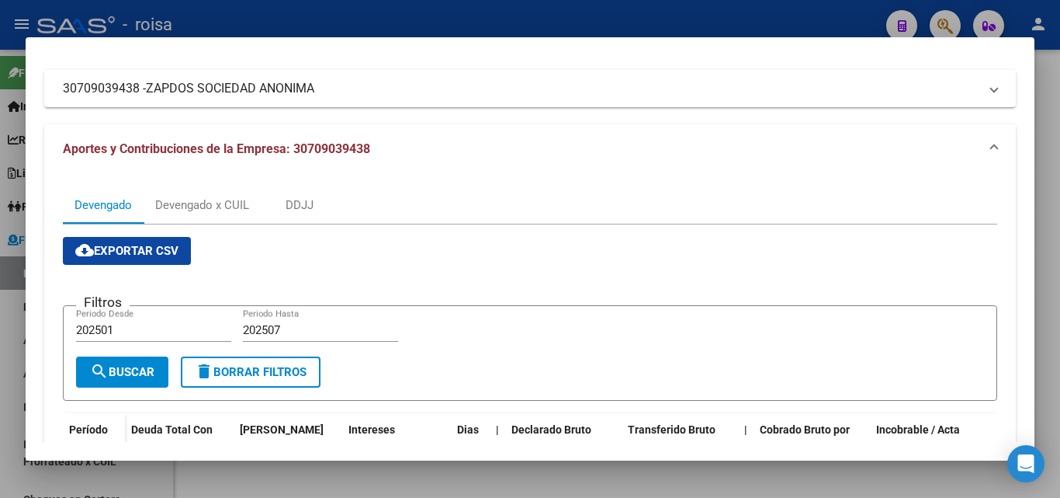
scroll to position [54, 0]
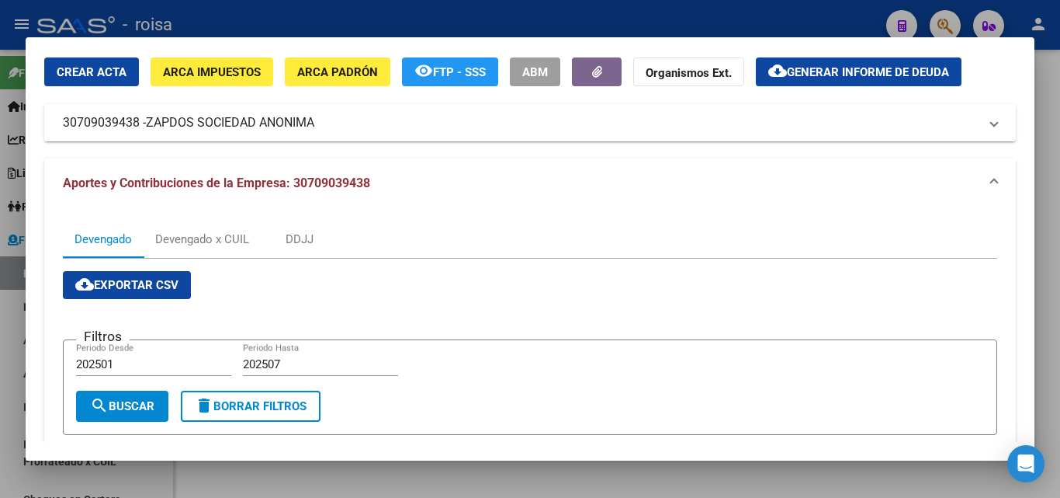
drag, startPoint x: 148, startPoint y: 122, endPoint x: 323, endPoint y: 138, distance: 176.2
click at [323, 138] on mat-expansion-panel-header "30709039438 - ZAPDOS SOCIEDAD ANONIMA" at bounding box center [530, 122] width 972 height 37
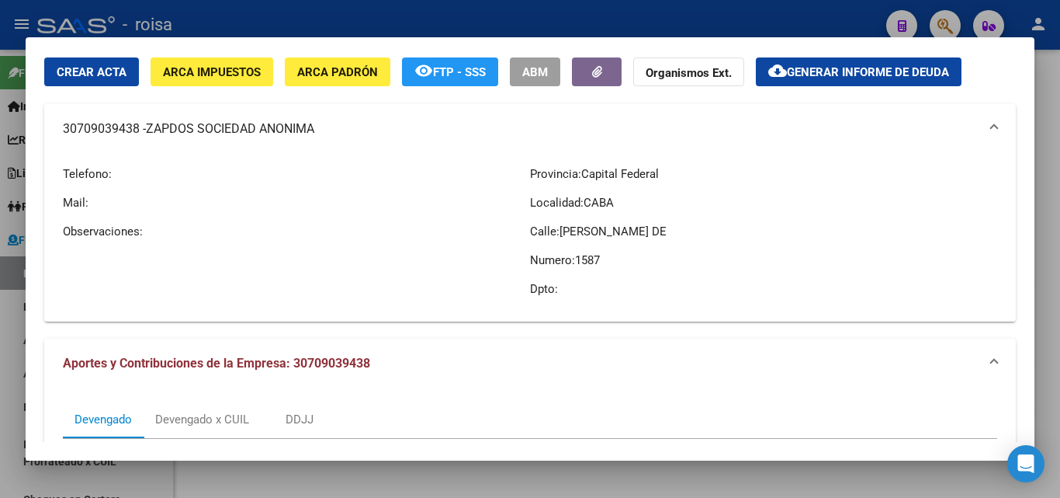
click at [65, 265] on div "Telefono: Mail: Observaciones:" at bounding box center [296, 231] width 467 height 155
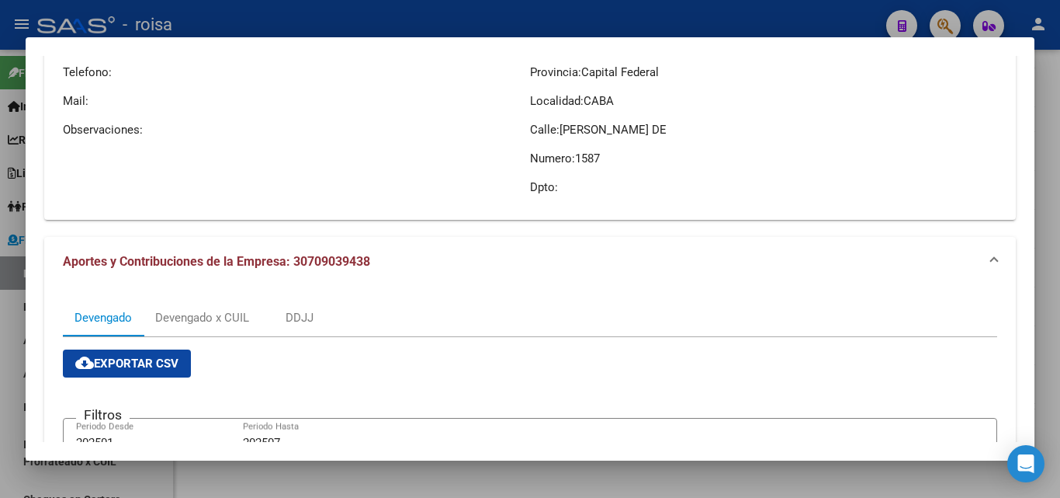
scroll to position [0, 0]
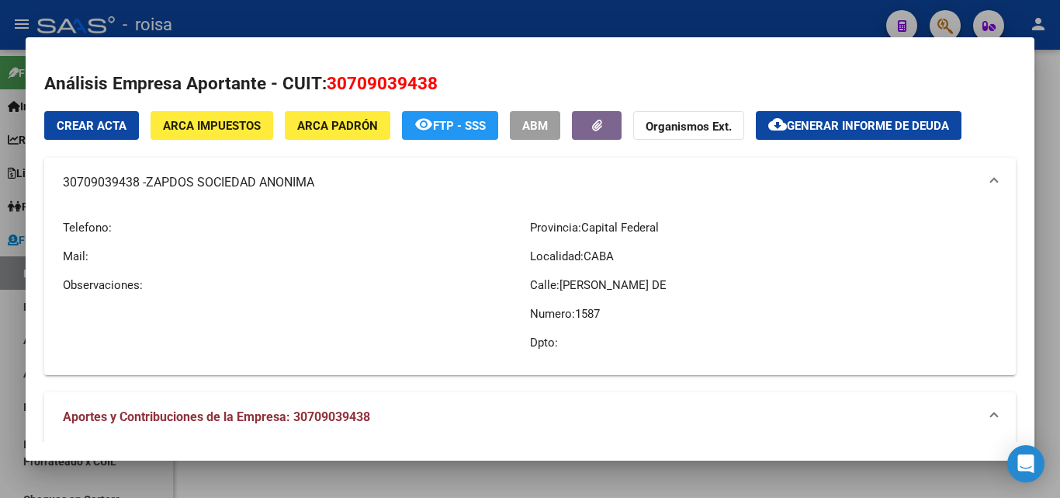
click at [885, 131] on span "Generar informe de deuda" at bounding box center [868, 126] width 162 height 14
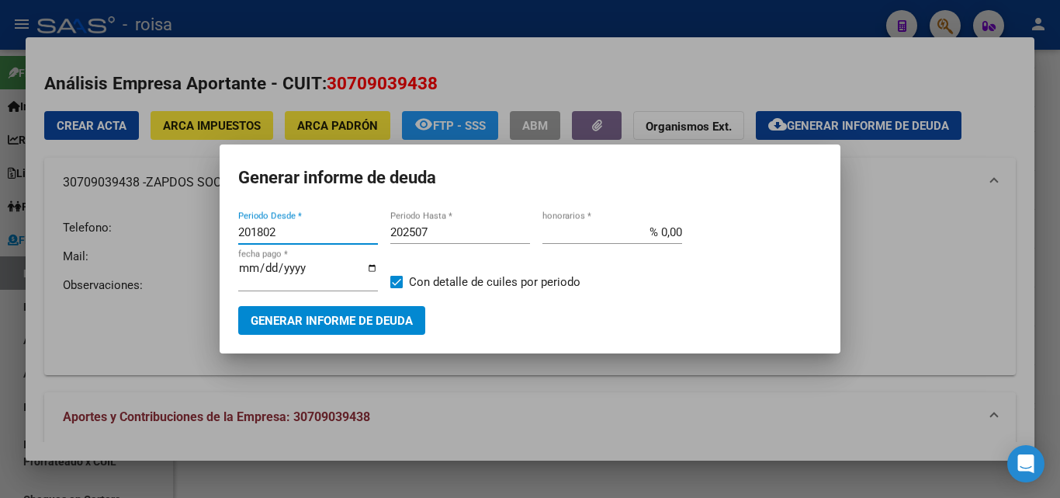
click at [282, 225] on input "201802" at bounding box center [308, 232] width 140 height 14
type input "202501"
click at [659, 233] on input "% 0,00" at bounding box center [613, 232] width 140 height 14
type input "% 10,00"
click at [350, 323] on span "Generar informe de deuda" at bounding box center [332, 321] width 162 height 14
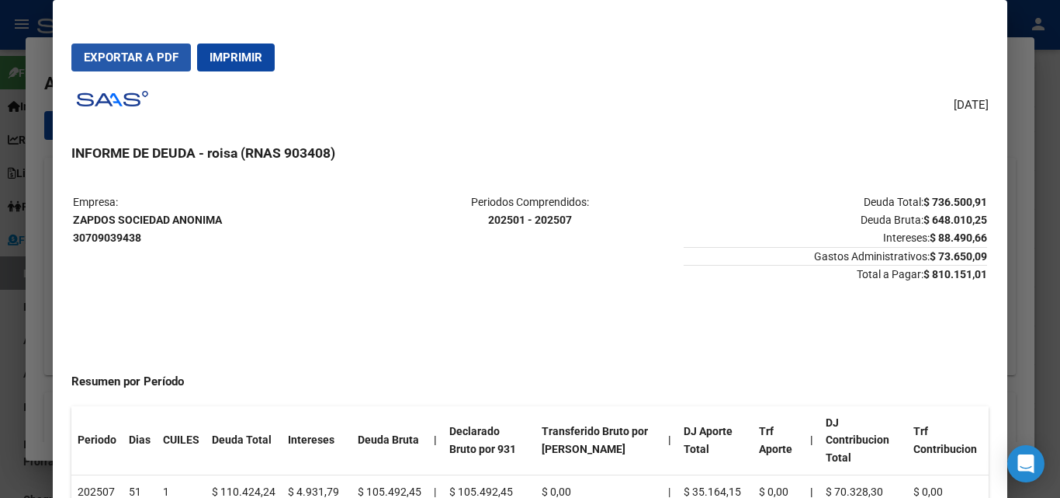
click at [151, 57] on span "Exportar a PDF" at bounding box center [131, 57] width 95 height 14
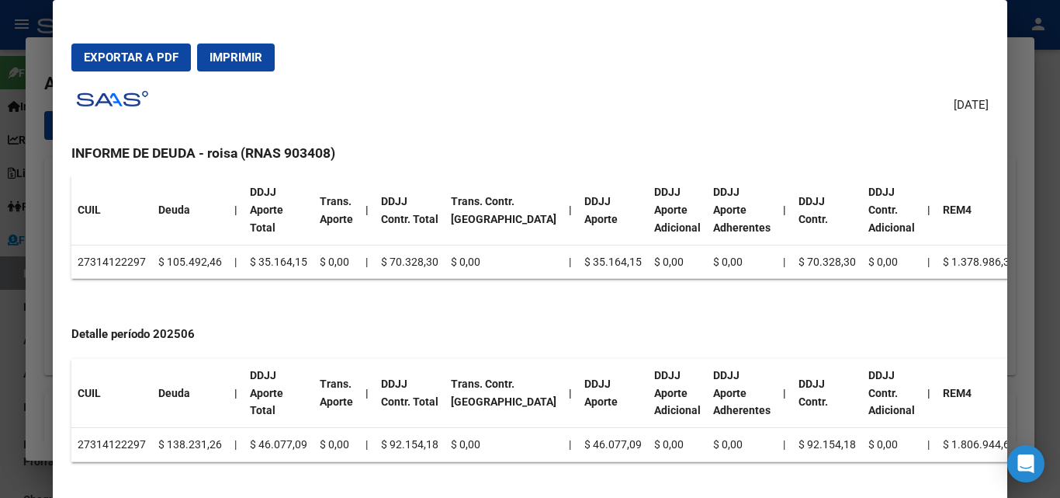
scroll to position [621, 0]
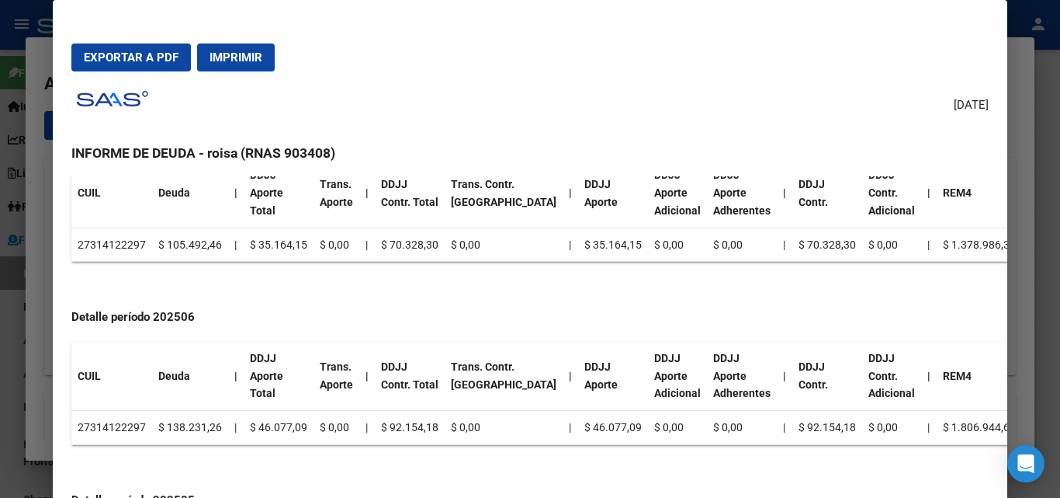
drag, startPoint x: 91, startPoint y: 228, endPoint x: 138, endPoint y: 227, distance: 47.4
click at [138, 227] on td "27314122297" at bounding box center [111, 244] width 81 height 34
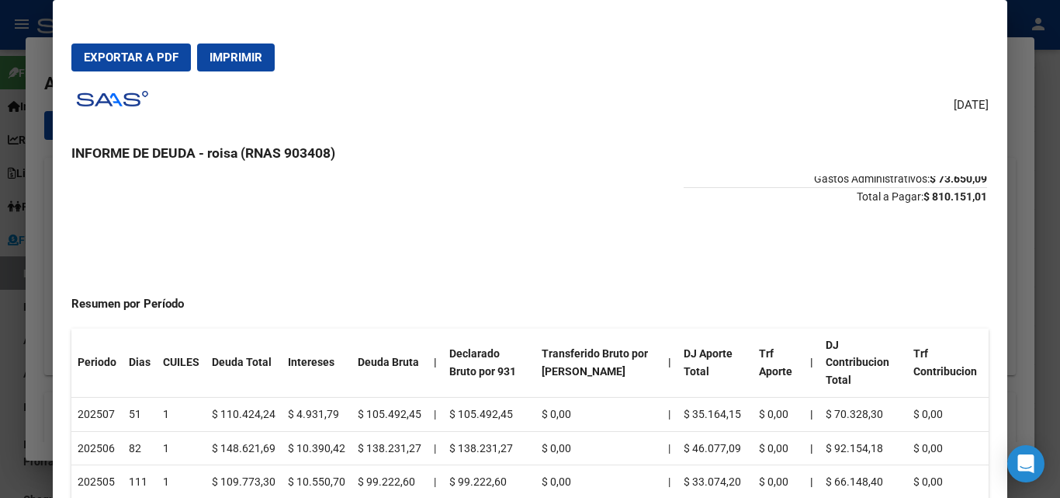
scroll to position [0, 0]
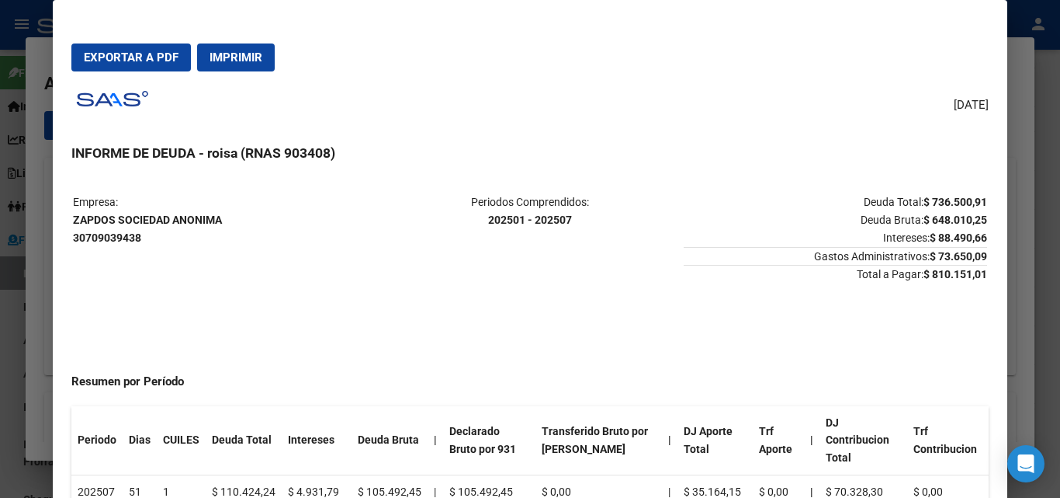
drag, startPoint x: 73, startPoint y: 220, endPoint x: 242, endPoint y: 236, distance: 170.0
click at [242, 236] on p "Empresa: ZAPDOS SOCIEDAD ANONIMA 30709039438" at bounding box center [225, 219] width 304 height 53
click at [48, 281] on div at bounding box center [530, 249] width 1060 height 498
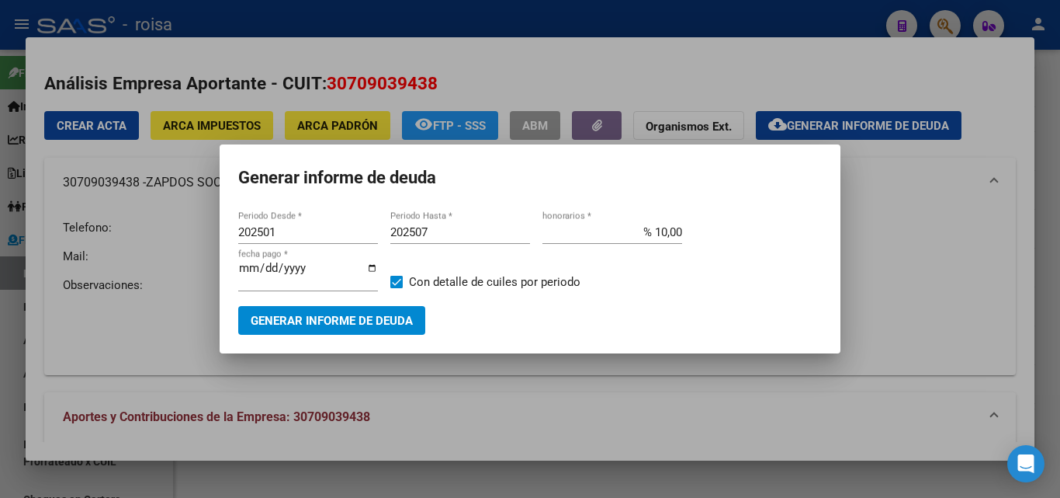
click at [574, 380] on div at bounding box center [530, 249] width 1060 height 498
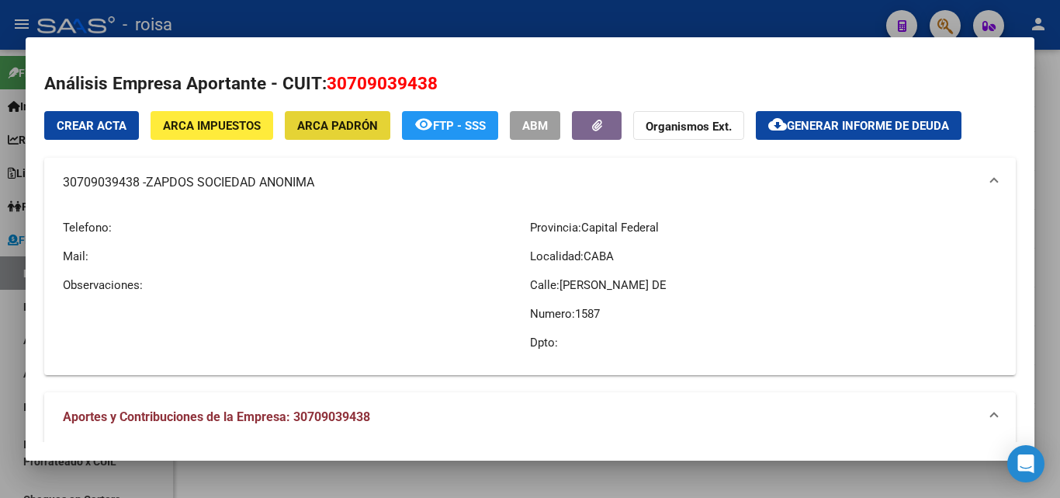
click at [359, 130] on span "ARCA Padrón" at bounding box center [337, 126] width 81 height 14
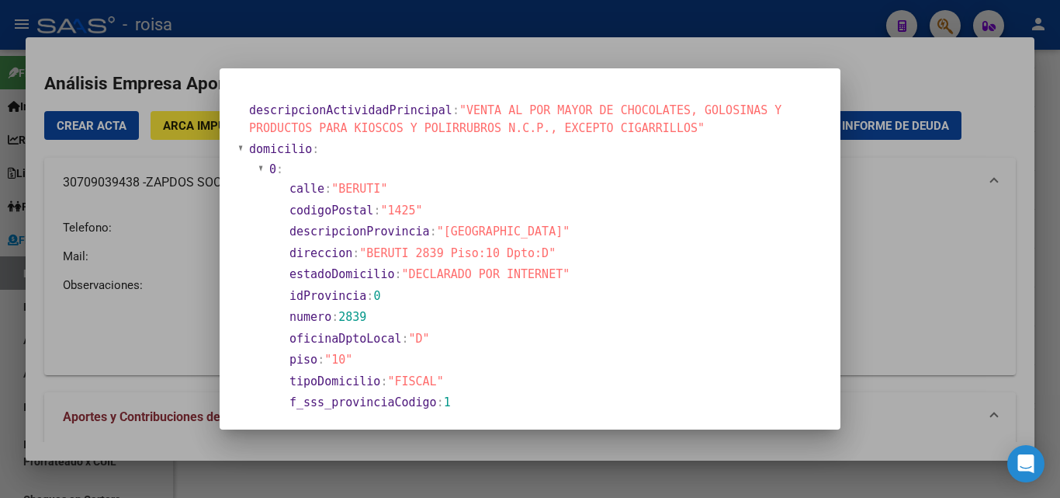
click at [202, 283] on div at bounding box center [530, 249] width 1060 height 498
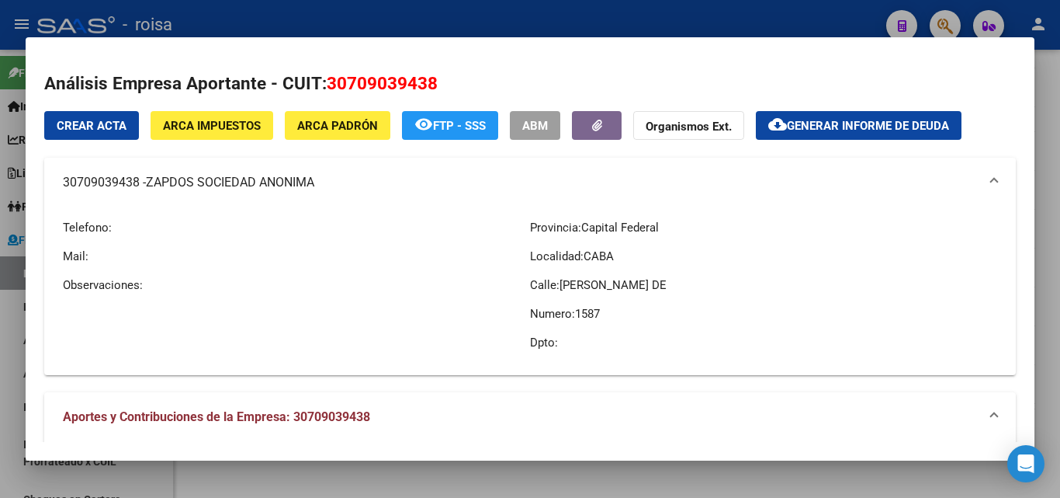
drag, startPoint x: 59, startPoint y: 186, endPoint x: 142, endPoint y: 182, distance: 83.1
click at [142, 182] on mat-expansion-panel-header "30709039438 - ZAPDOS SOCIEDAD ANONIMA" at bounding box center [530, 183] width 972 height 50
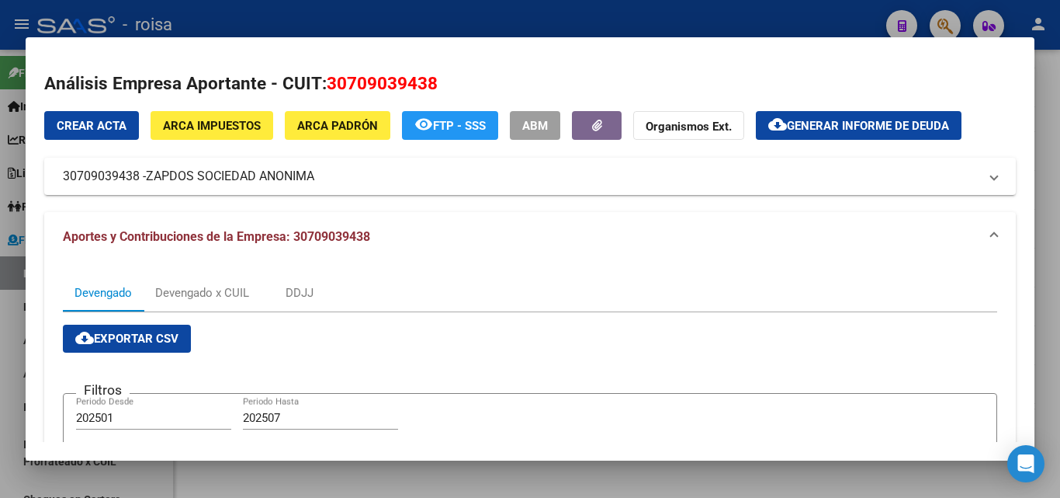
click at [340, 133] on span "ARCA Padrón" at bounding box center [337, 126] width 81 height 14
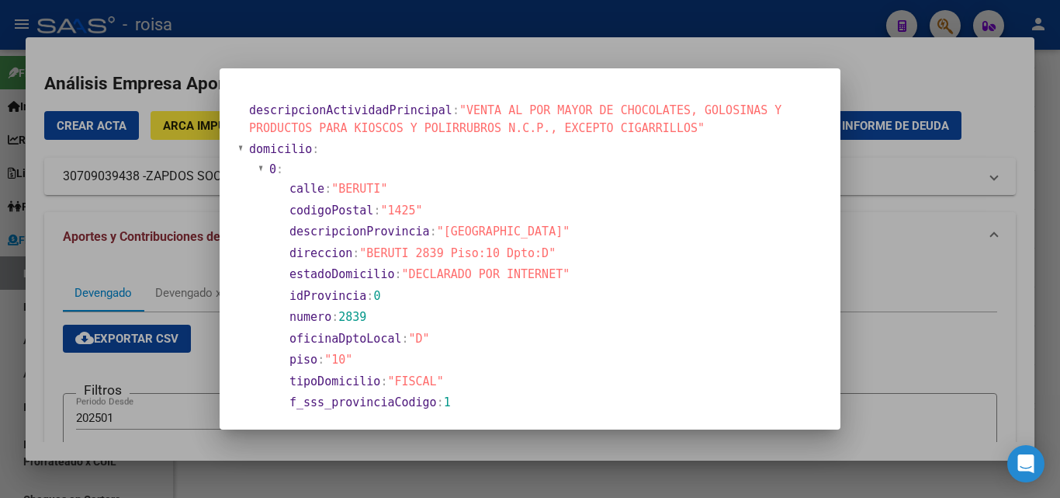
drag, startPoint x: 363, startPoint y: 254, endPoint x: 533, endPoint y: 252, distance: 170.0
click at [533, 252] on span ""BERUTI 2839 Piso:10 Dpto:D"" at bounding box center [457, 253] width 196 height 14
click at [908, 252] on div at bounding box center [530, 249] width 1060 height 498
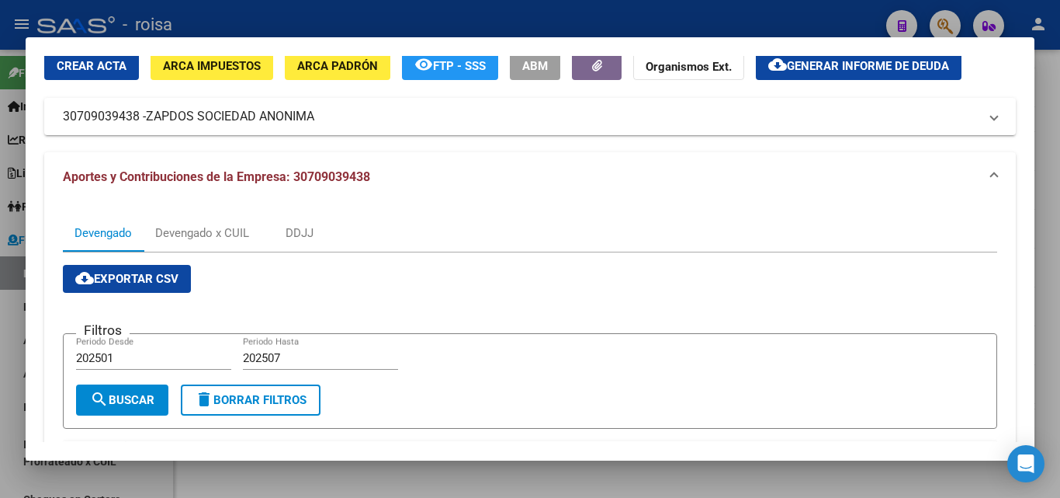
scroll to position [54, 0]
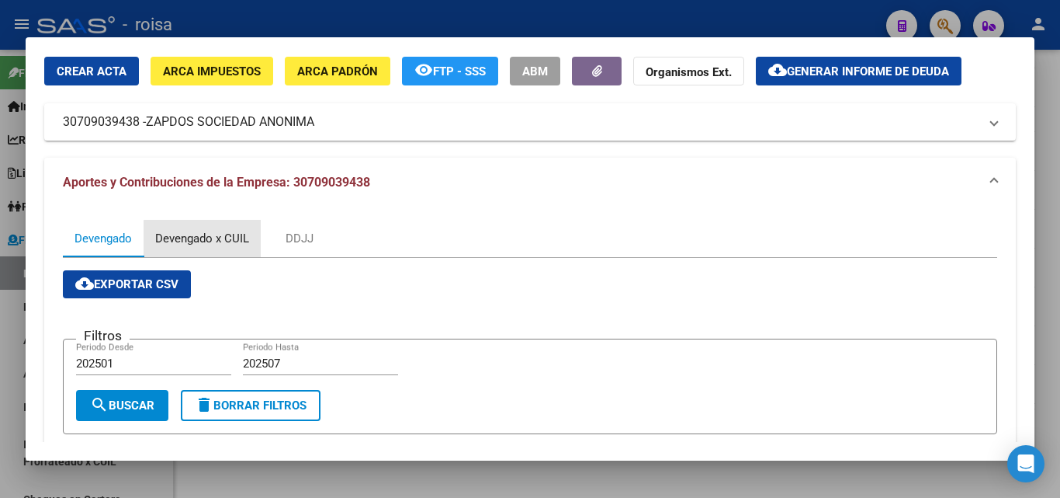
click at [216, 239] on div "Devengado x CUIL" at bounding box center [202, 238] width 94 height 17
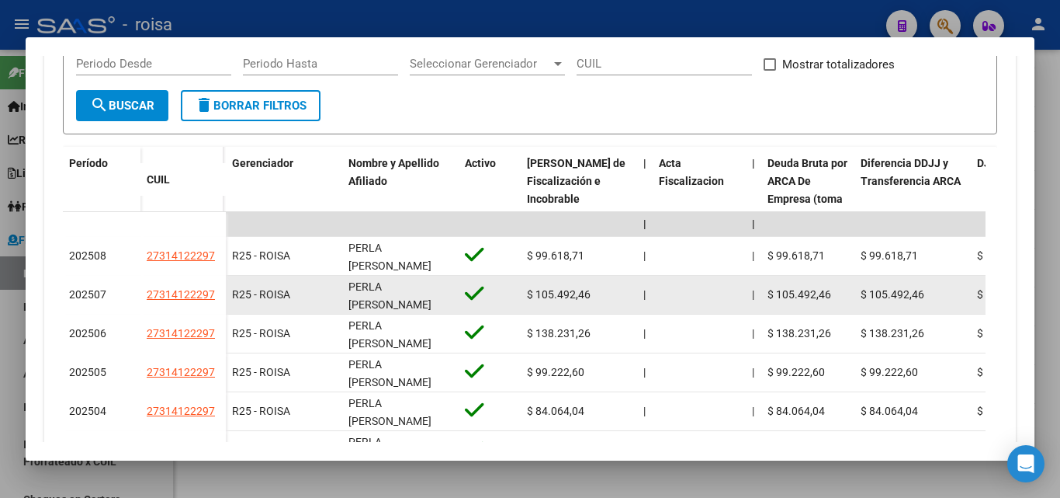
scroll to position [388, 0]
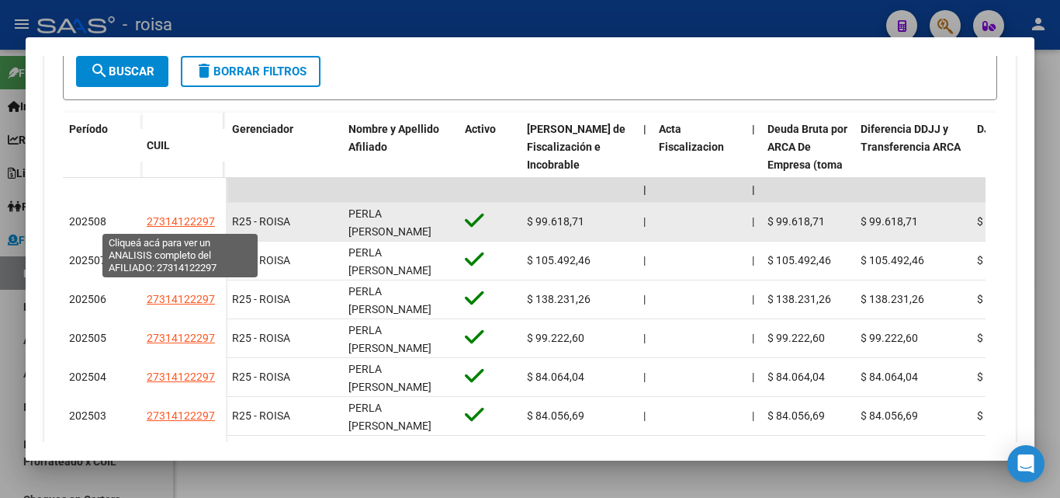
click at [159, 220] on span "27314122297" at bounding box center [181, 221] width 68 height 12
type textarea "27314122297"
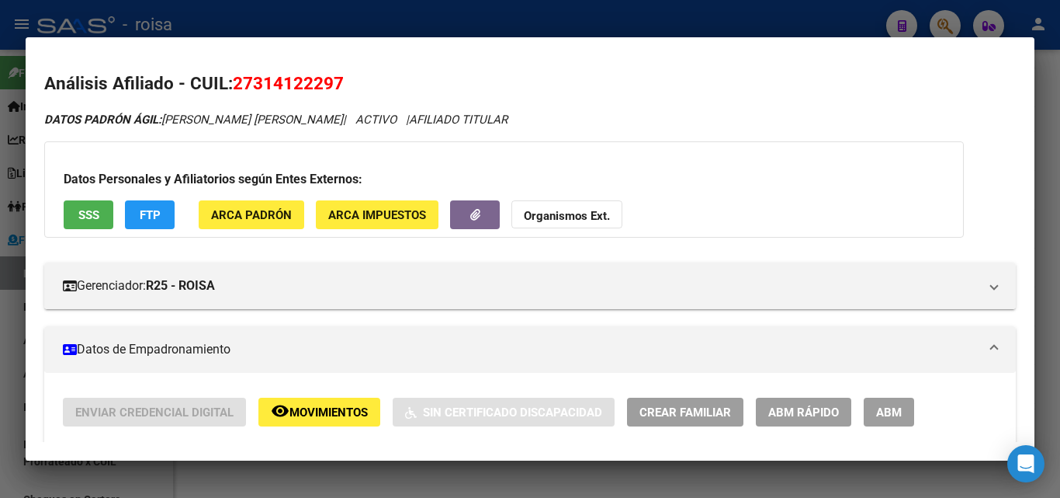
drag, startPoint x: 234, startPoint y: 80, endPoint x: 352, endPoint y: 82, distance: 117.3
click at [352, 82] on h2 "Análisis Afiliado - CUIL: 27314122297" at bounding box center [530, 84] width 972 height 26
click at [14, 343] on div at bounding box center [530, 249] width 1060 height 498
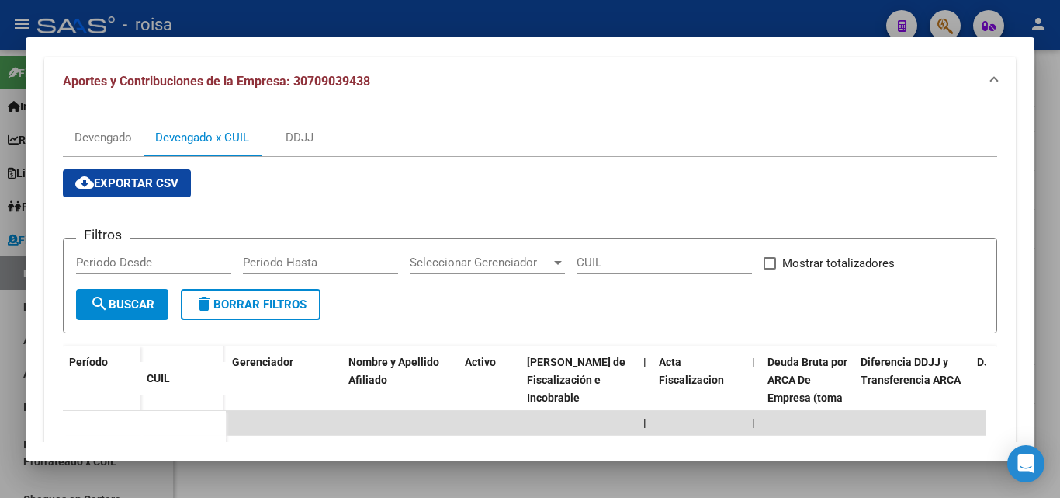
scroll to position [0, 0]
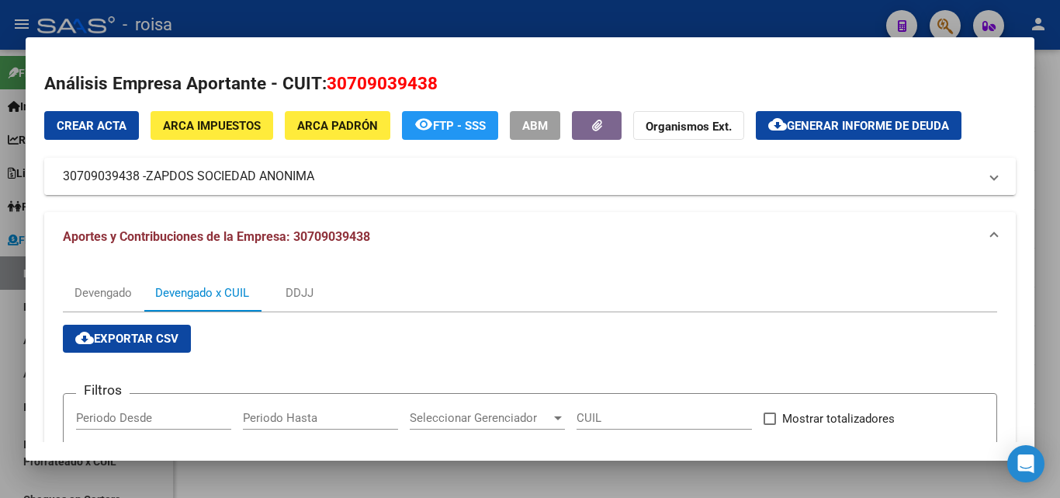
drag, startPoint x: 61, startPoint y: 177, endPoint x: 137, endPoint y: 180, distance: 76.9
click at [137, 180] on mat-expansion-panel-header "30709039438 - ZAPDOS SOCIEDAD ANONIMA" at bounding box center [530, 176] width 972 height 37
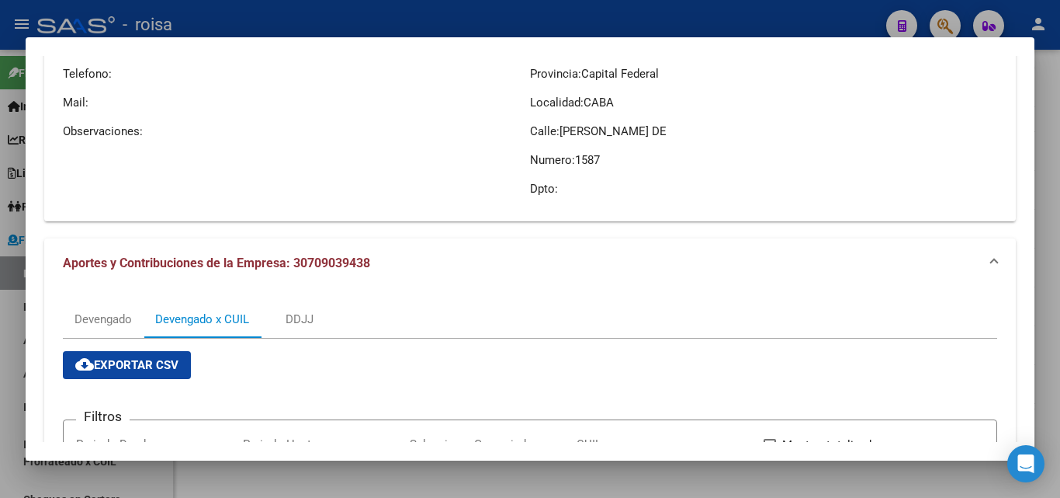
scroll to position [155, 0]
click at [12, 343] on div at bounding box center [530, 249] width 1060 height 498
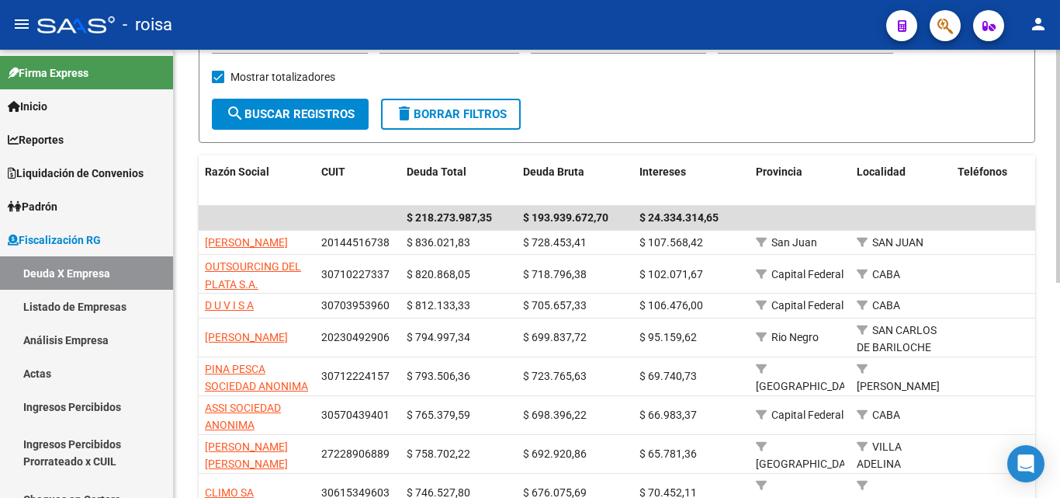
scroll to position [182, 0]
